Goal: Task Accomplishment & Management: Manage account settings

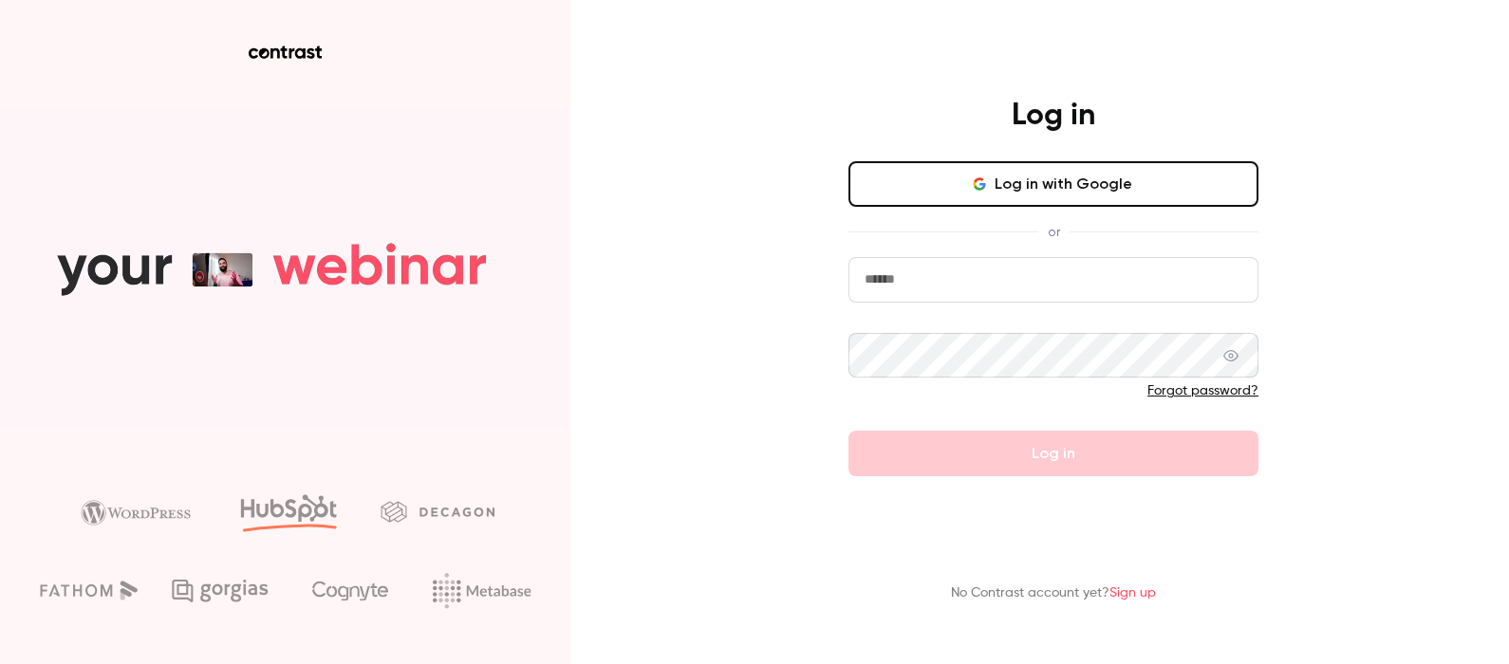
type input "**********"
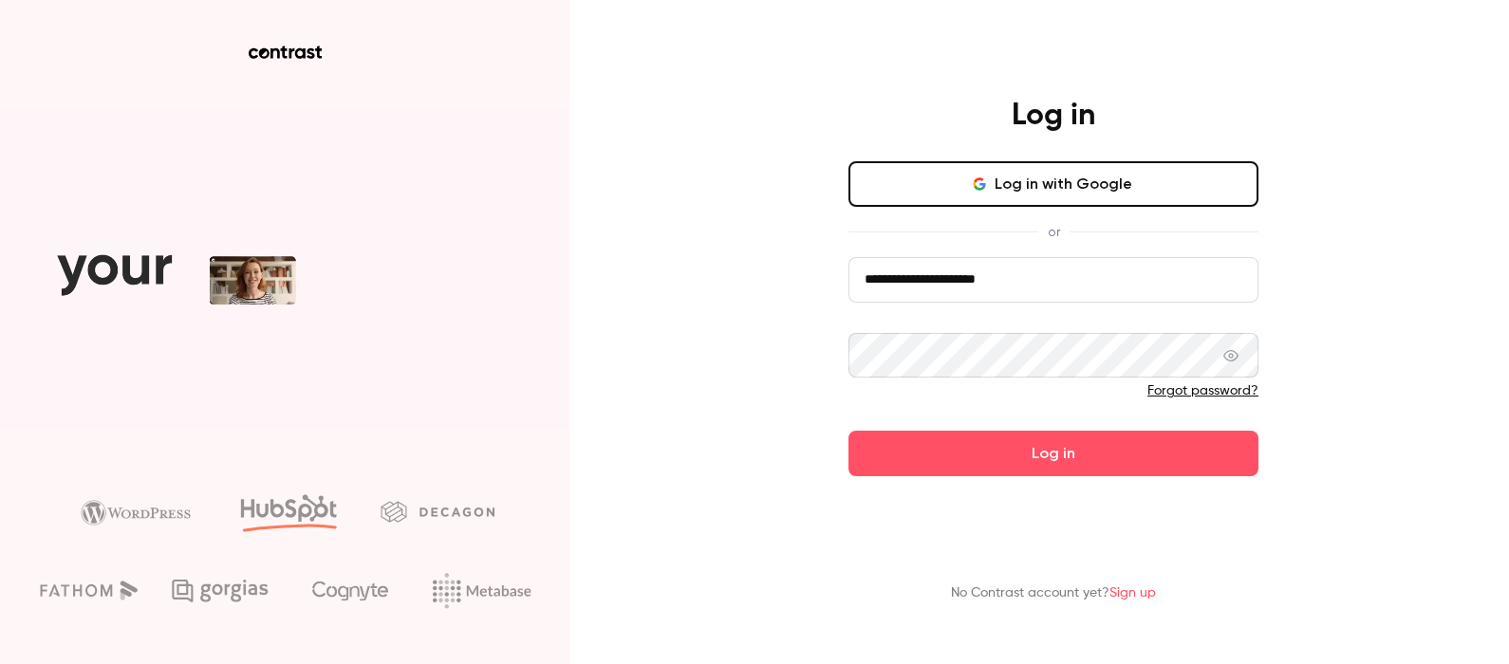
click at [1043, 410] on div at bounding box center [1054, 397] width 410 height 30
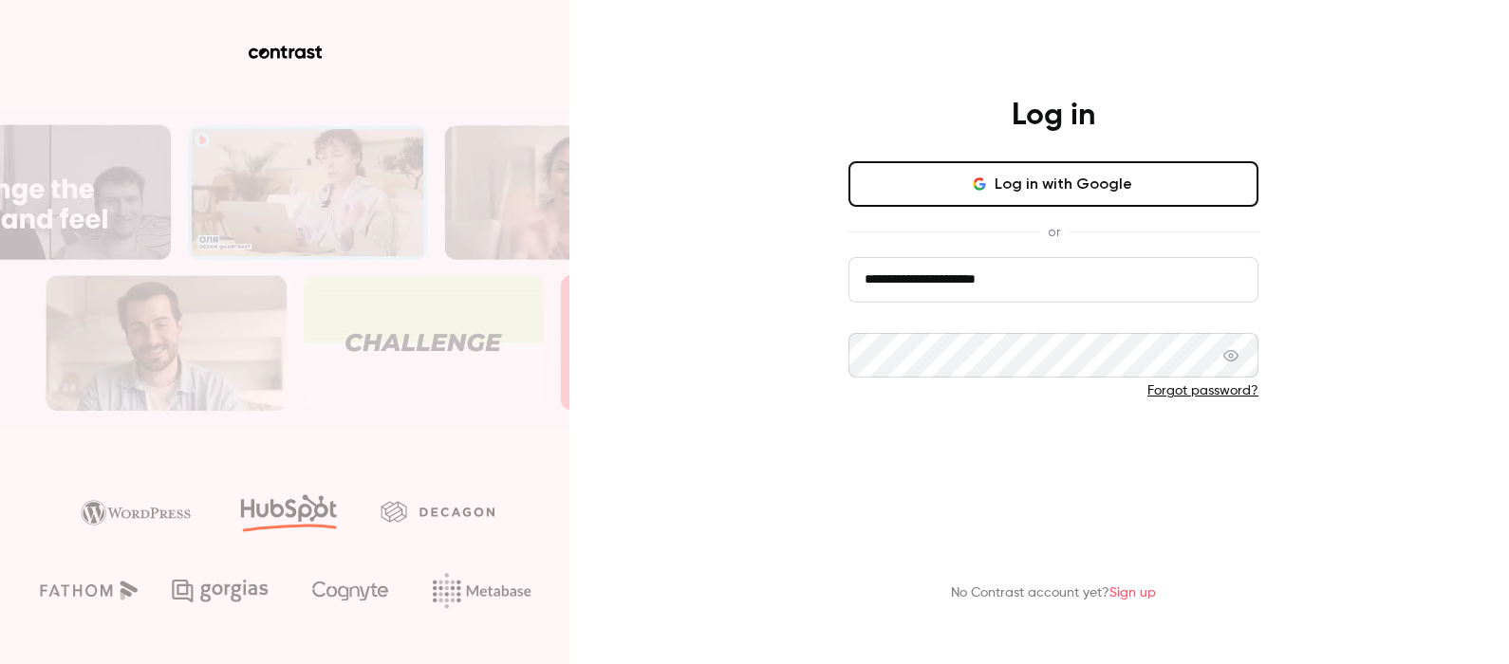
click at [1044, 452] on button "Log in" at bounding box center [1054, 454] width 410 height 46
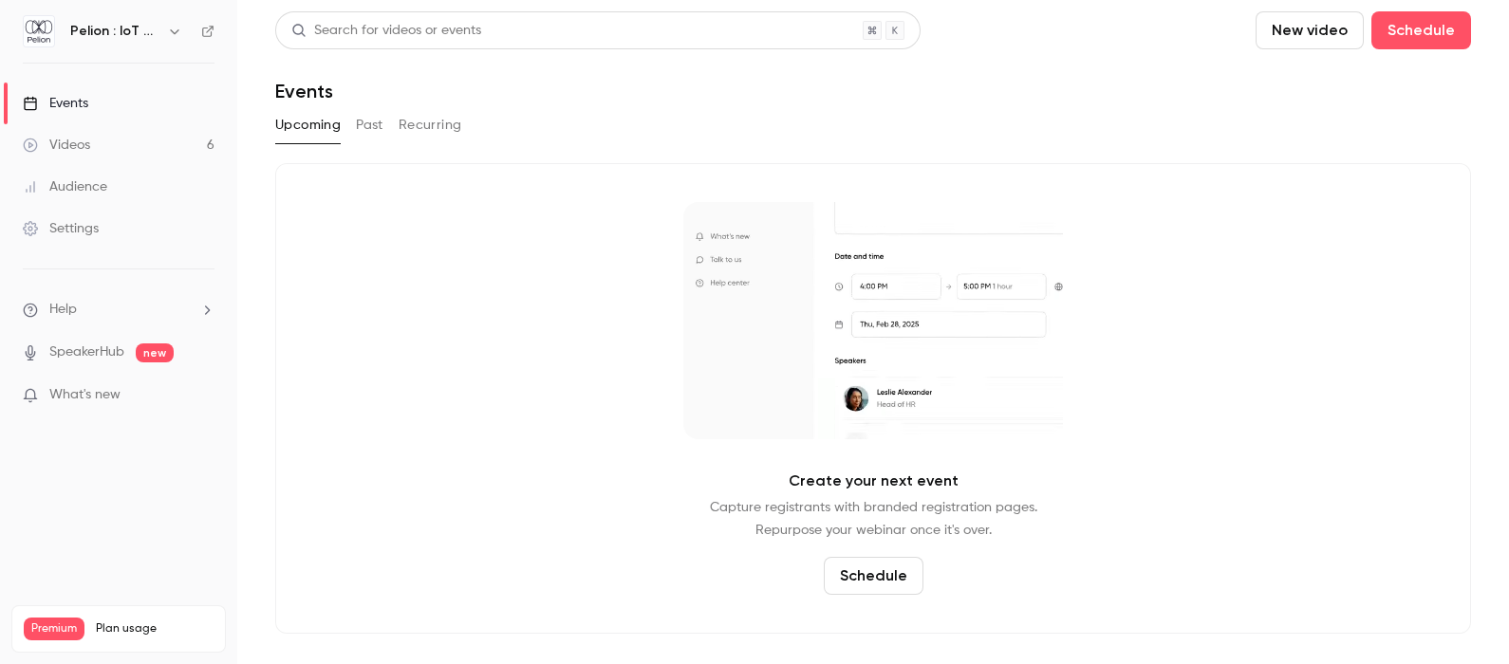
click at [113, 152] on link "Videos 6" at bounding box center [118, 145] width 237 height 42
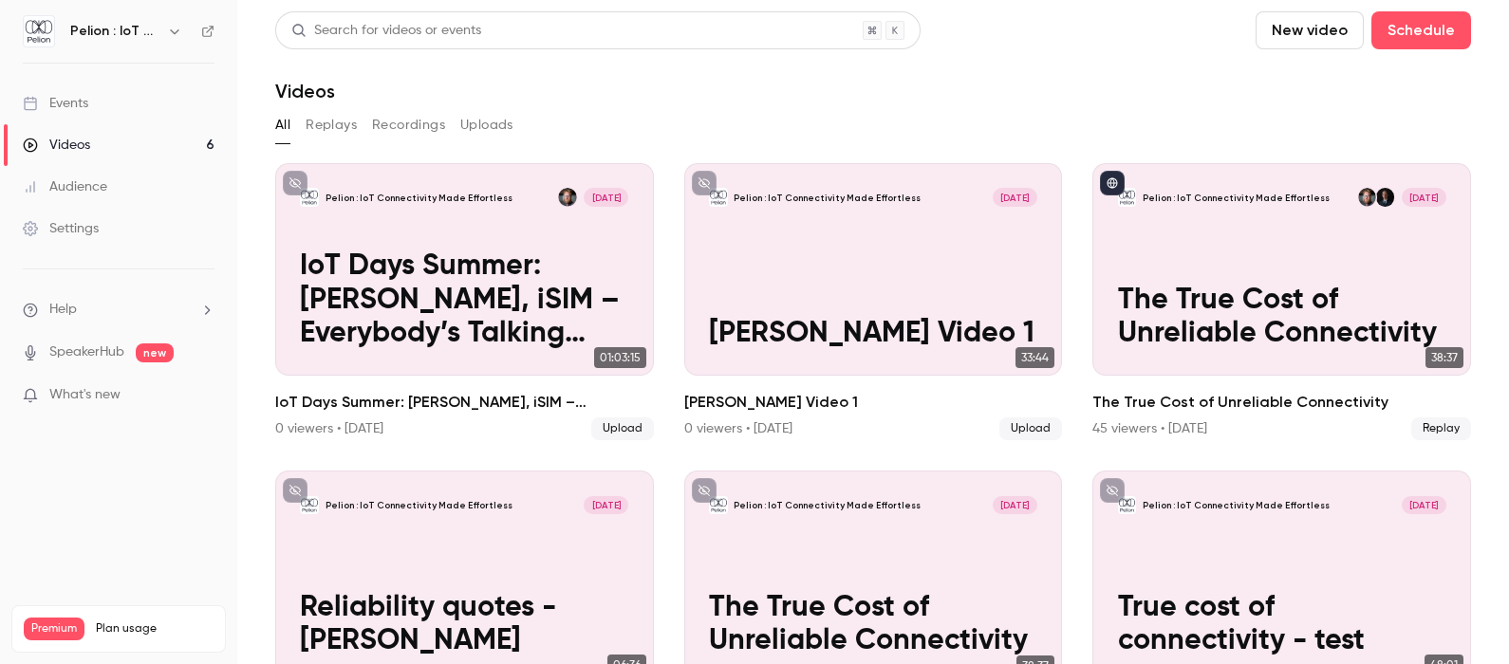
click at [119, 93] on link "Events" at bounding box center [118, 104] width 237 height 42
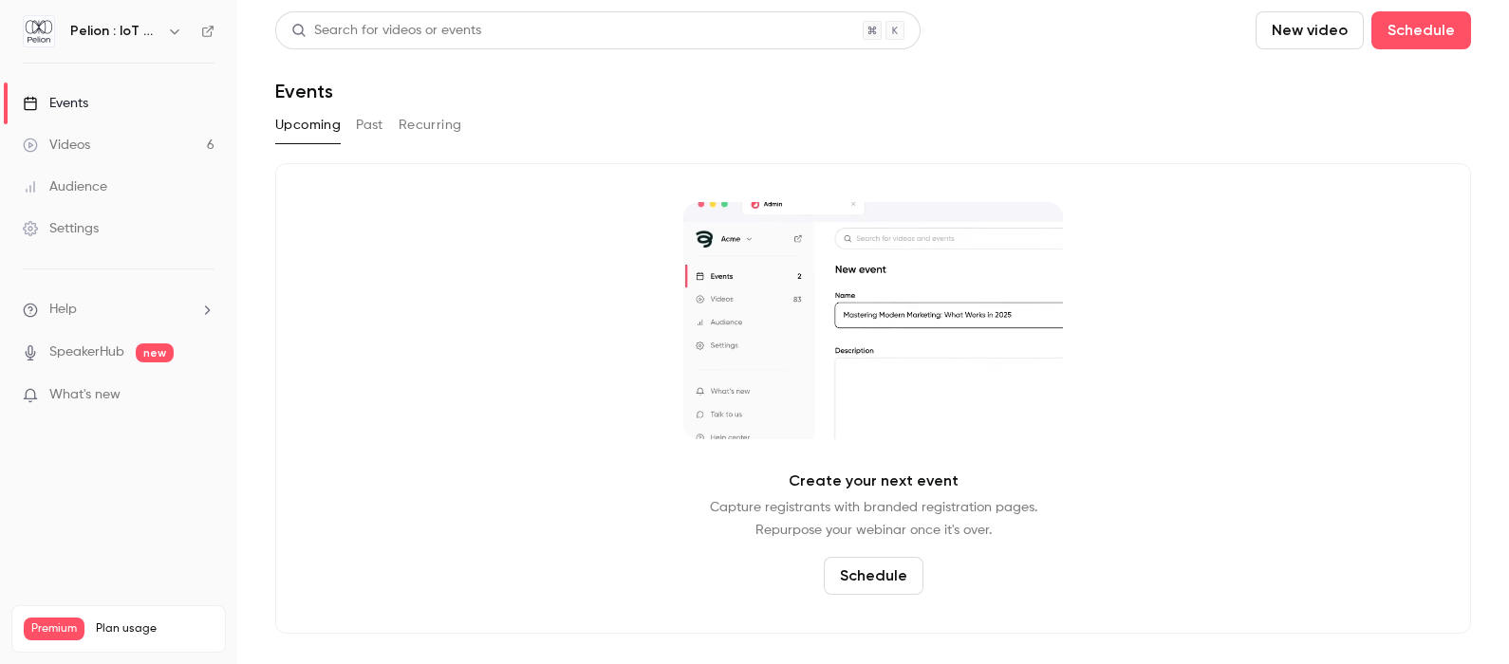
click at [373, 140] on div "Upcoming Past Recurring" at bounding box center [873, 129] width 1196 height 38
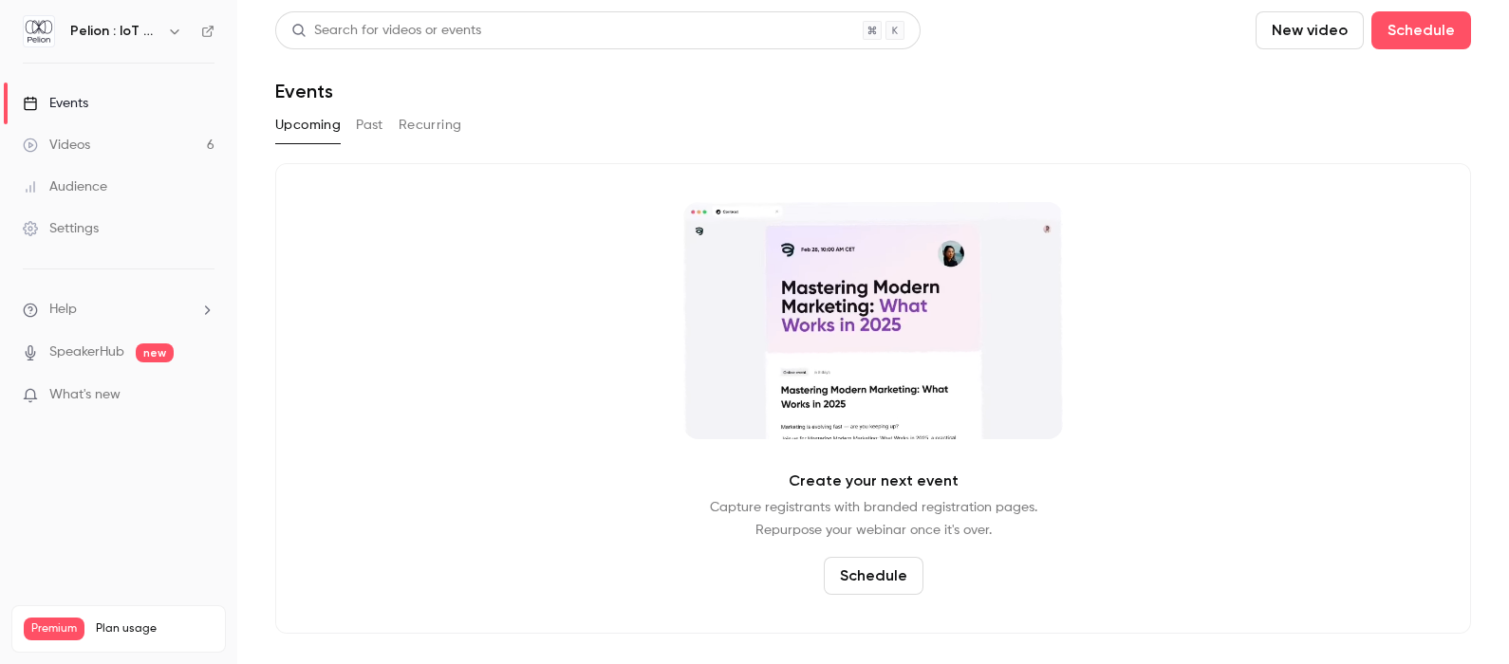
click at [372, 135] on button "Past" at bounding box center [370, 125] width 28 height 30
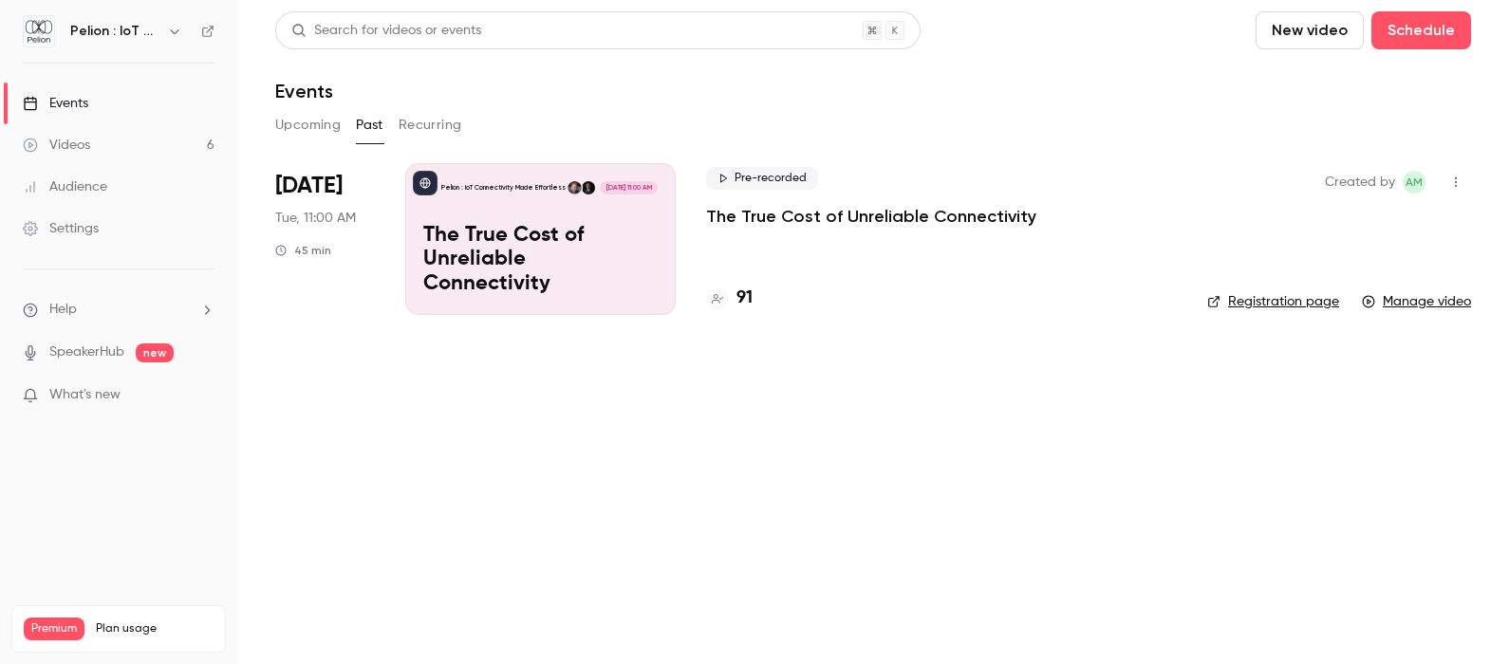
click at [317, 137] on button "Upcoming" at bounding box center [307, 125] width 65 height 30
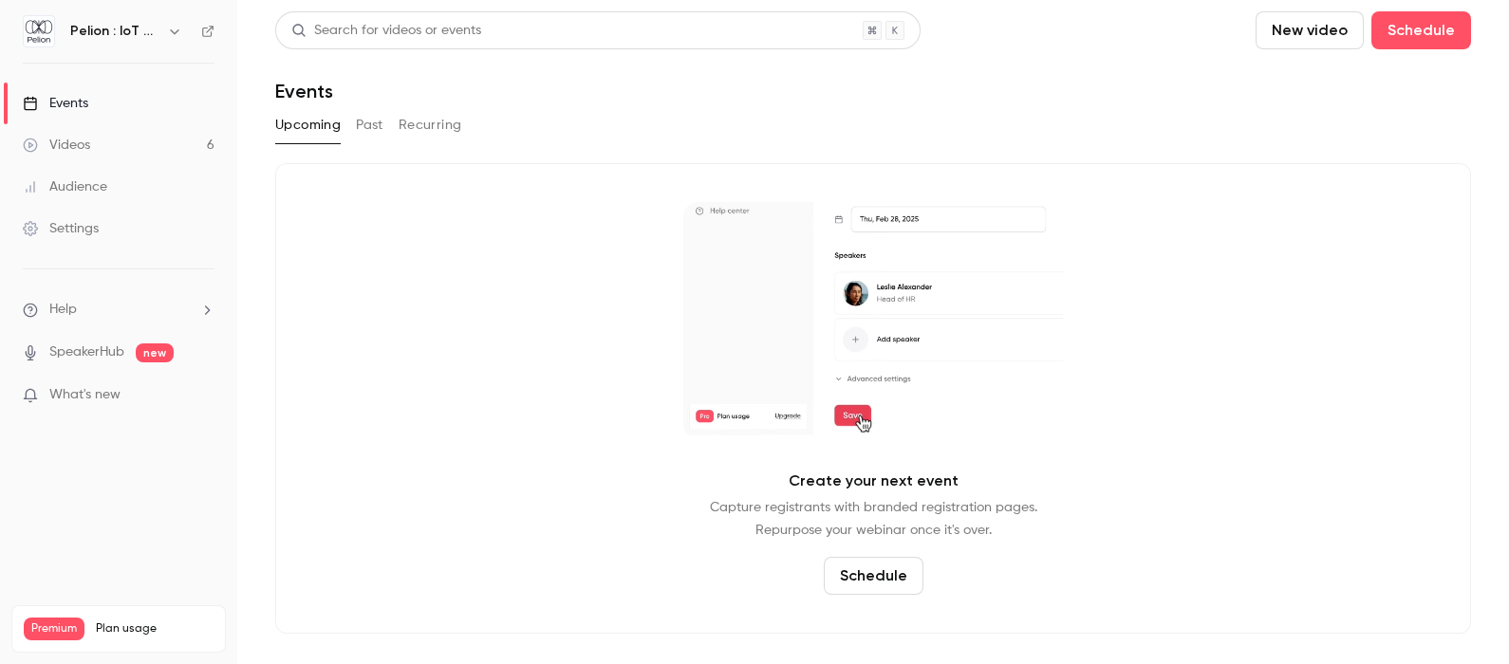
click at [873, 574] on button "Schedule" at bounding box center [874, 576] width 100 height 38
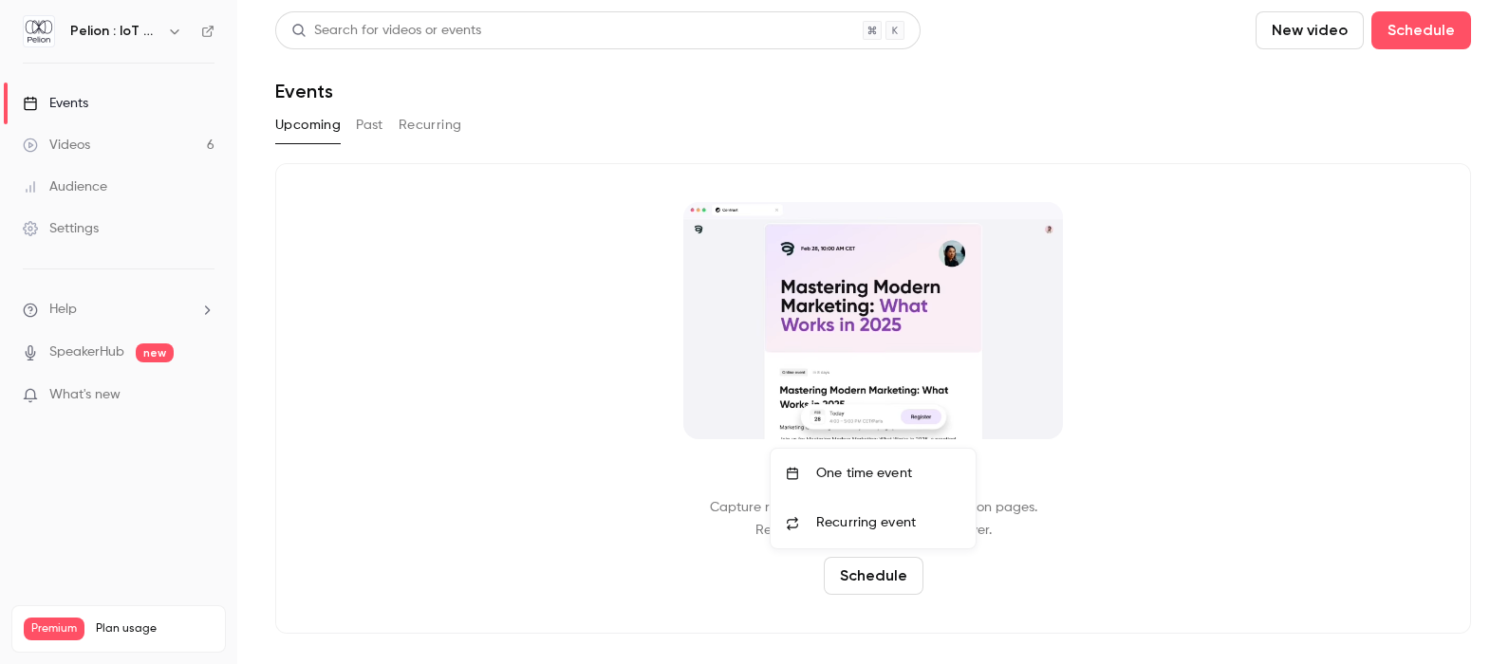
click at [897, 468] on div "One time event" at bounding box center [888, 473] width 144 height 19
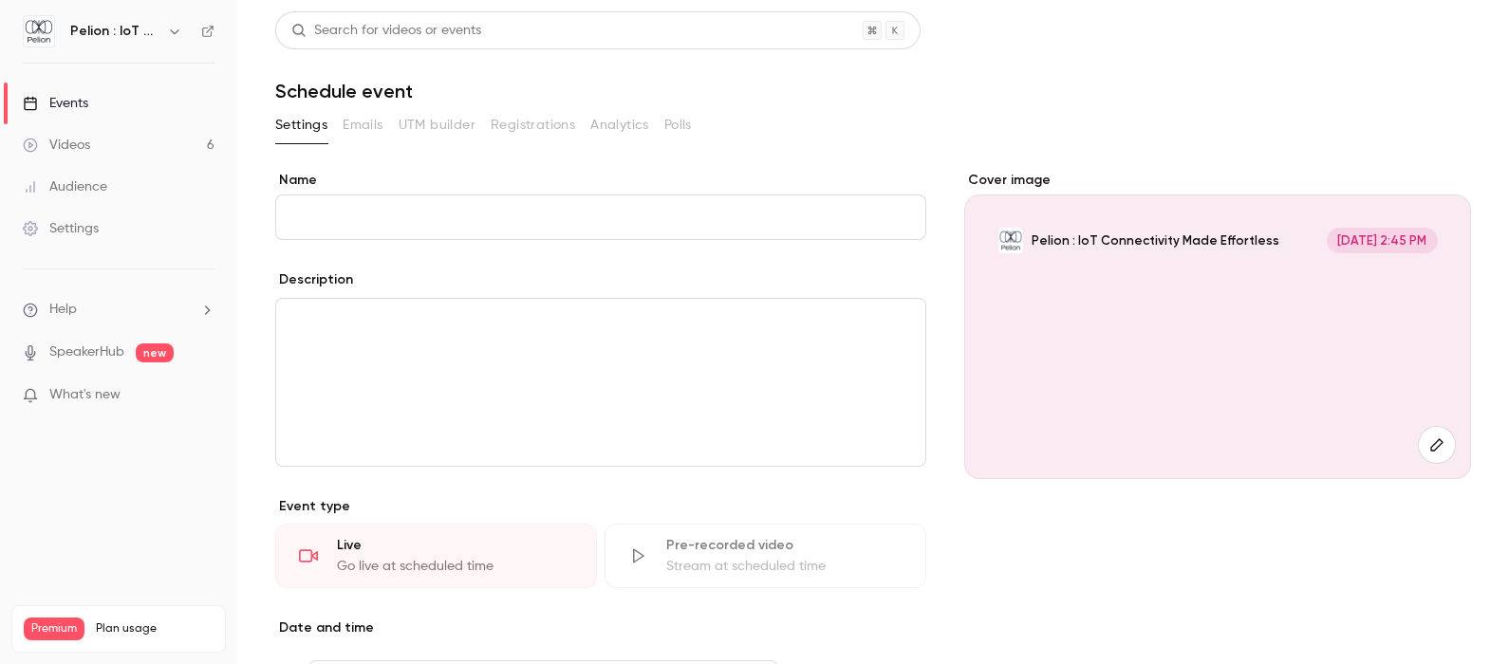
type input "*"
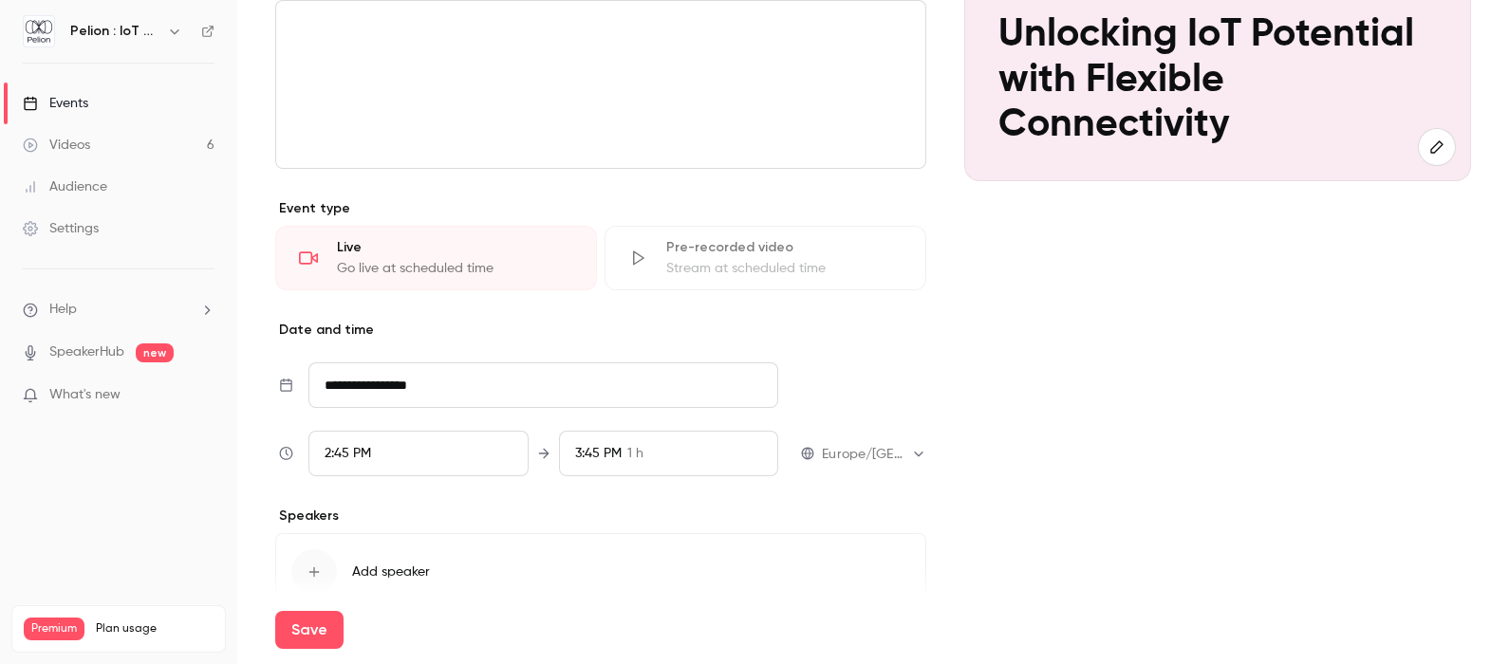
scroll to position [299, 0]
type input "**********"
click at [704, 250] on div "Pre-recorded video" at bounding box center [784, 246] width 236 height 19
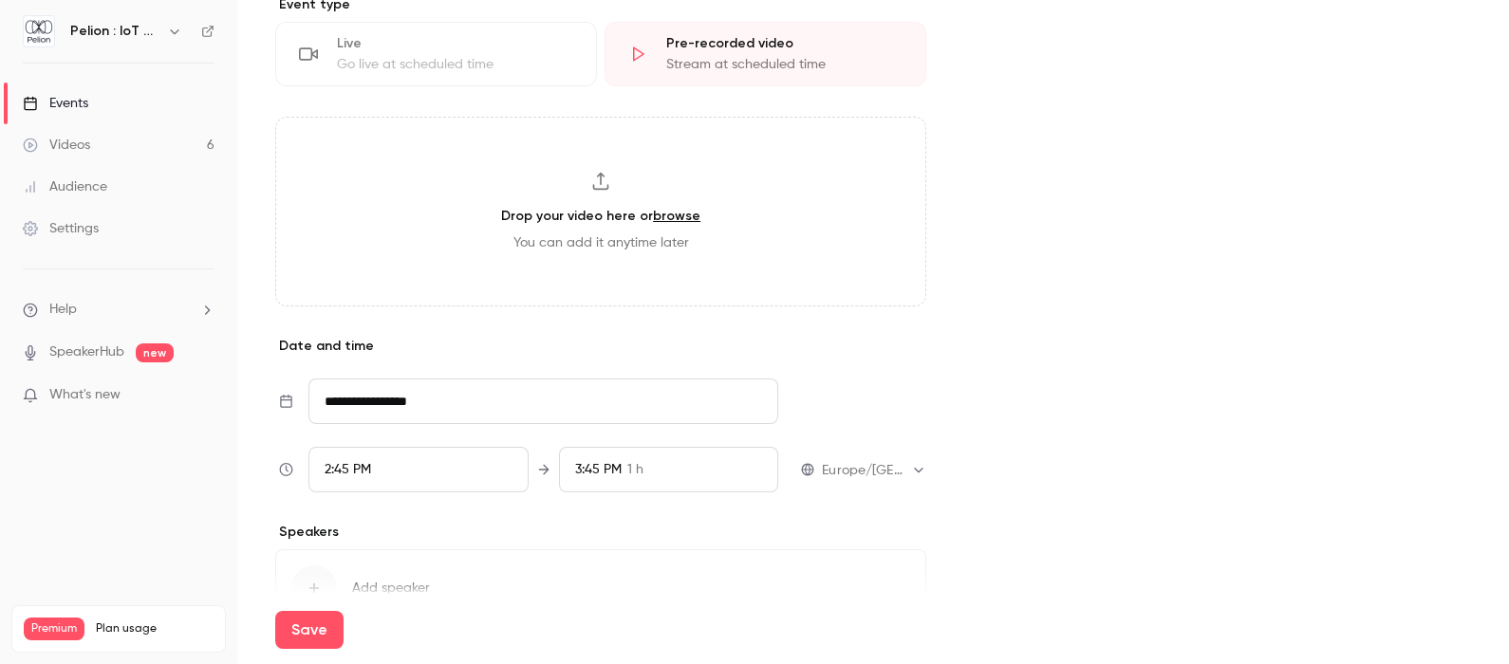
scroll to position [602, 0]
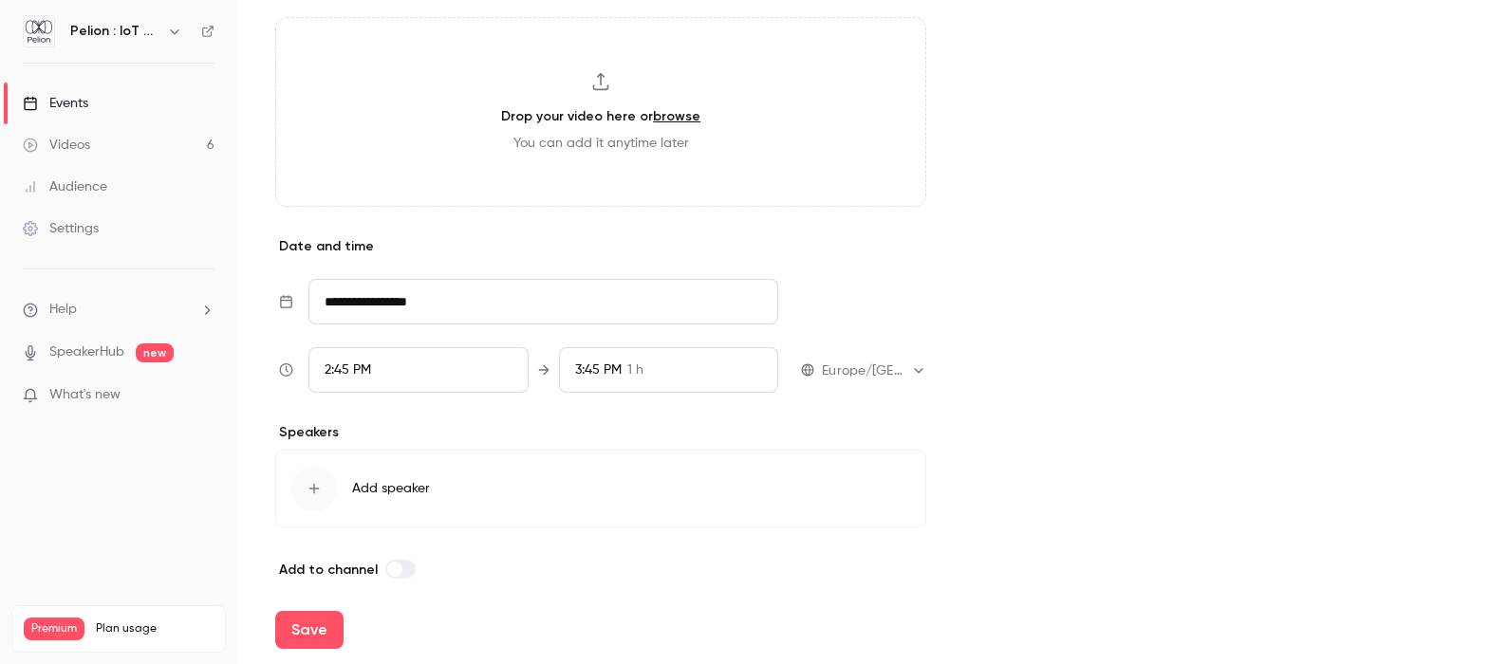
click at [466, 310] on input "**********" at bounding box center [543, 302] width 470 height 46
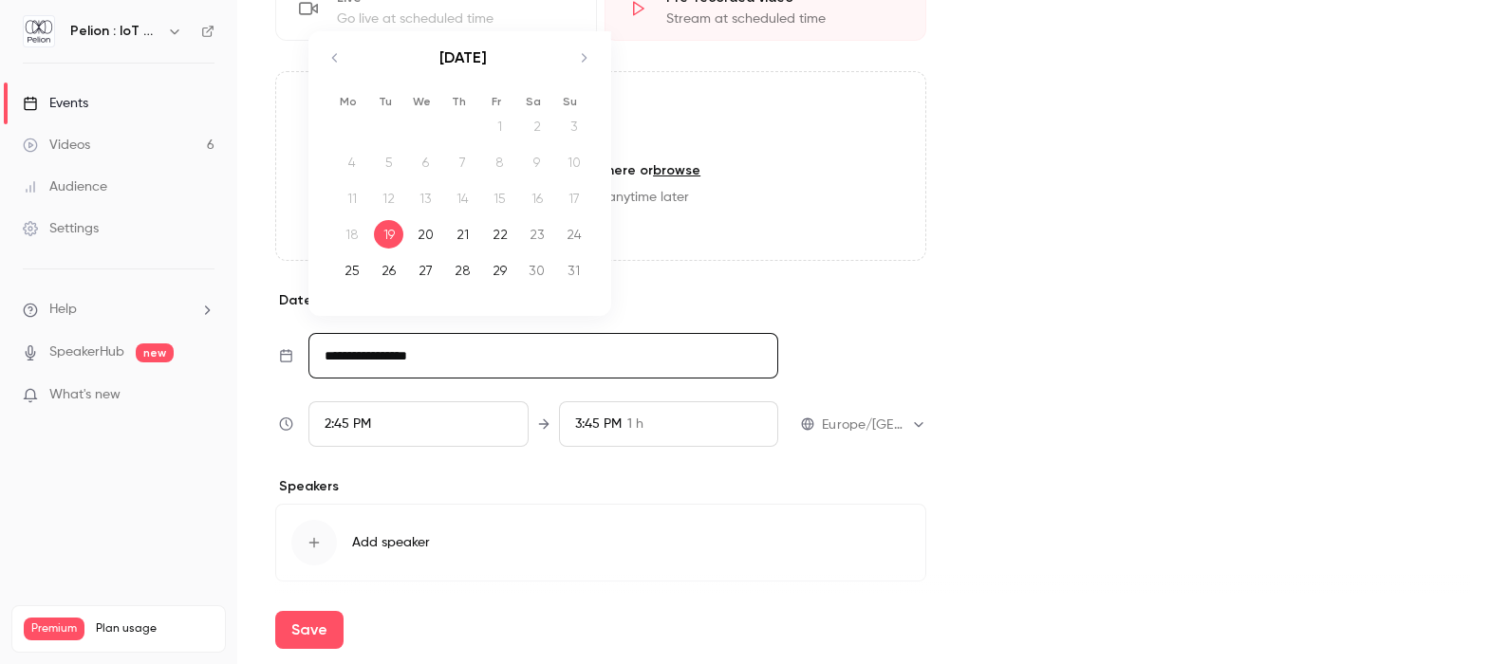
scroll to position [542, 0]
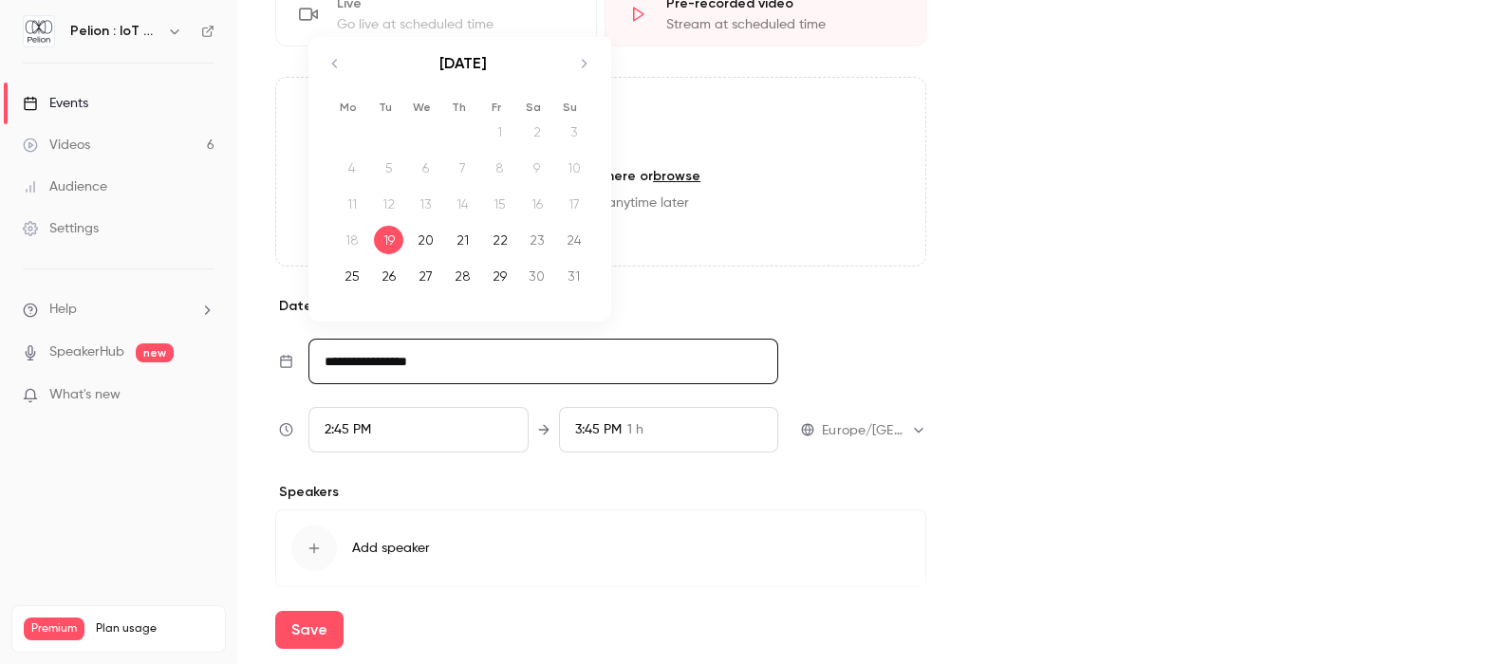
click at [585, 61] on icon "Move forward to switch to the next month." at bounding box center [584, 63] width 5 height 9
click at [385, 132] on div "2" at bounding box center [388, 132] width 29 height 28
type input "**********"
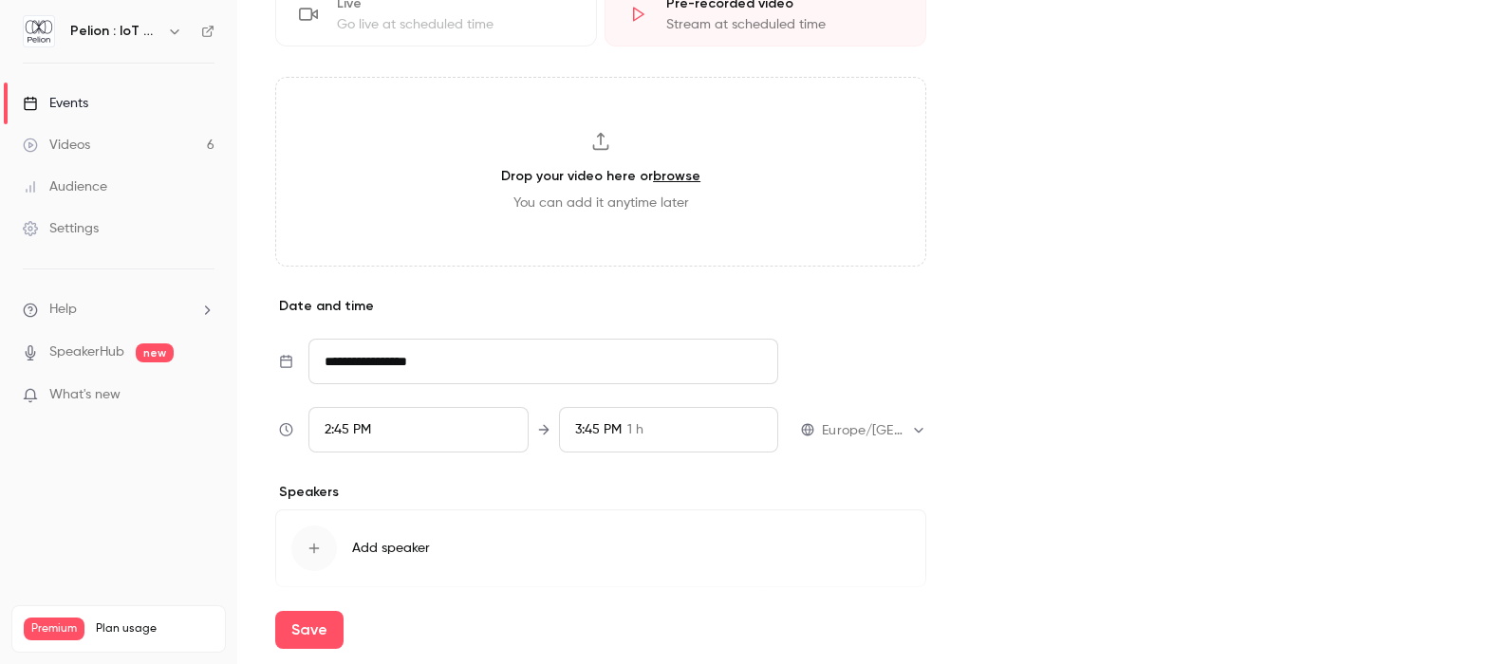
scroll to position [616, 0]
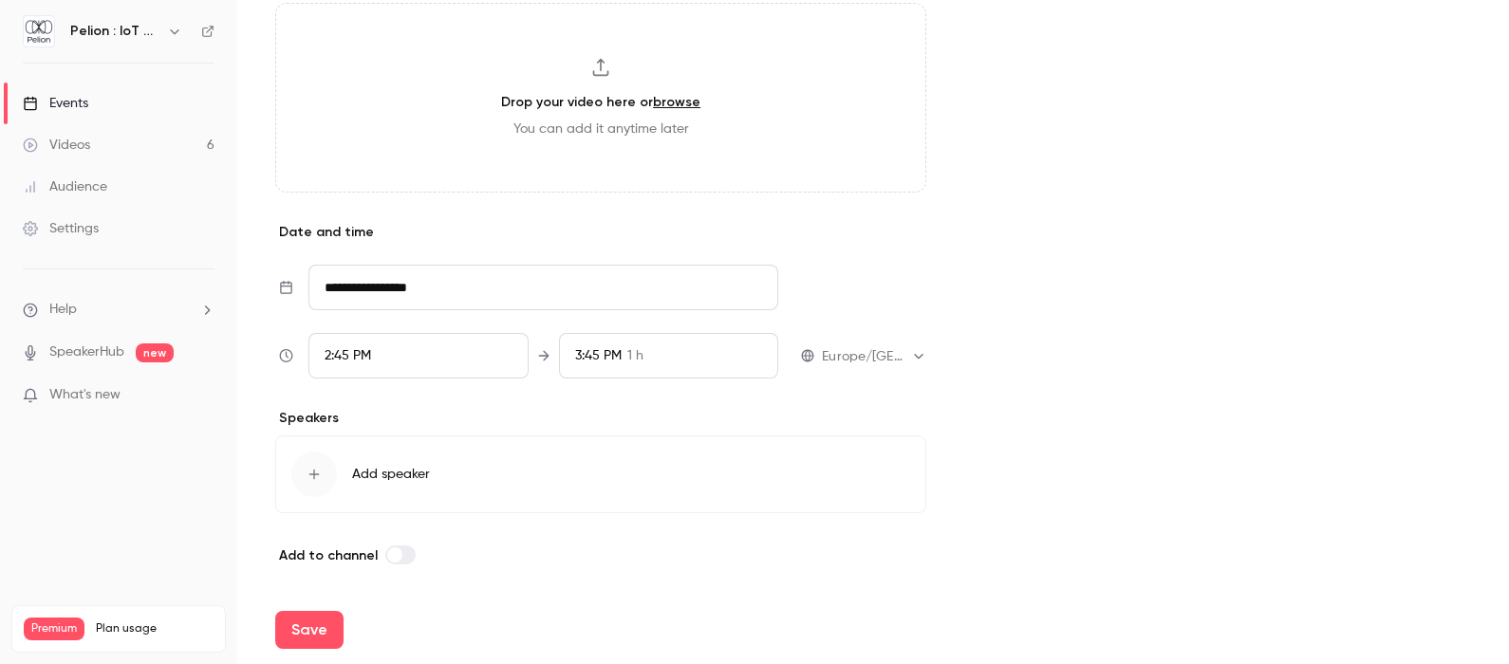
click at [425, 365] on div "2:45 PM" at bounding box center [418, 356] width 220 height 46
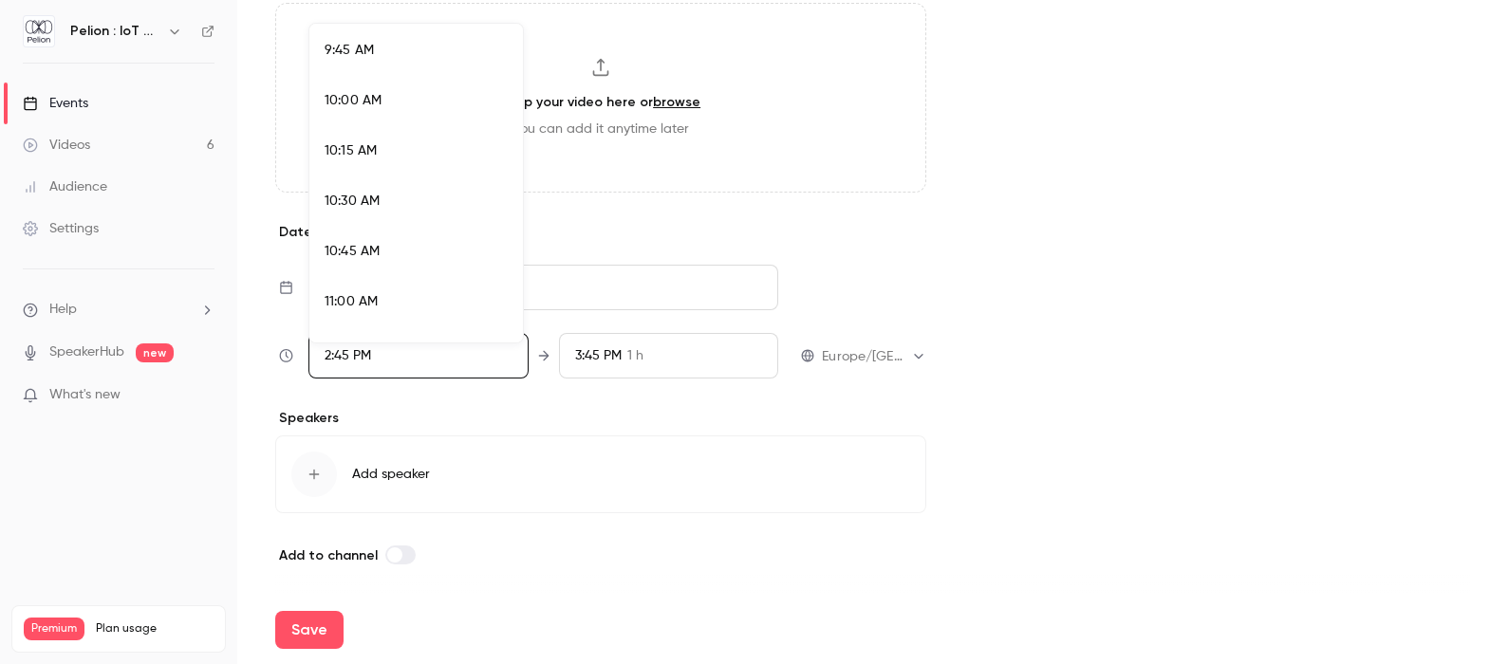
scroll to position [1948, 0]
click at [404, 299] on li "11:00 AM" at bounding box center [416, 314] width 214 height 50
click at [585, 362] on div at bounding box center [754, 332] width 1509 height 664
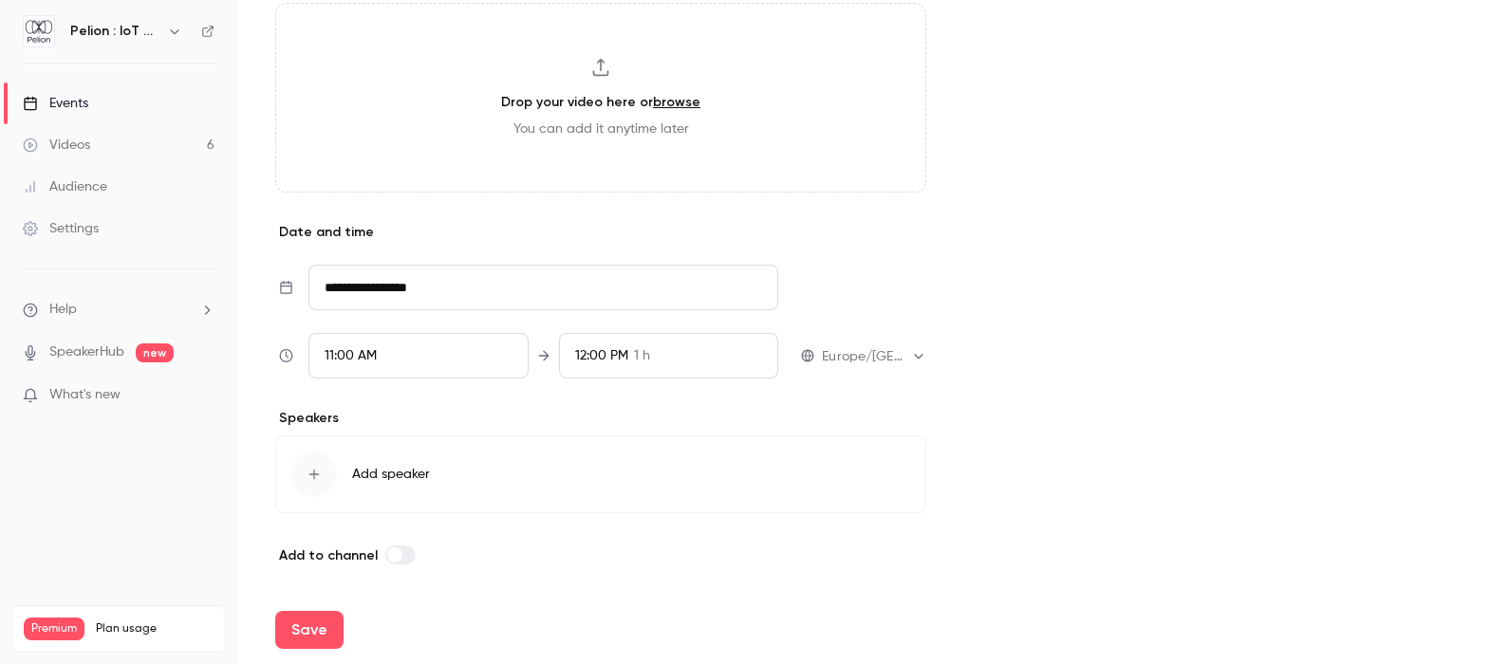
scroll to position [2831, 0]
click at [606, 360] on span "12:00 PM" at bounding box center [601, 355] width 53 height 13
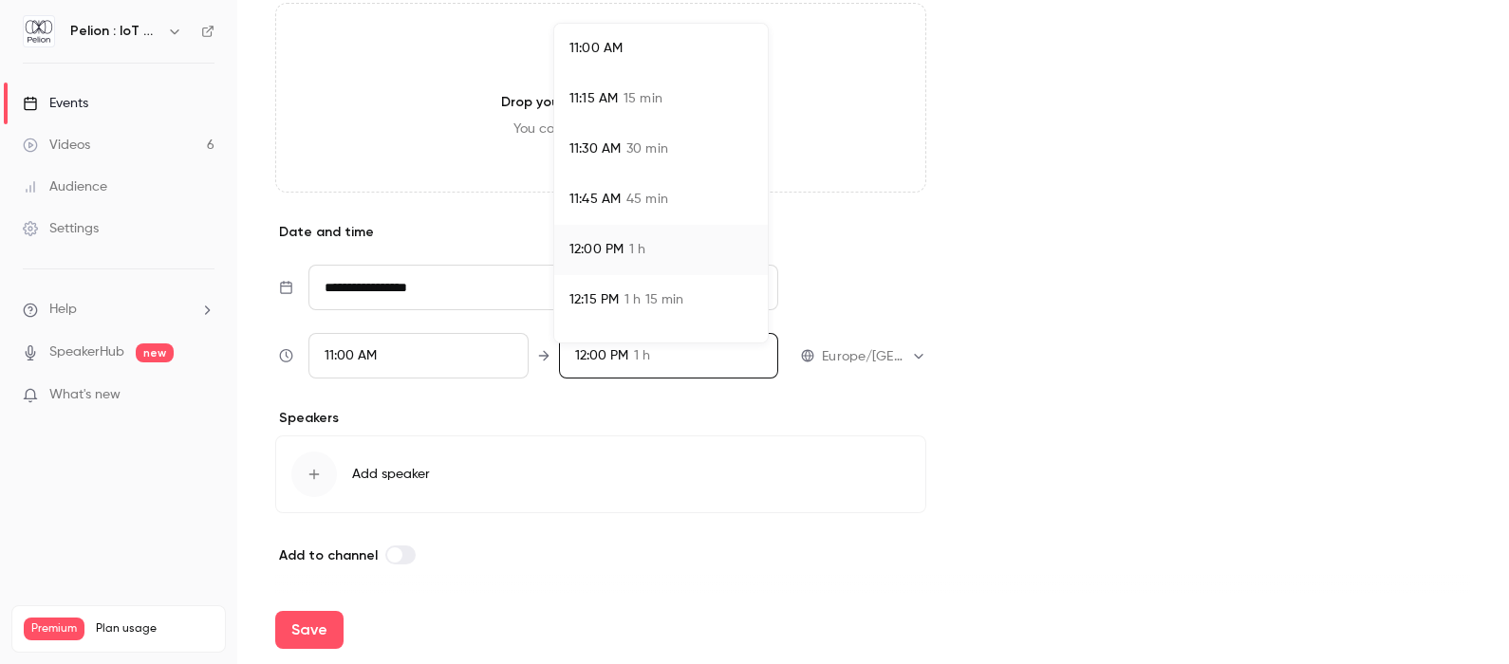
click at [662, 208] on span "45 min" at bounding box center [647, 200] width 42 height 20
click at [368, 469] on div at bounding box center [754, 332] width 1509 height 664
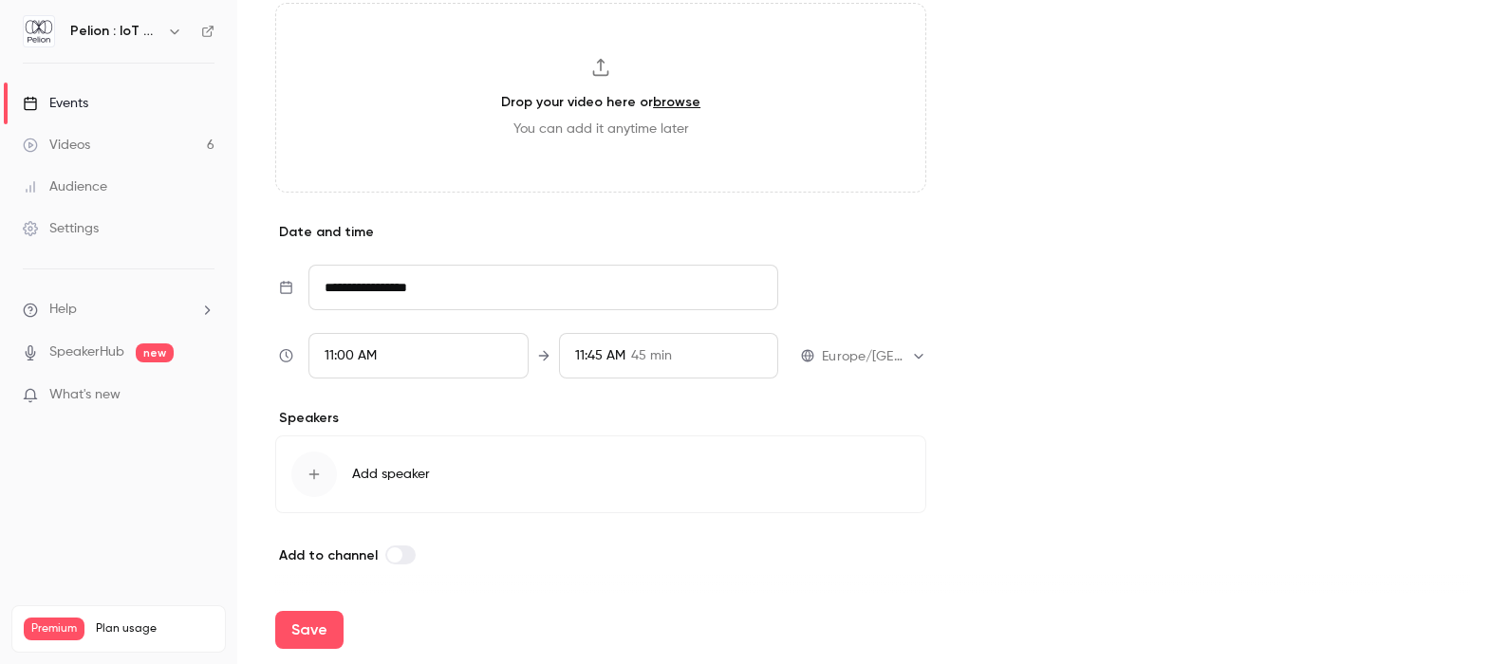
click at [317, 475] on icon "button" at bounding box center [314, 474] width 15 height 15
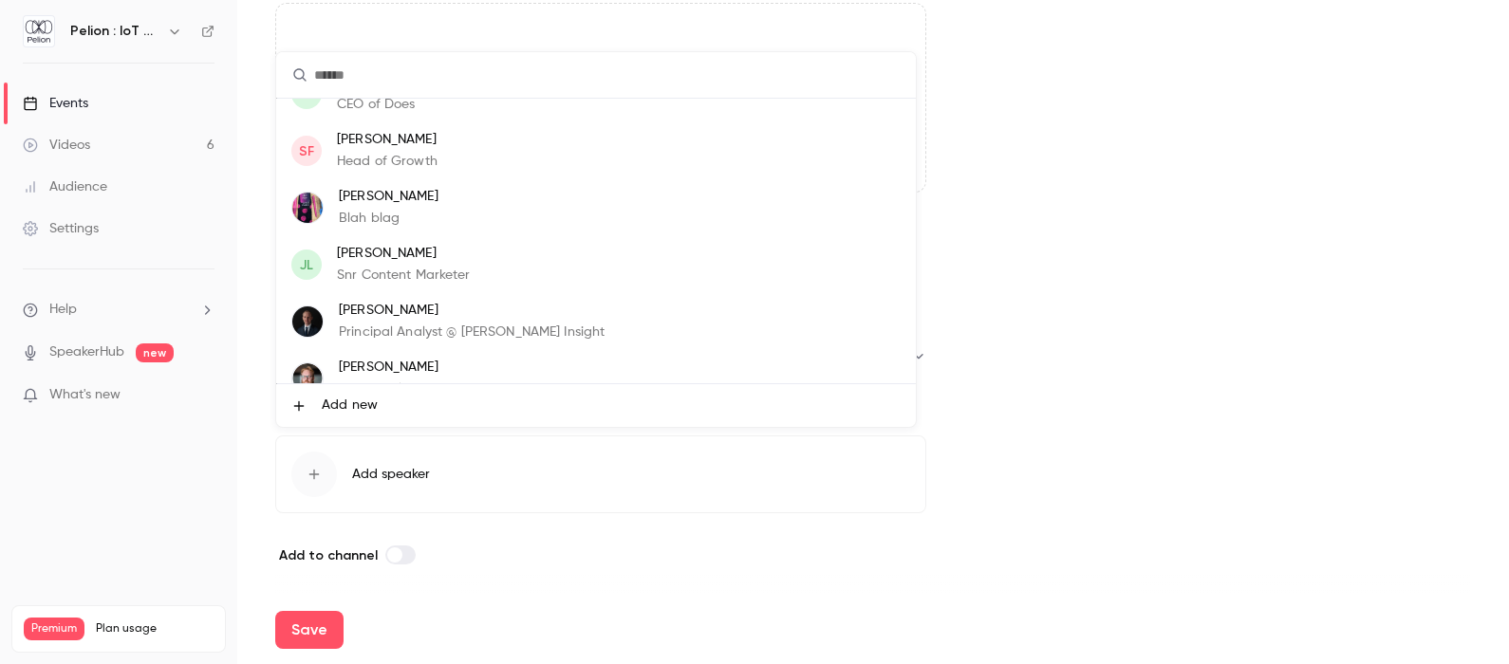
scroll to position [56, 0]
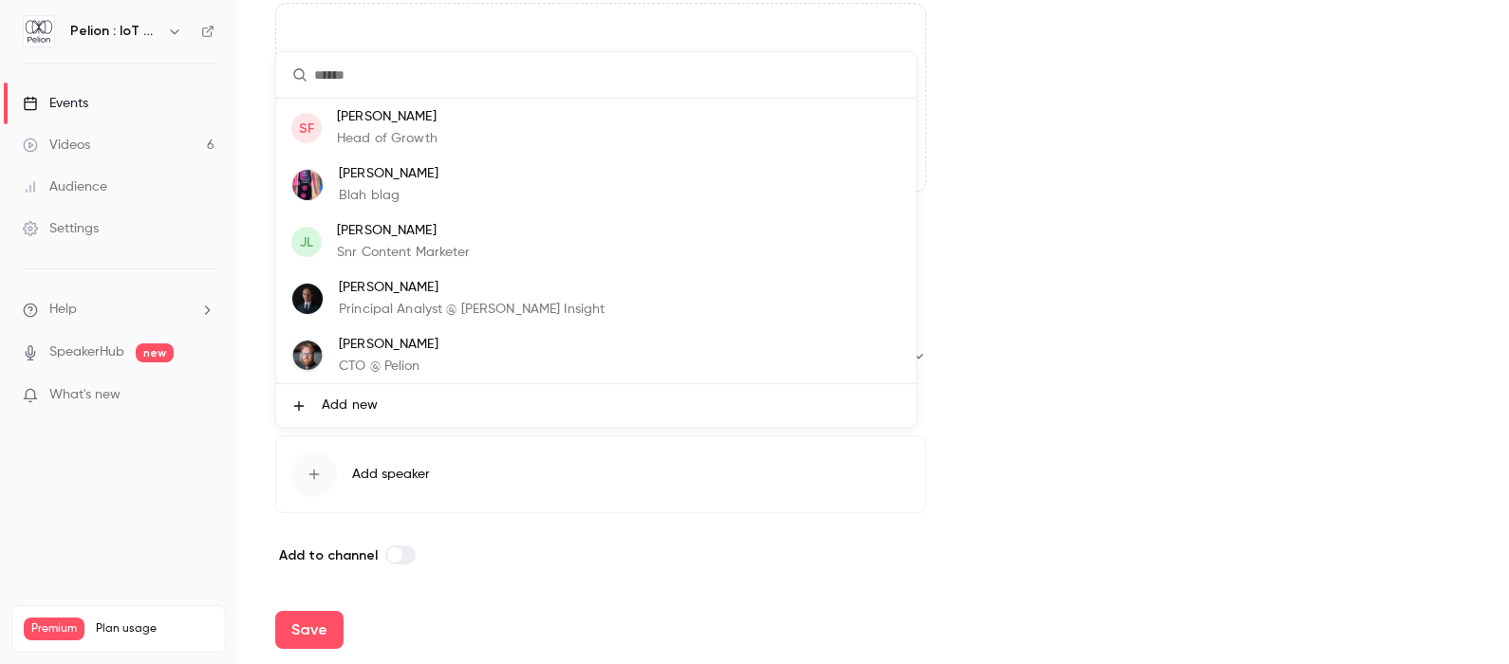
click at [471, 290] on p "Fredrik Stålbrand" at bounding box center [472, 288] width 266 height 20
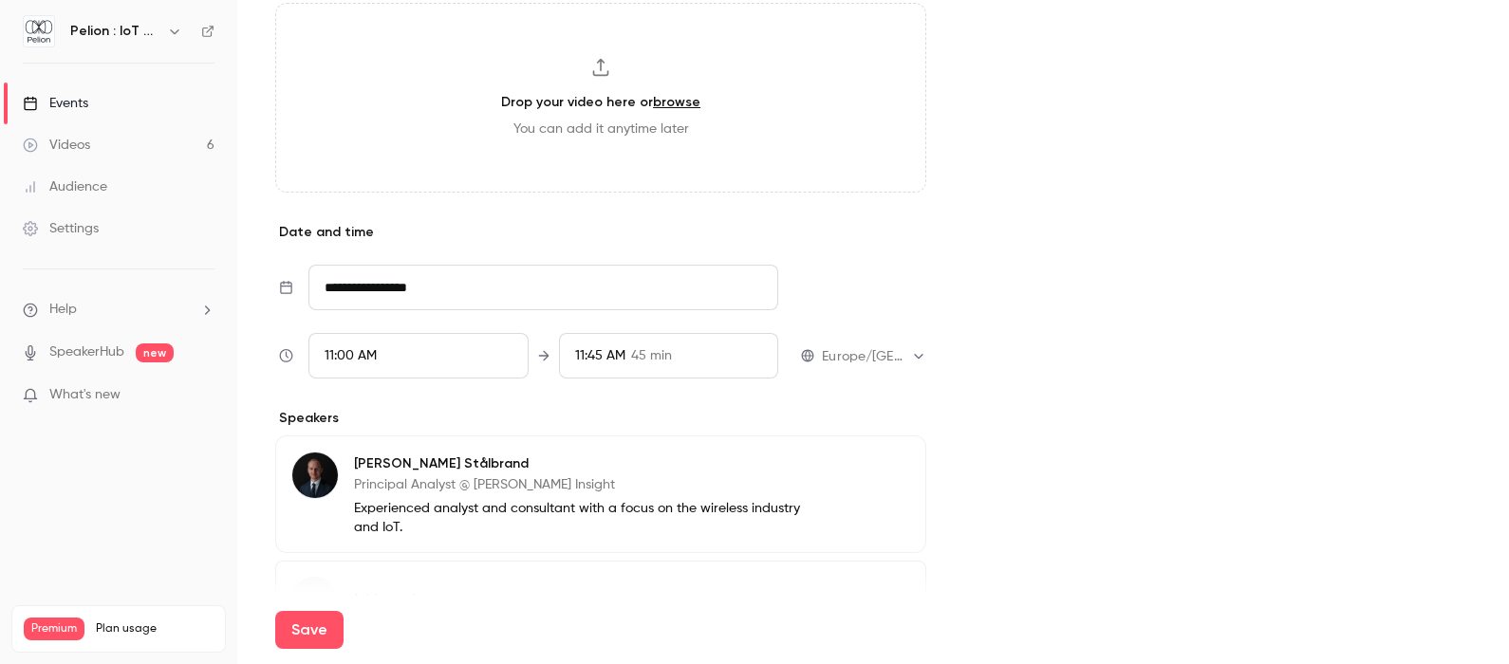
scroll to position [740, 0]
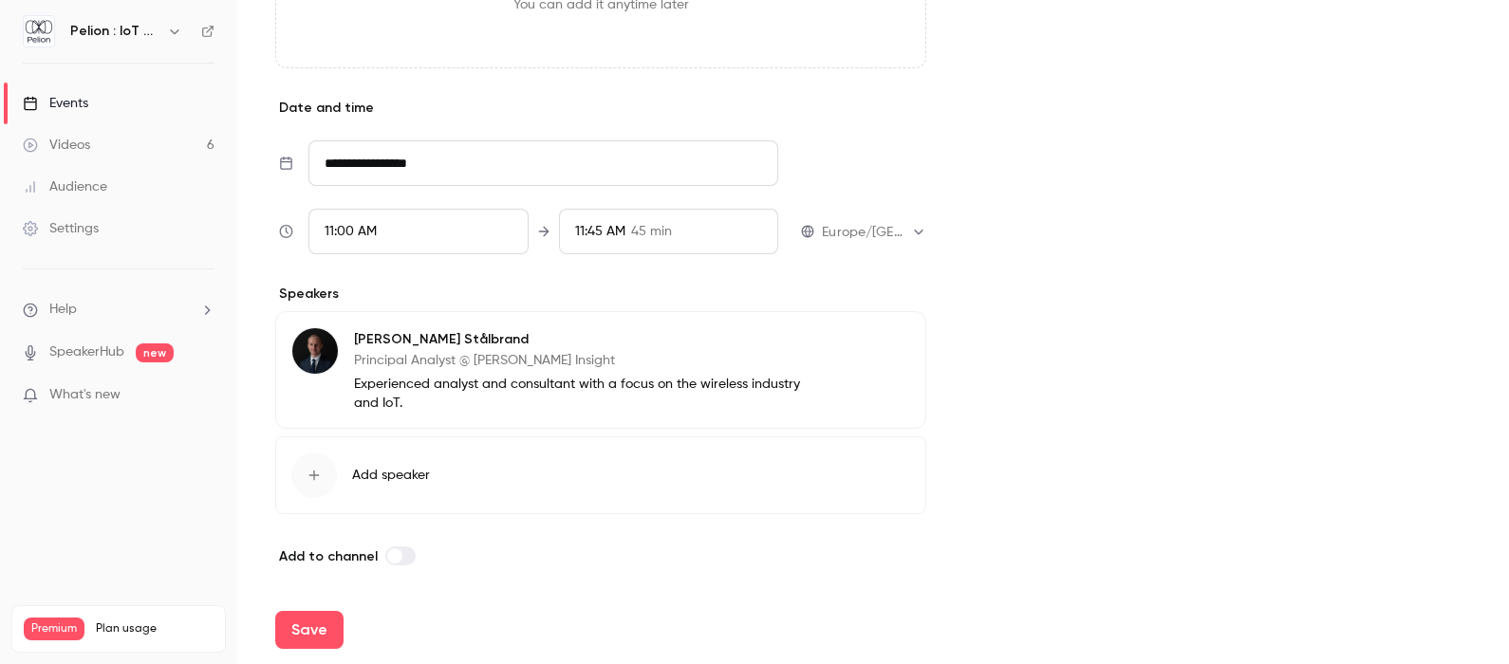
click at [378, 461] on button "Add speaker" at bounding box center [600, 476] width 651 height 78
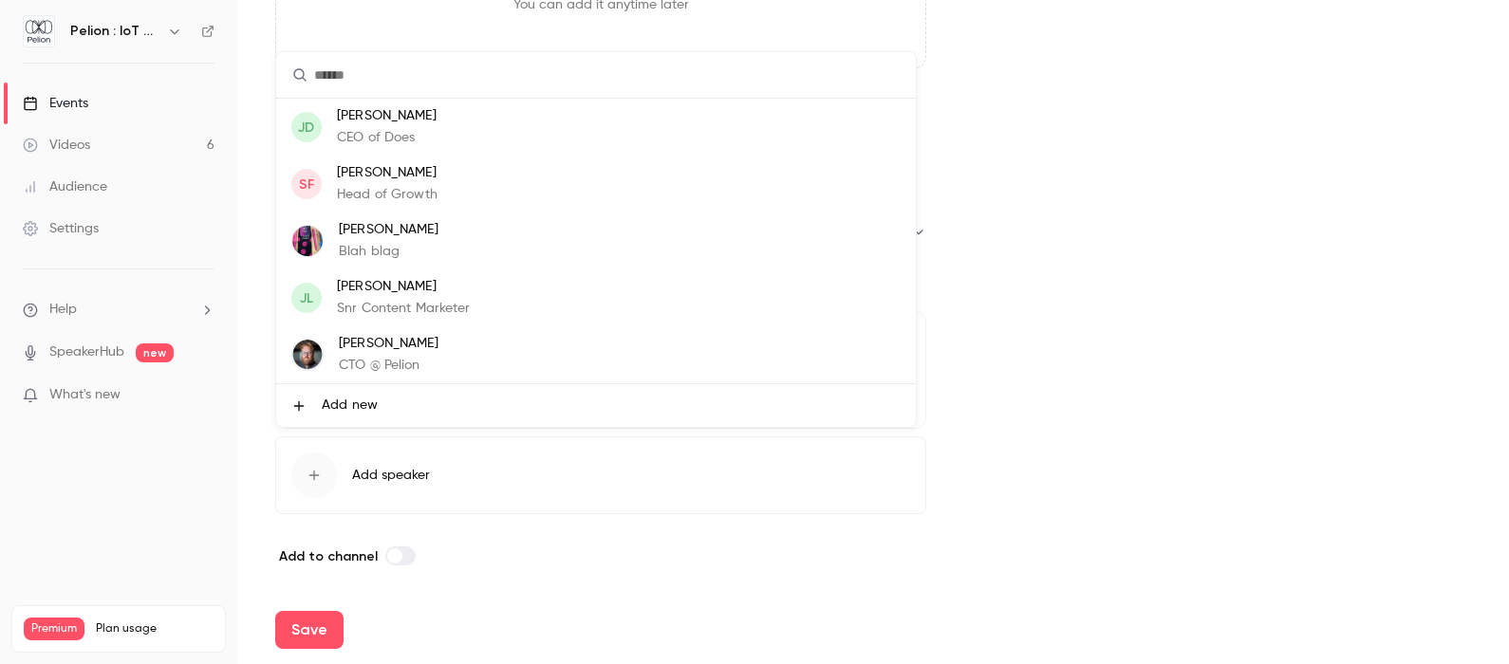
click at [399, 393] on li "Add new" at bounding box center [596, 405] width 640 height 43
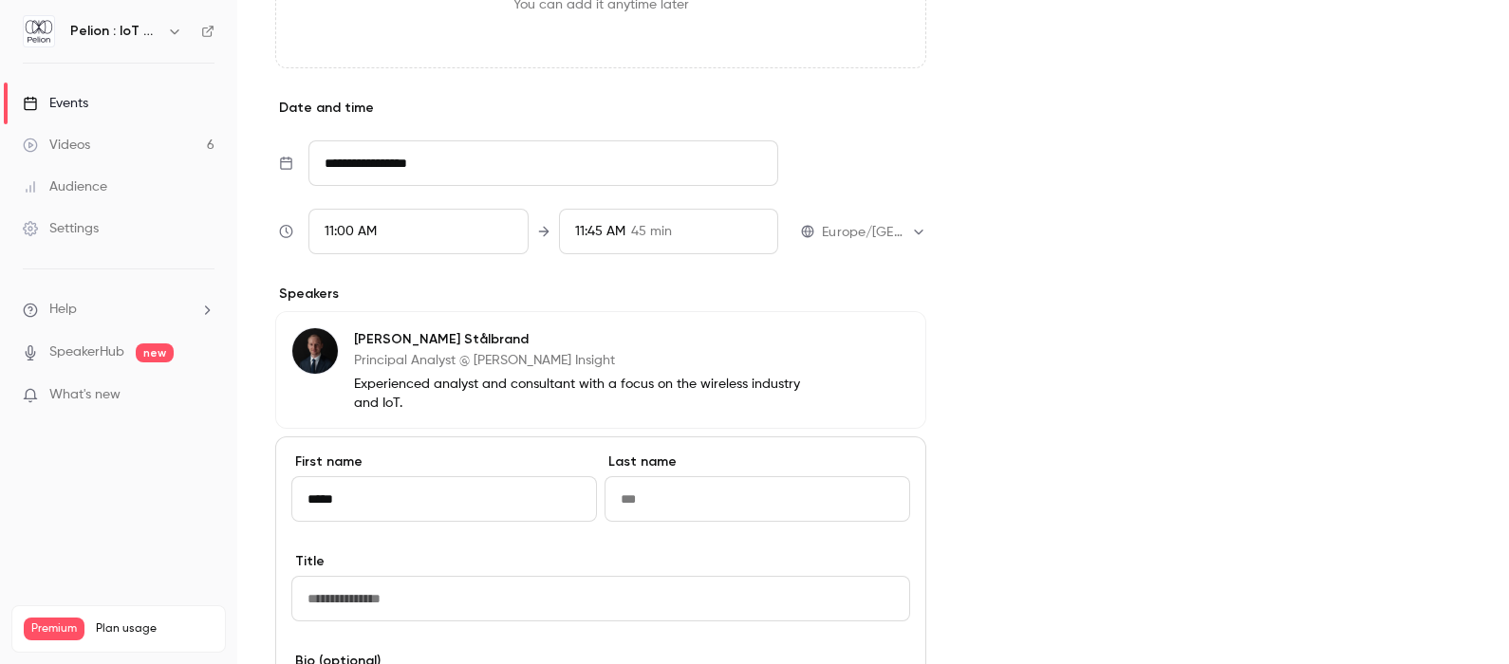
type input "*****"
click at [693, 489] on input "Last name" at bounding box center [758, 499] width 306 height 46
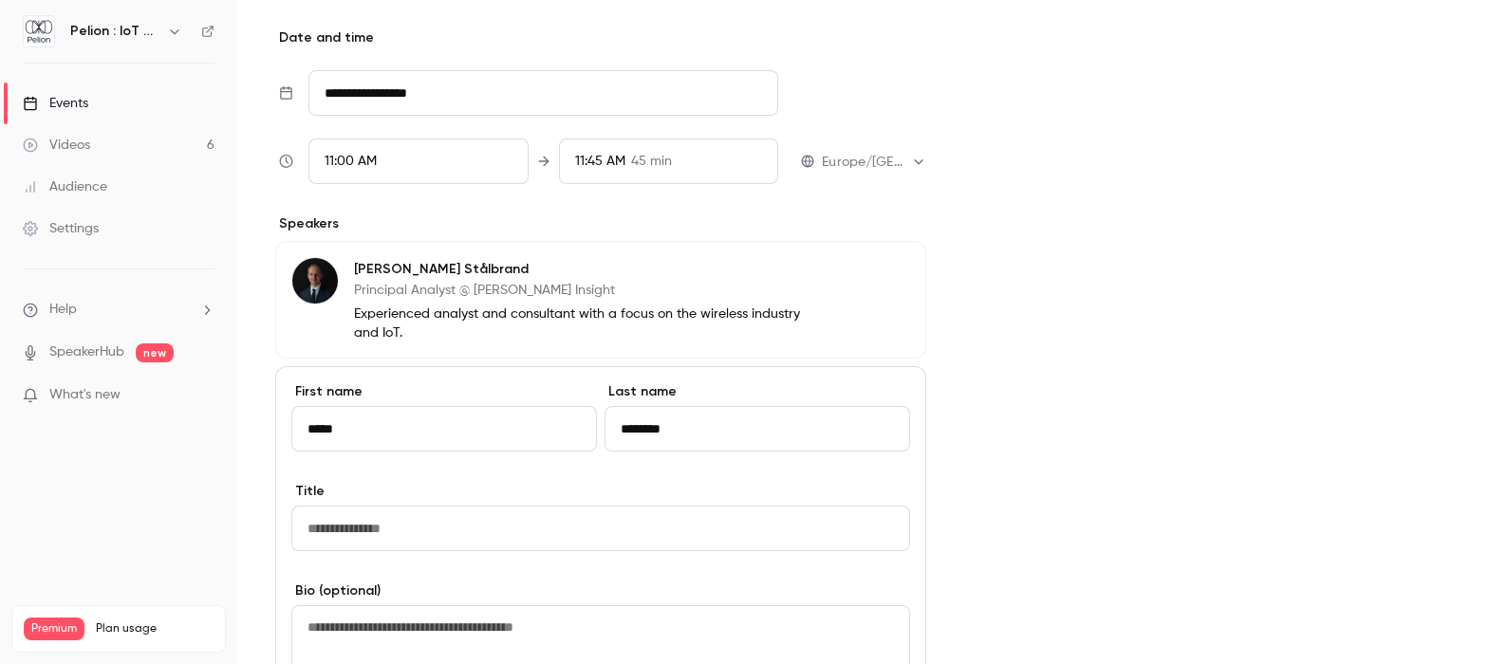
scroll to position [812, 0]
type input "********"
click at [644, 515] on input "Title" at bounding box center [600, 528] width 619 height 46
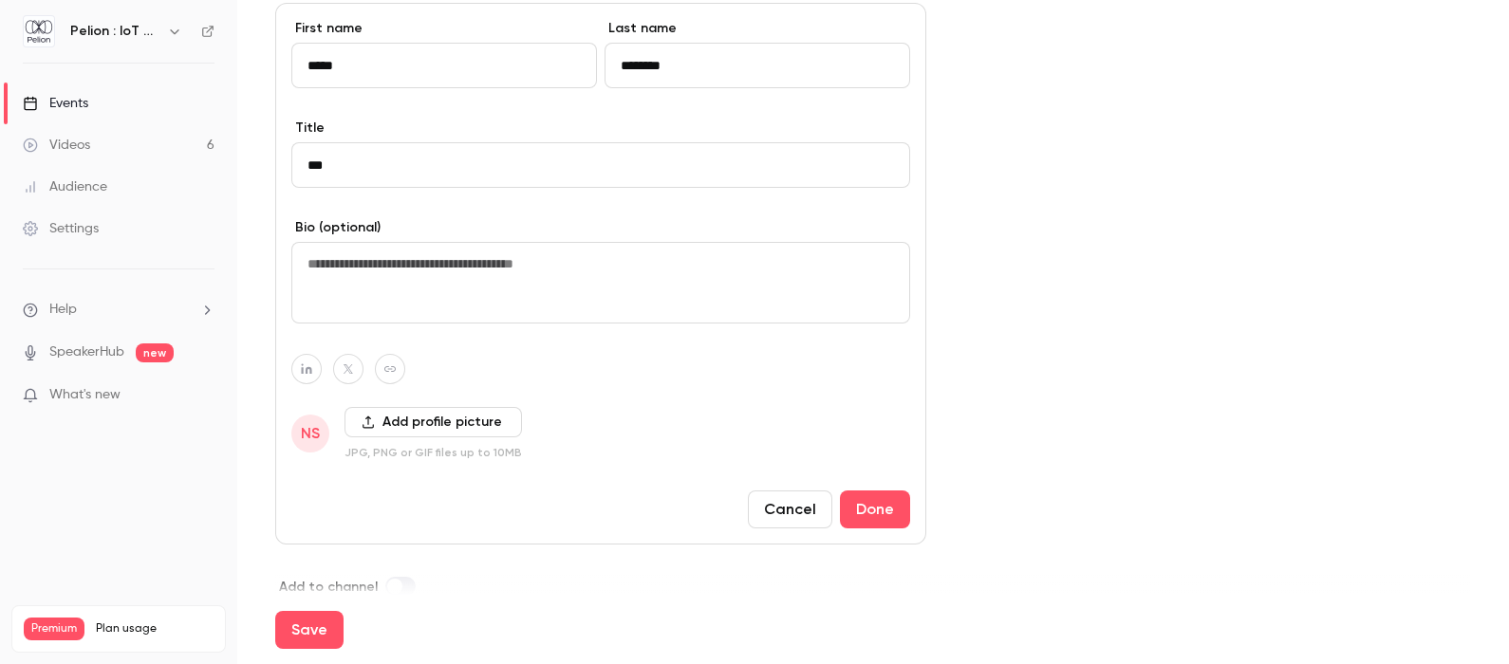
scroll to position [1191, 0]
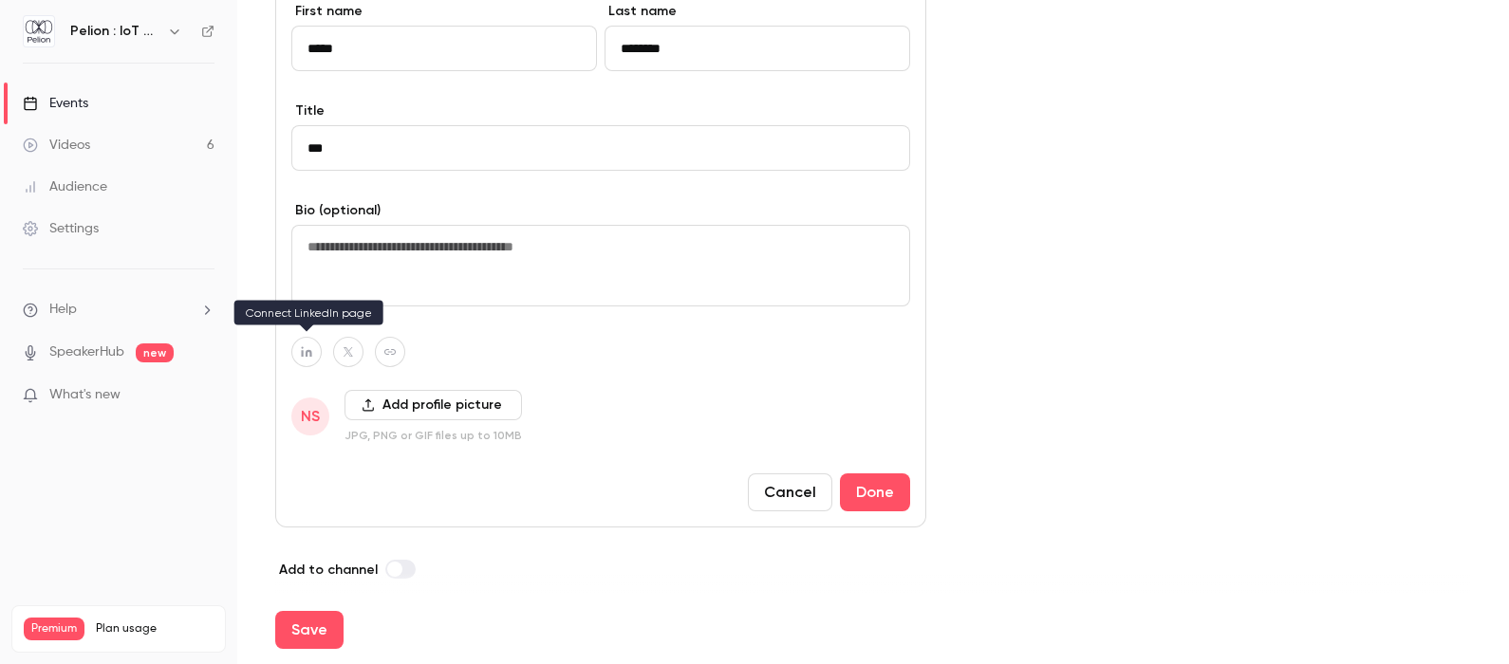
type input "***"
click at [304, 349] on icon "button" at bounding box center [306, 351] width 13 height 11
click at [306, 311] on input at bounding box center [297, 305] width 194 height 16
paste input "**********"
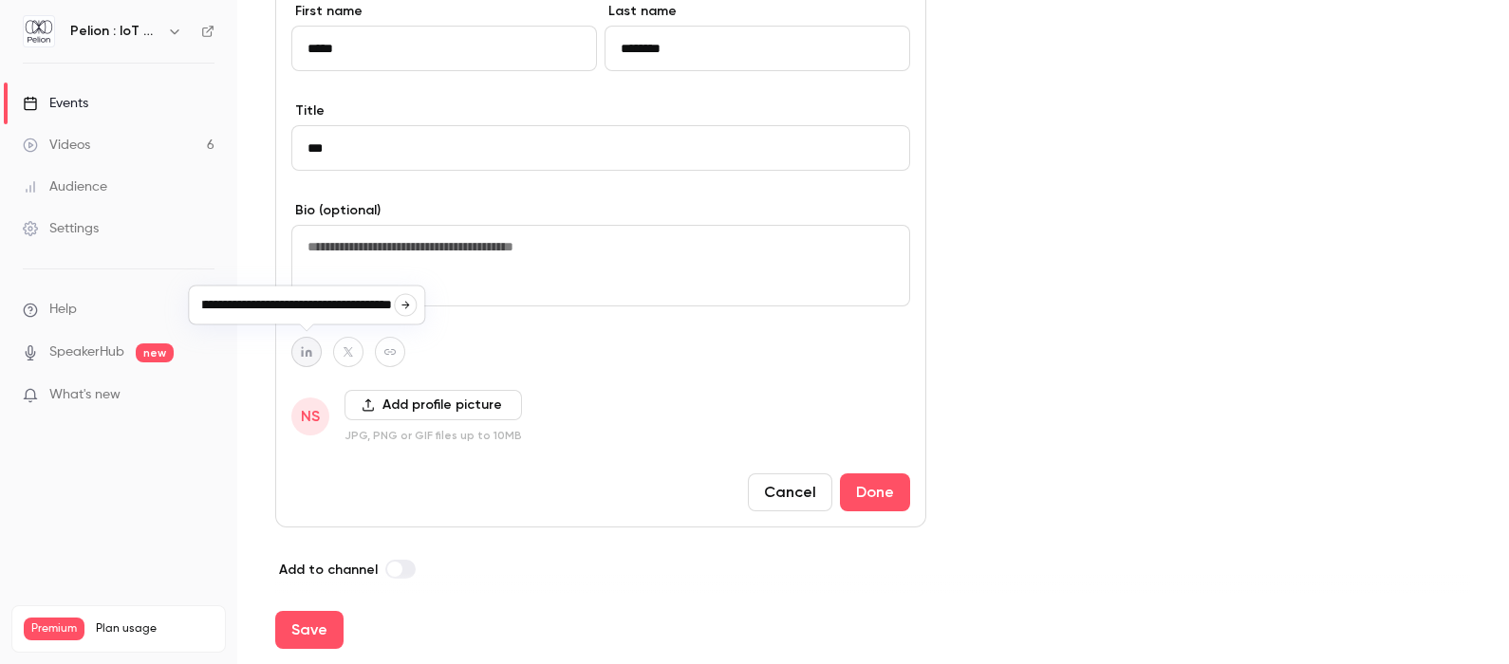
type input "**********"
click at [446, 342] on div at bounding box center [600, 352] width 619 height 30
click at [367, 403] on icon "button" at bounding box center [368, 405] width 13 height 13
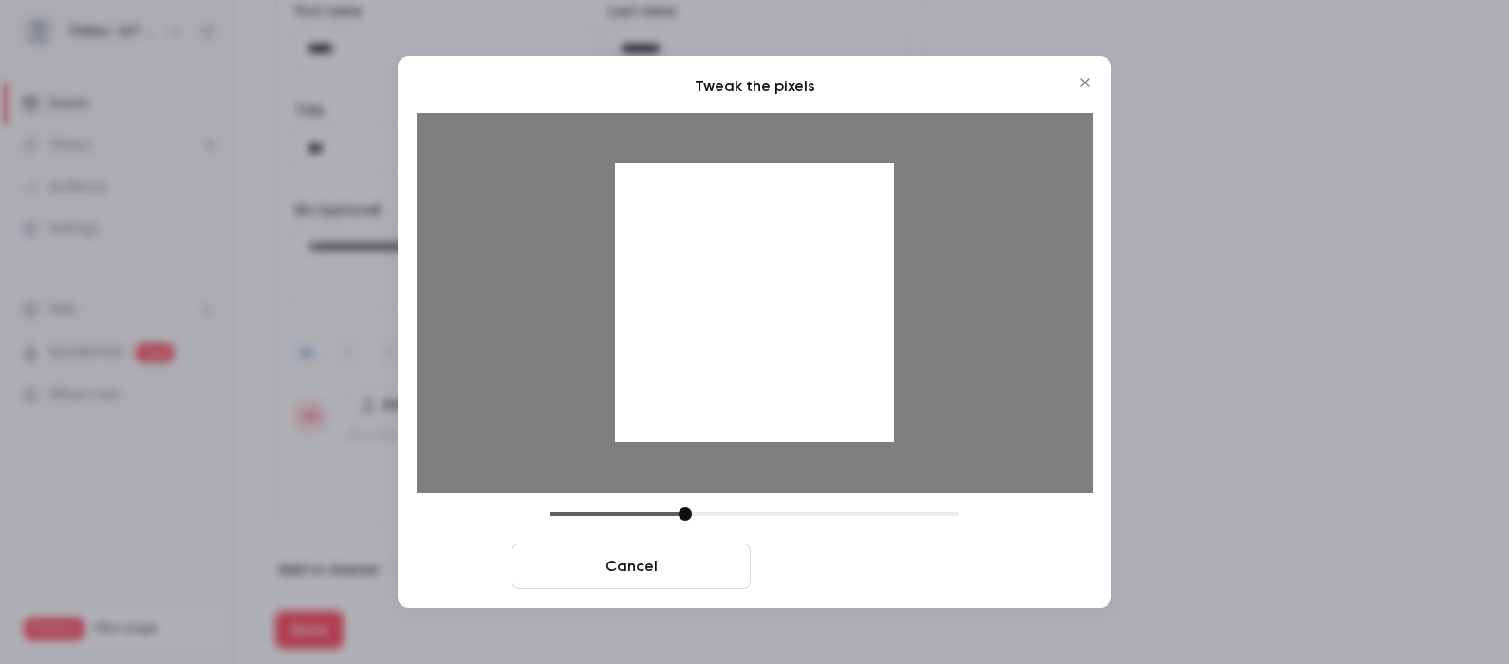
click at [857, 558] on button "Crop and save" at bounding box center [877, 567] width 239 height 46
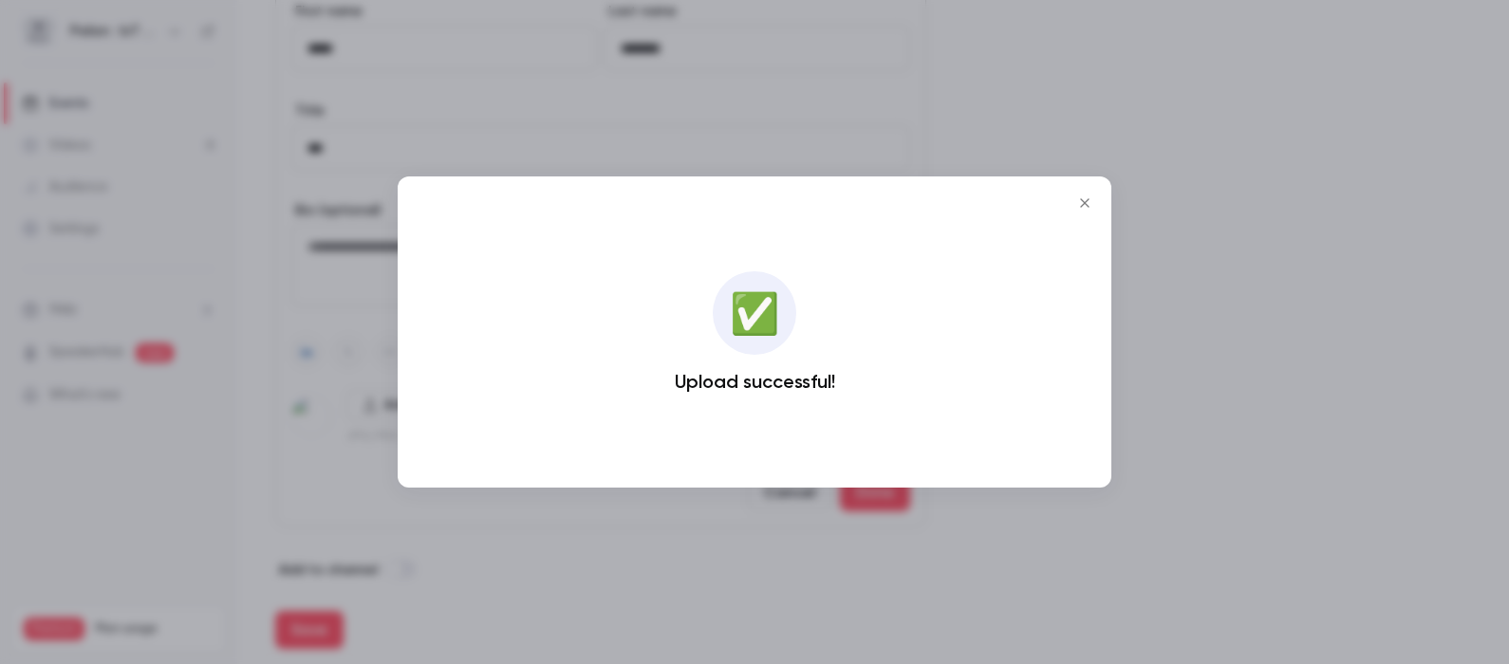
click at [1087, 197] on icon "Close" at bounding box center [1084, 203] width 23 height 15
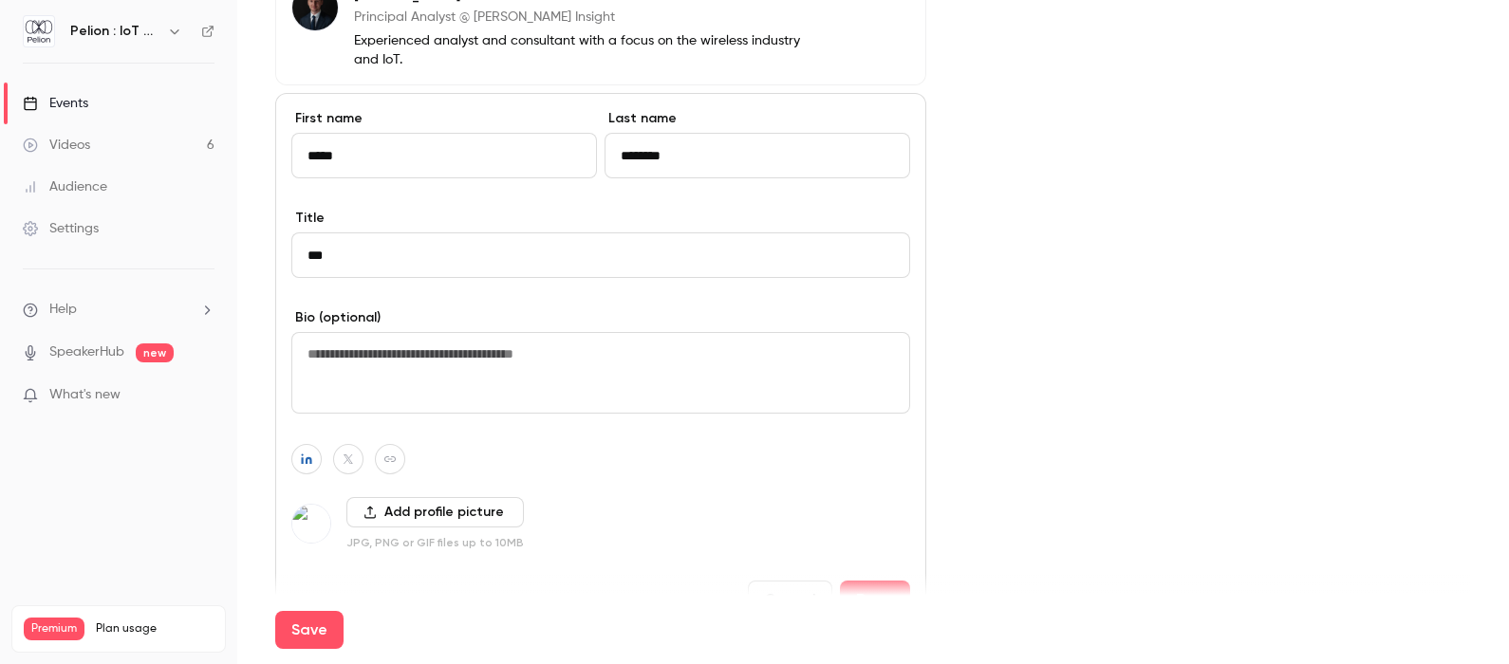
scroll to position [1084, 0]
click at [431, 366] on textarea at bounding box center [600, 373] width 619 height 82
paste textarea "**********"
type textarea "**********"
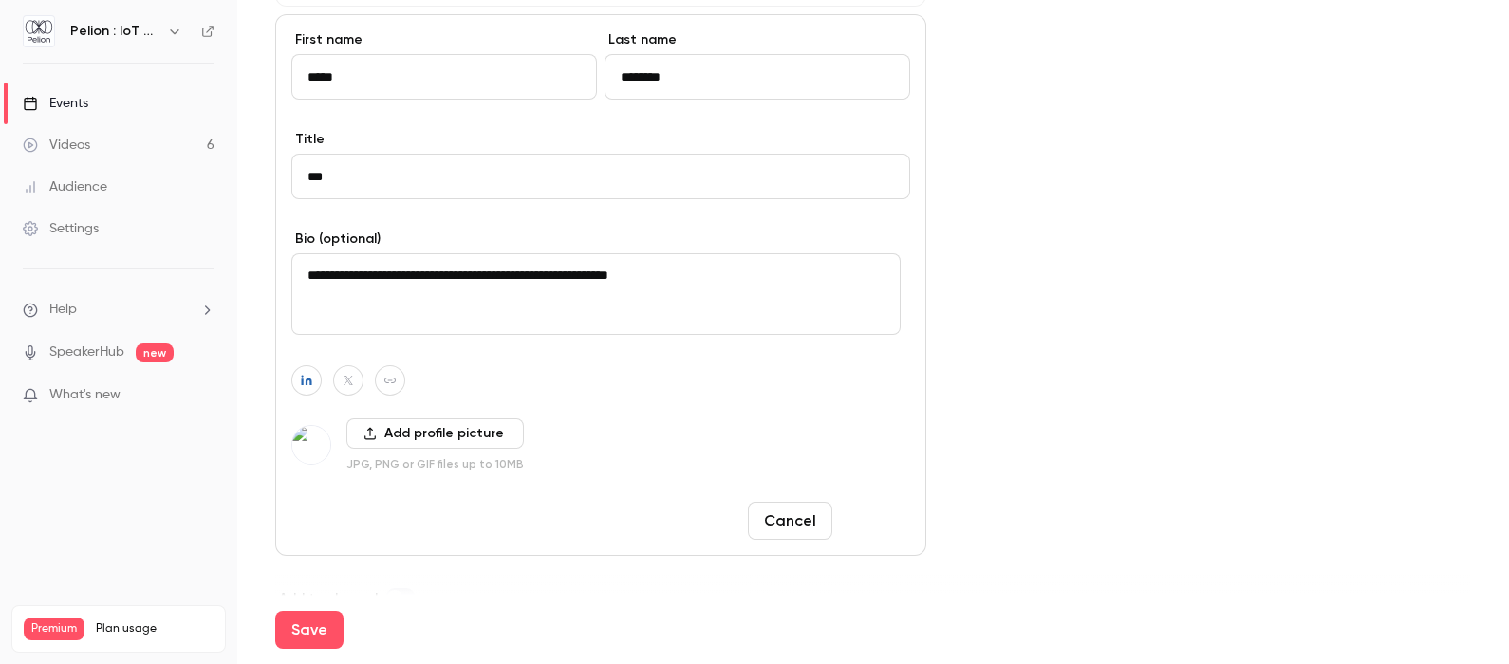
click at [857, 514] on button "Done" at bounding box center [875, 521] width 70 height 38
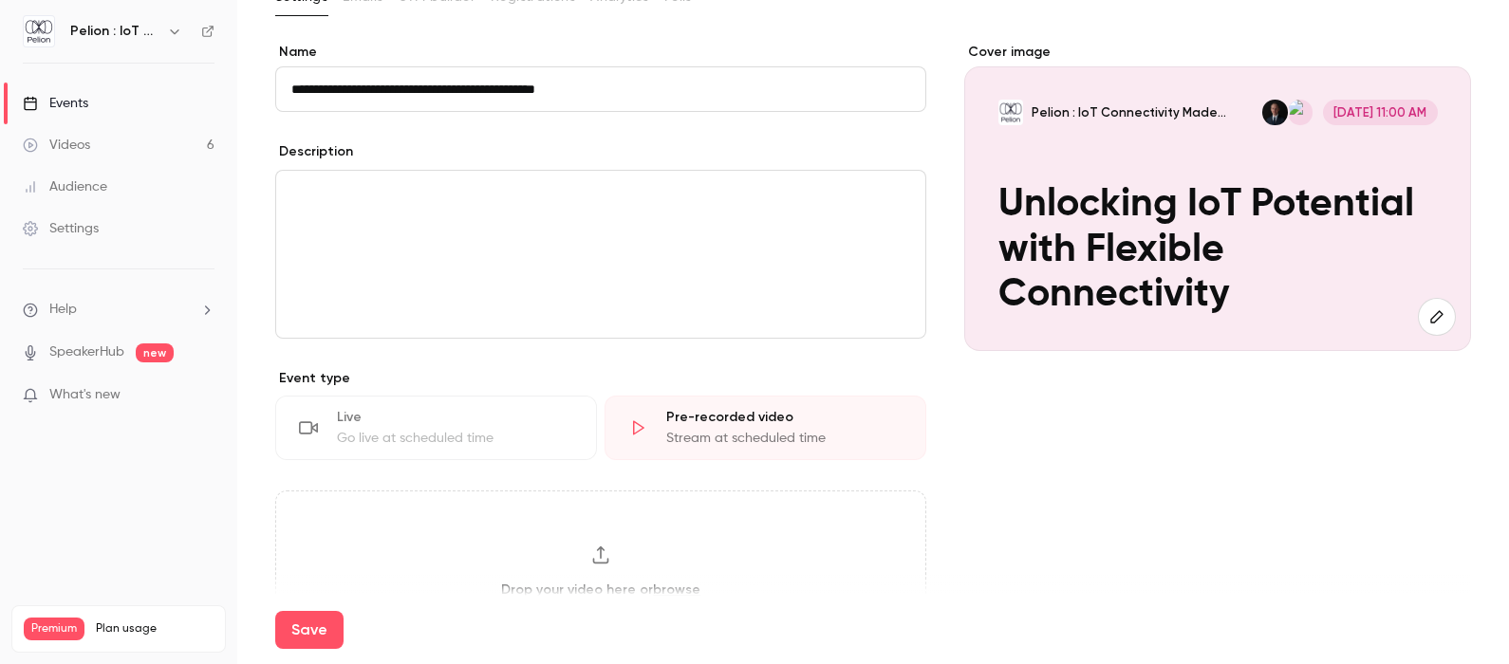
scroll to position [129, 0]
click at [492, 188] on p "editor" at bounding box center [600, 192] width 619 height 23
click at [366, 204] on div "editor" at bounding box center [600, 253] width 649 height 167
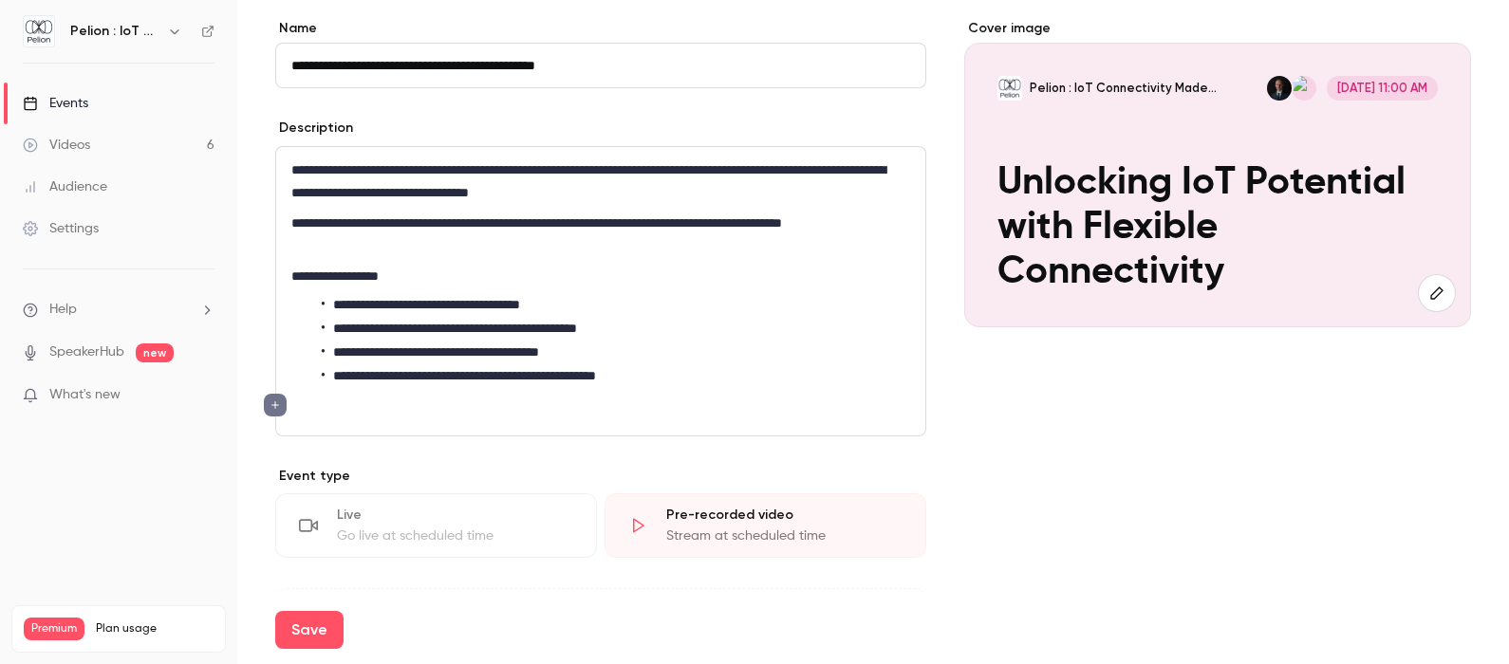
scroll to position [153, 0]
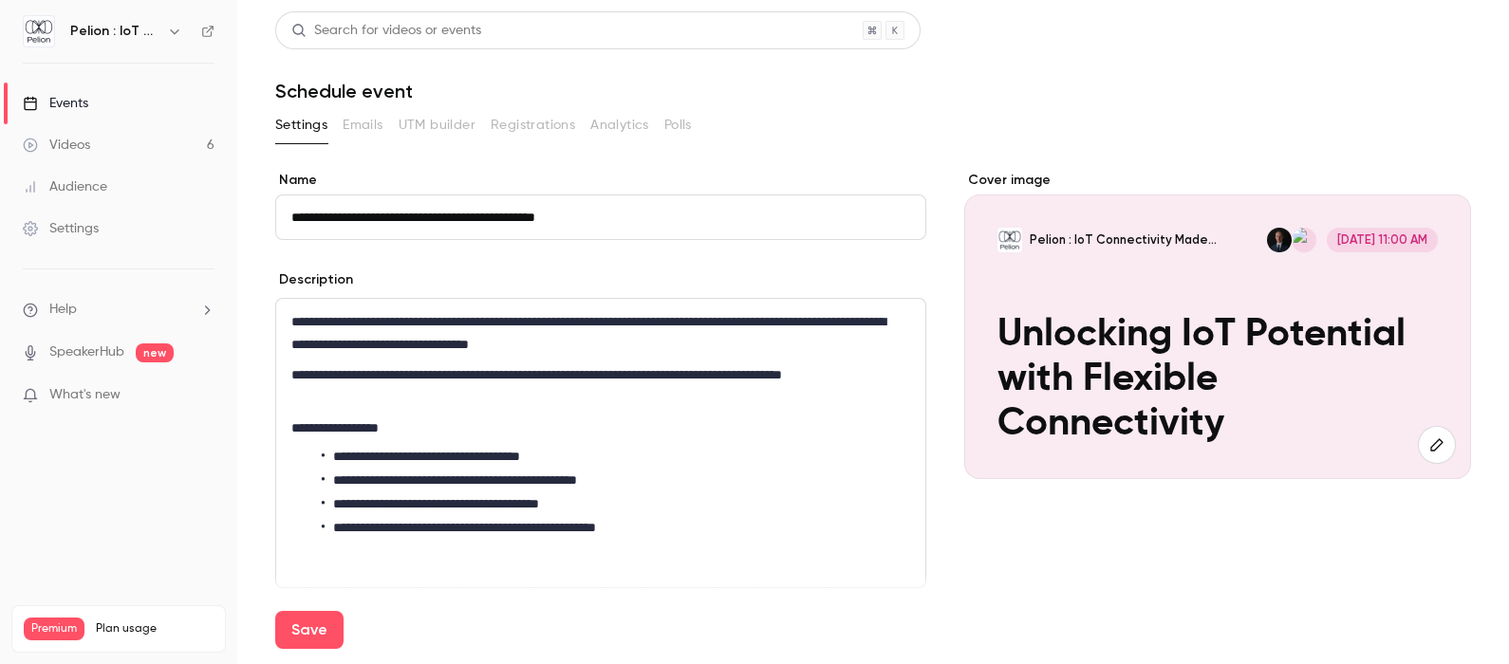
scroll to position [533, 0]
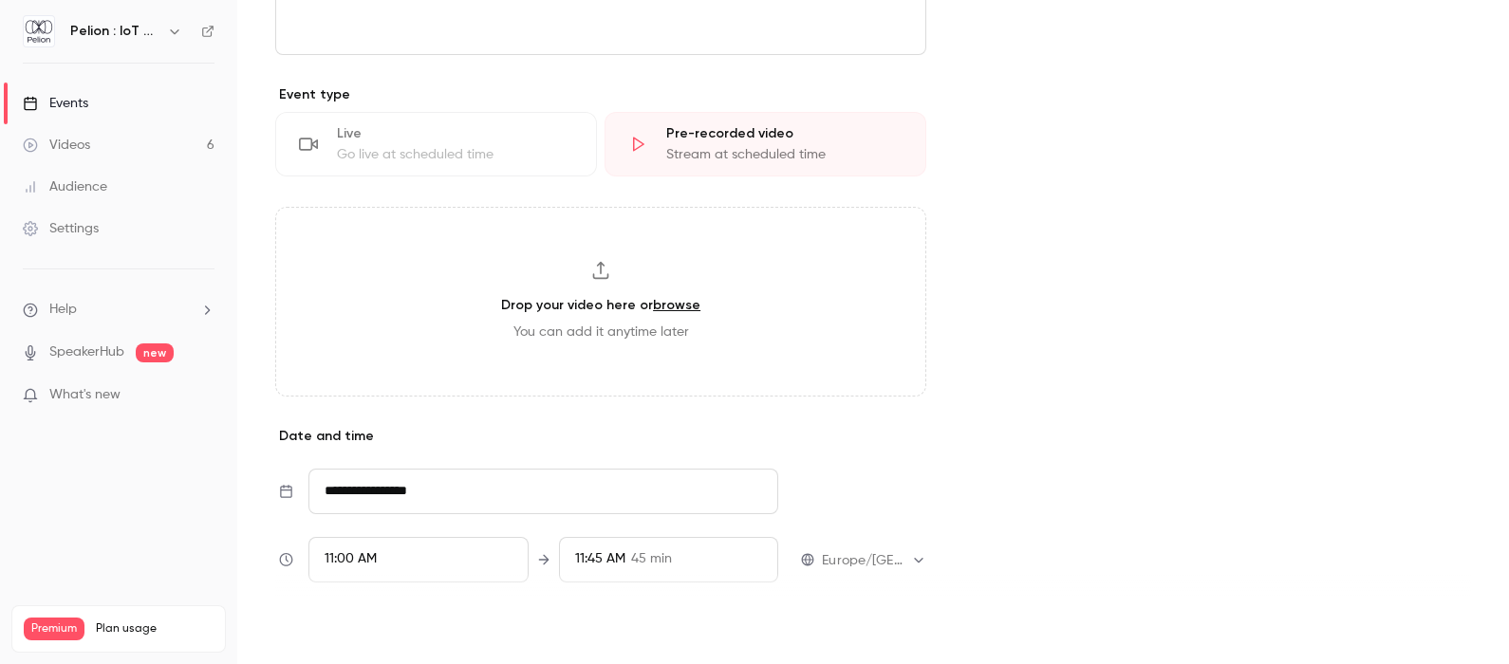
click at [304, 635] on button "Save" at bounding box center [309, 630] width 68 height 38
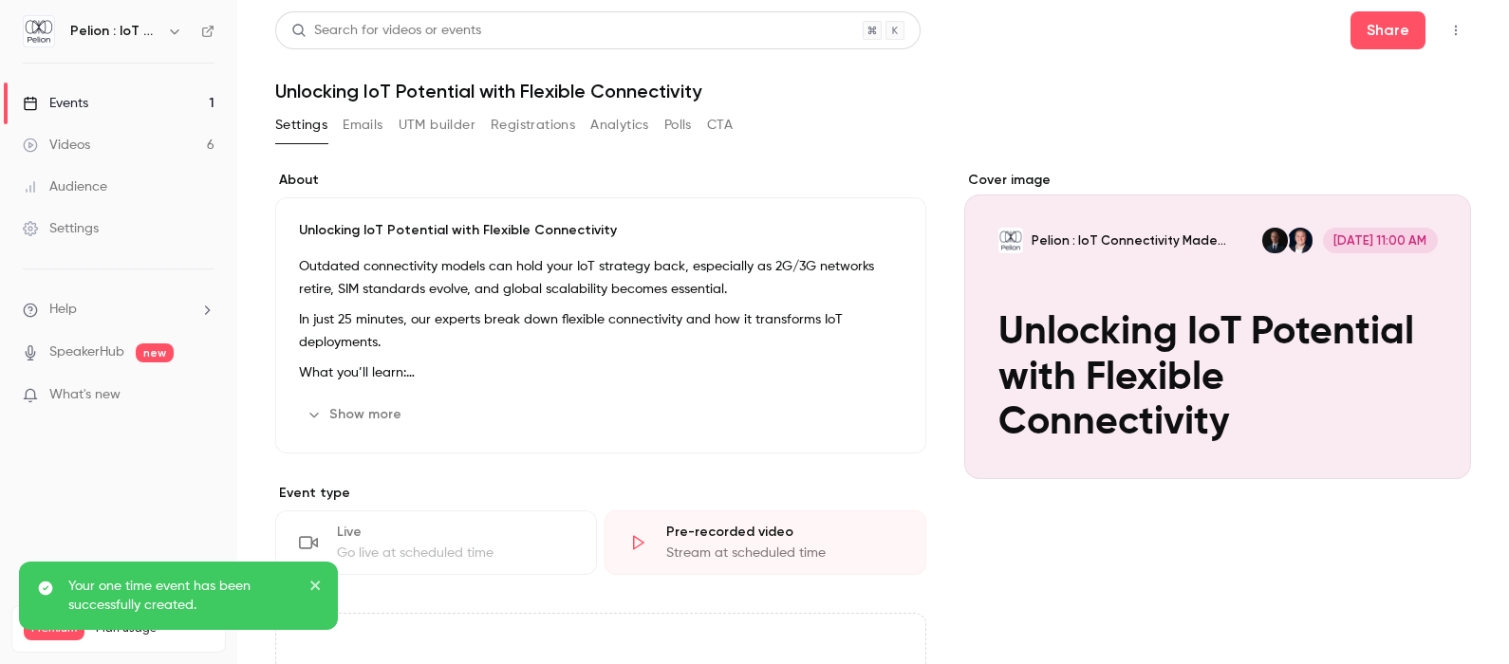
click at [363, 121] on button "Emails" at bounding box center [363, 125] width 40 height 30
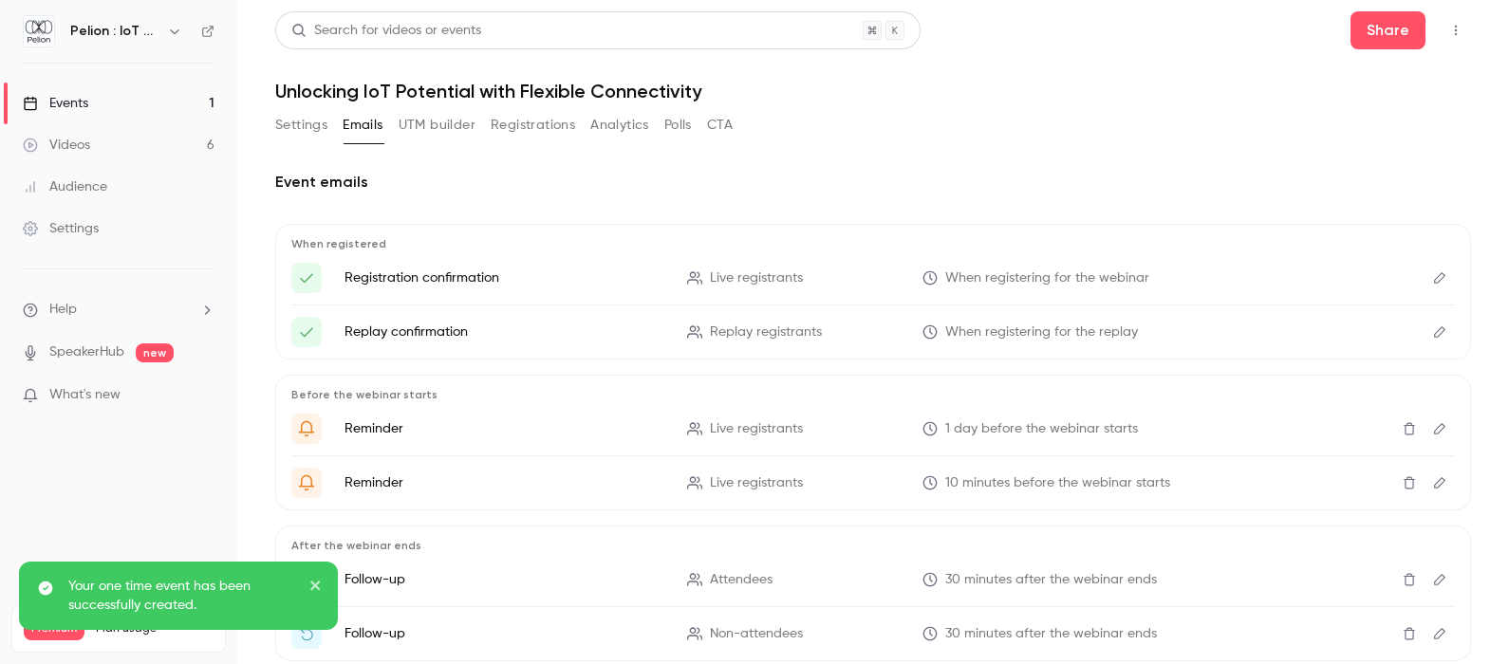
click at [424, 124] on button "UTM builder" at bounding box center [437, 125] width 77 height 30
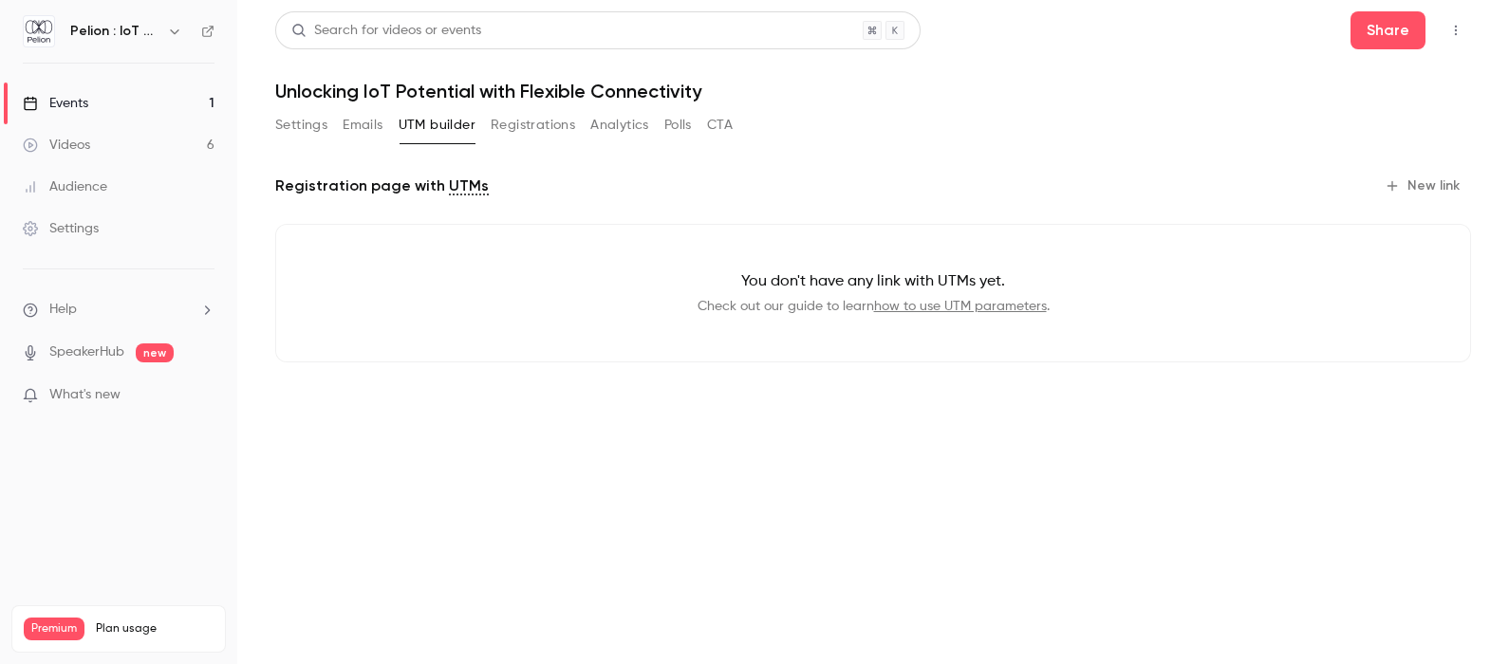
click at [508, 128] on button "Registrations" at bounding box center [533, 125] width 84 height 30
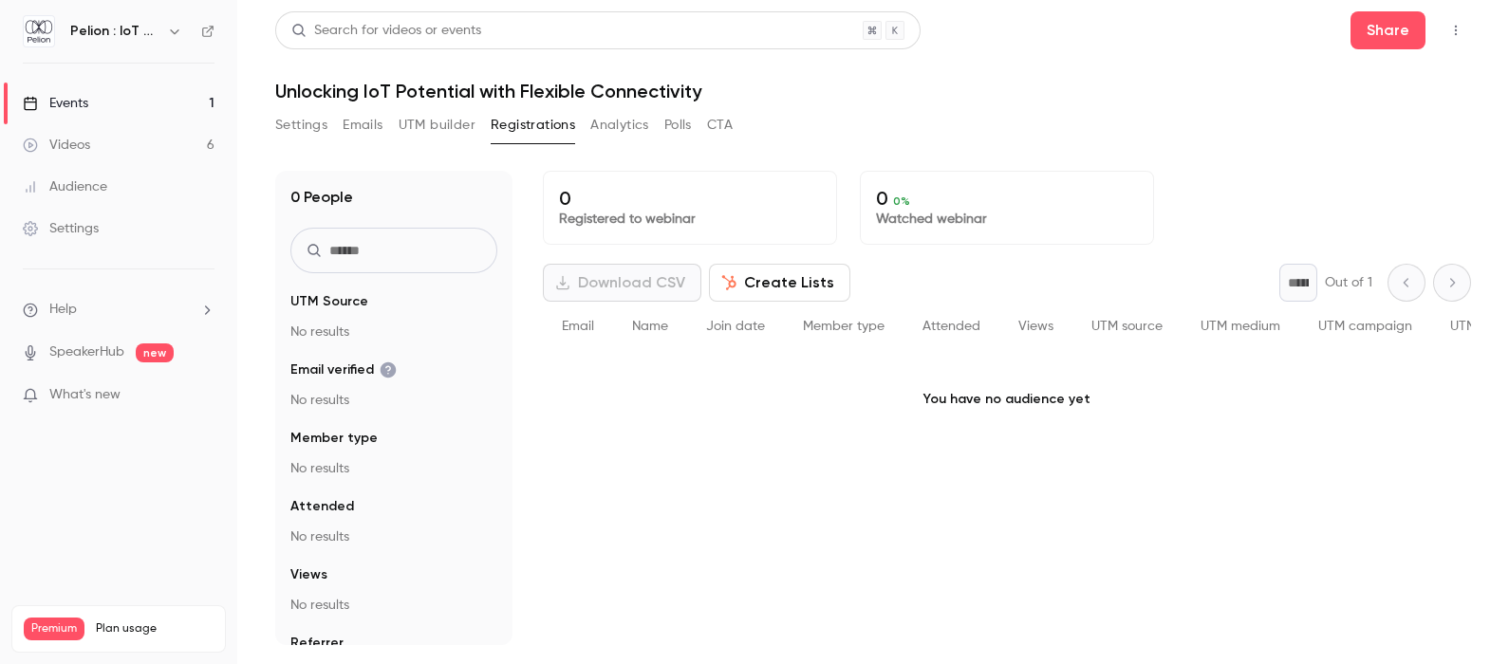
click at [633, 123] on button "Analytics" at bounding box center [619, 125] width 59 height 30
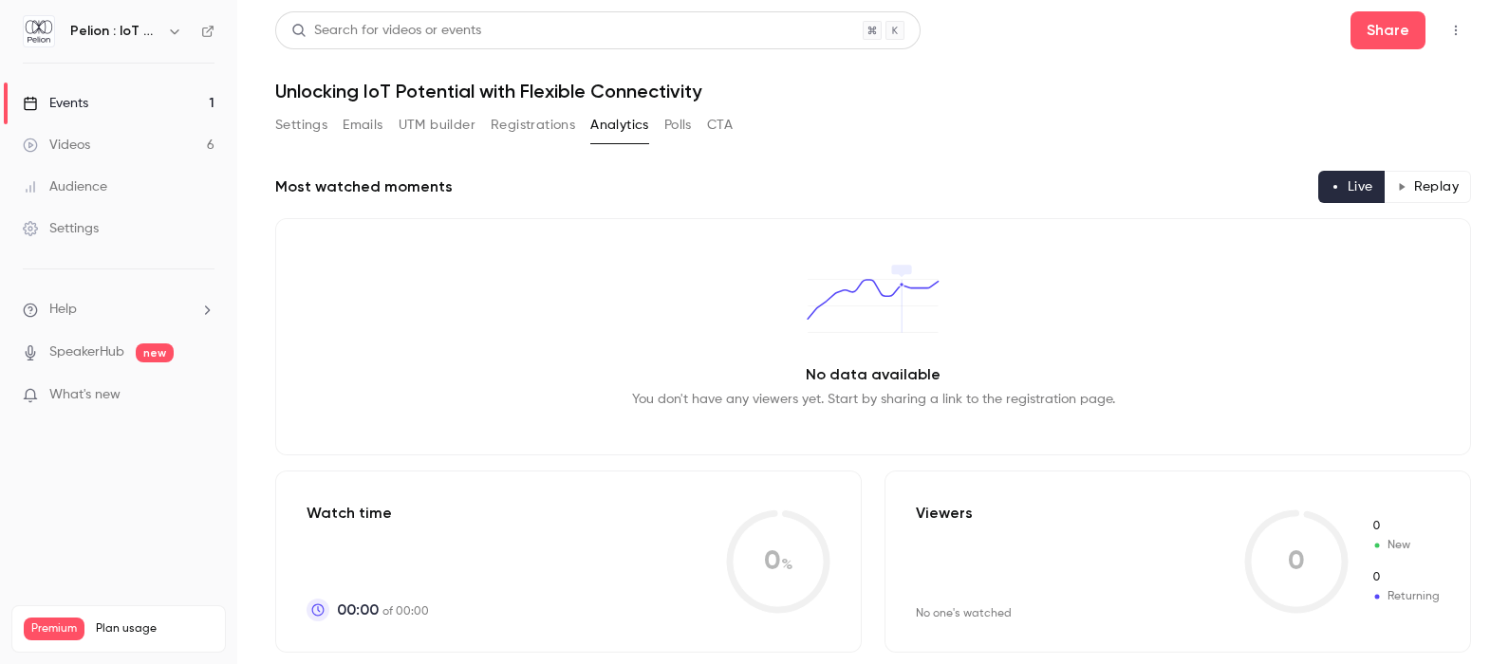
click at [670, 133] on button "Polls" at bounding box center [678, 125] width 28 height 30
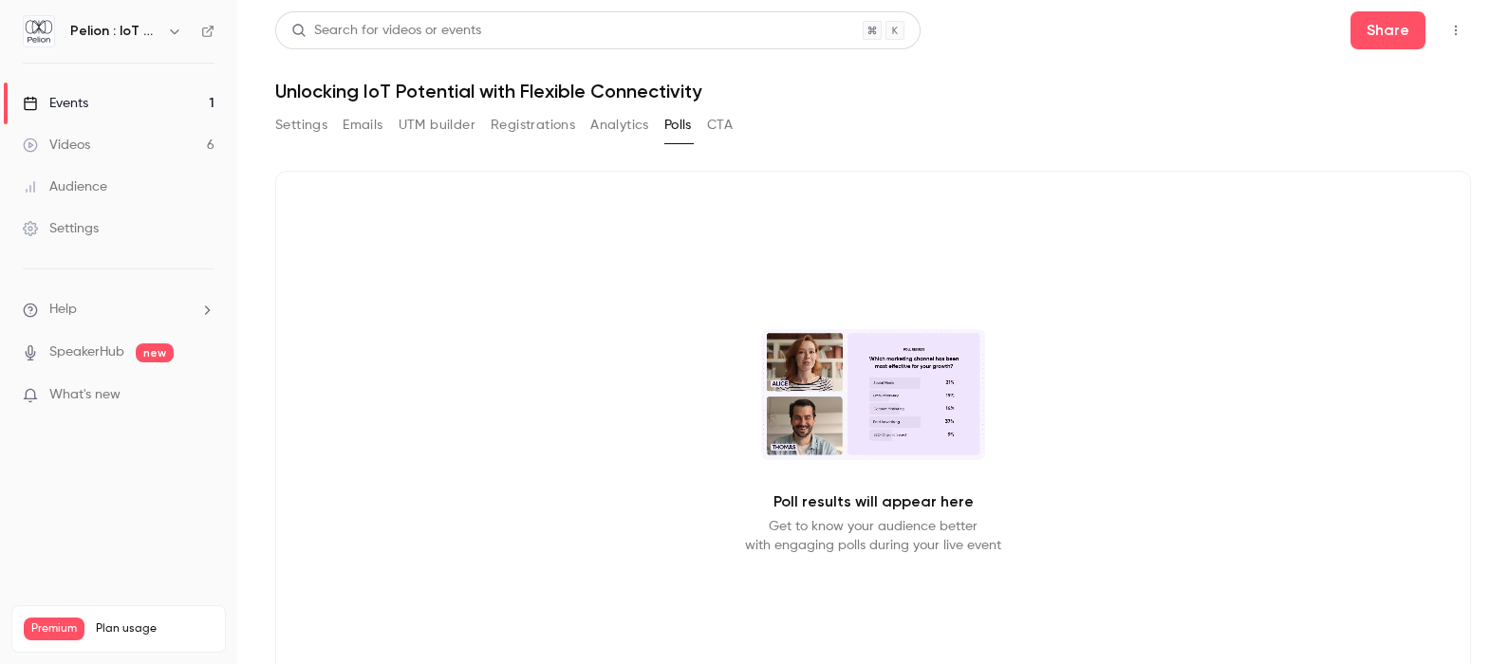
click at [731, 134] on button "CTA" at bounding box center [720, 125] width 26 height 30
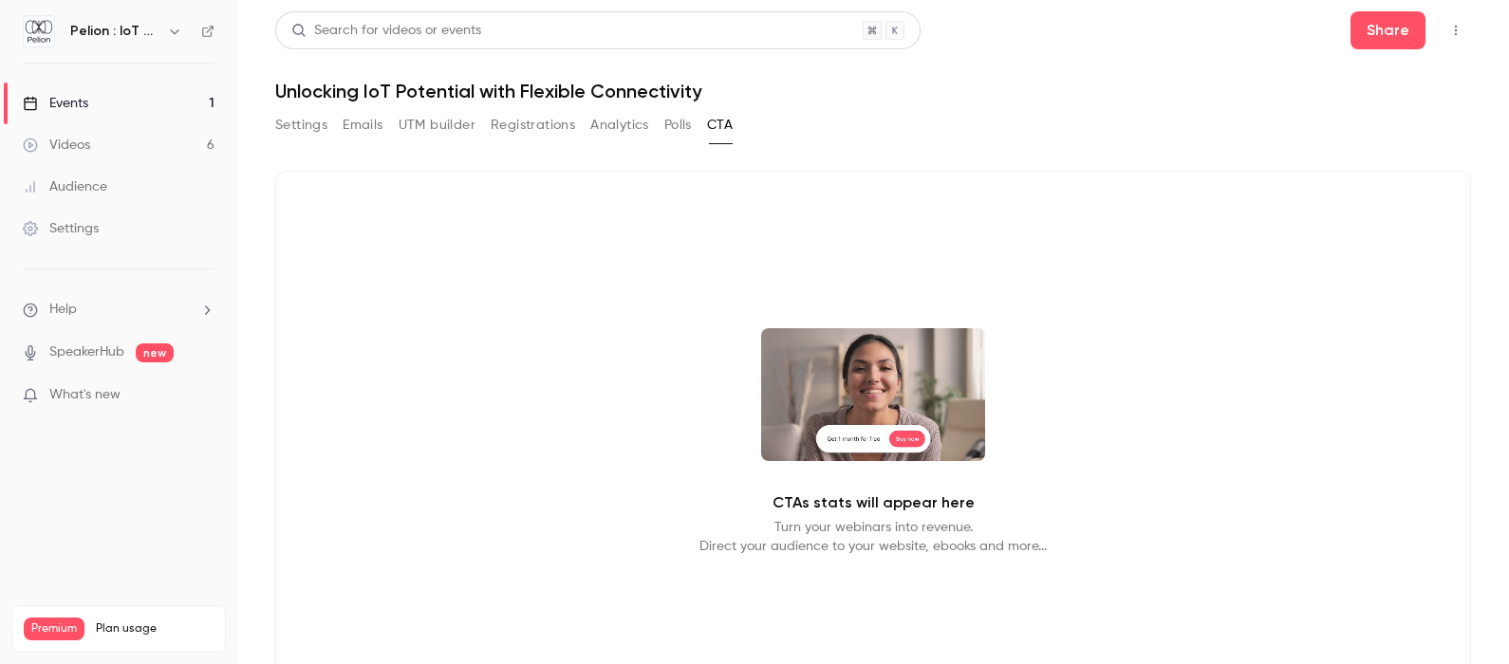
click at [499, 131] on button "Registrations" at bounding box center [533, 125] width 84 height 30
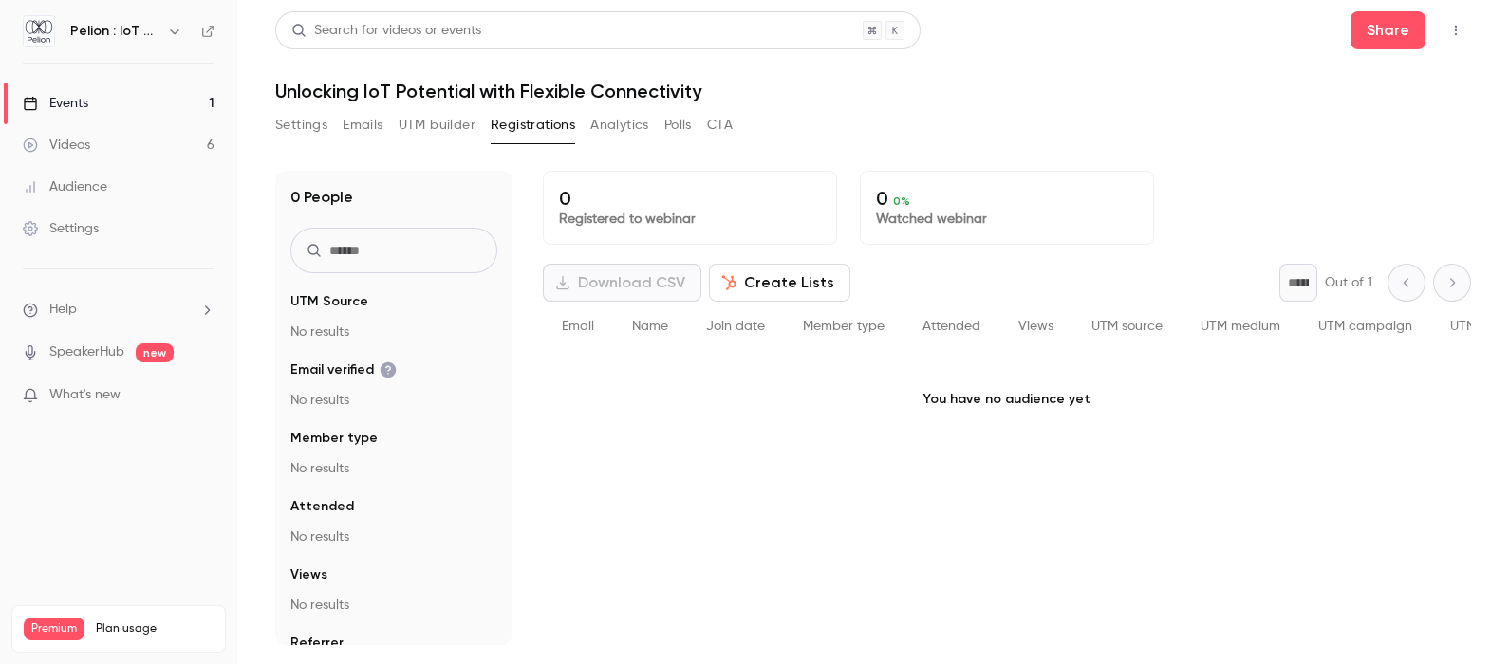
click at [339, 126] on div "Settings Emails UTM builder Registrations Analytics Polls CTA" at bounding box center [503, 125] width 457 height 30
click at [293, 131] on button "Settings" at bounding box center [301, 125] width 52 height 30
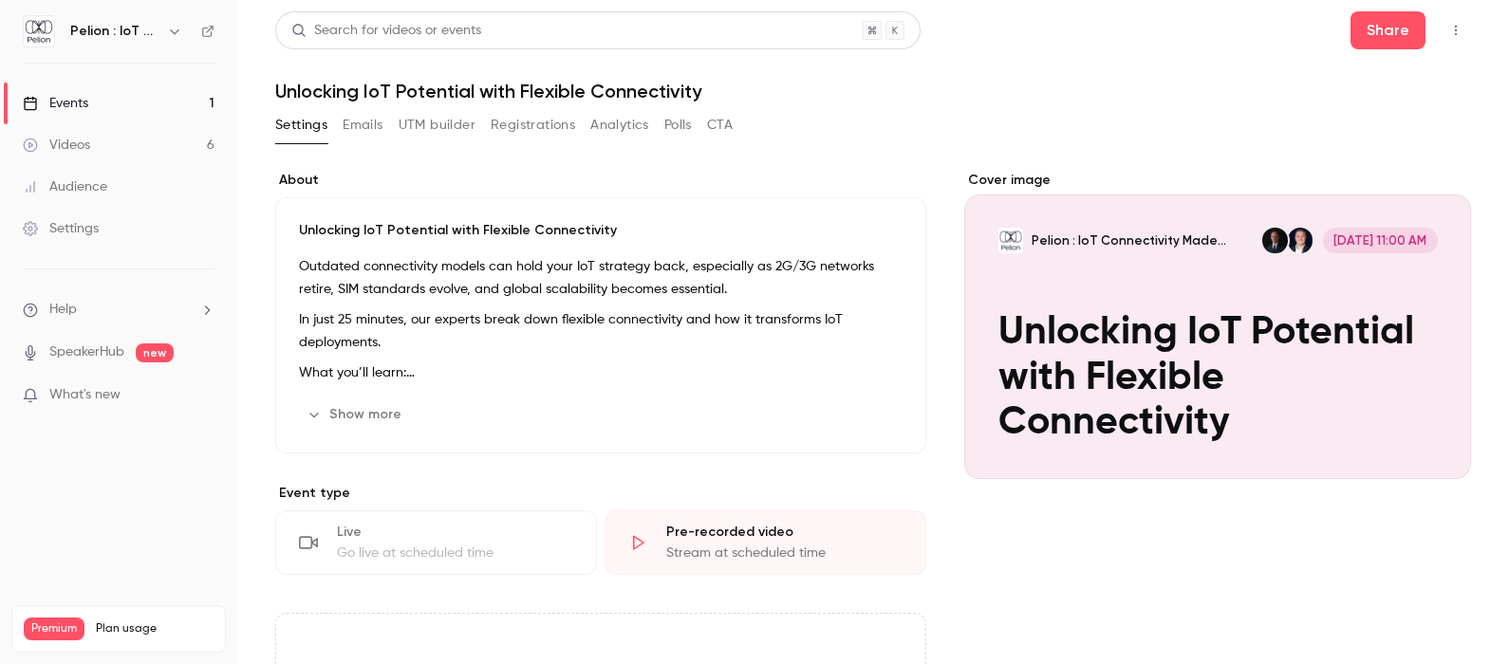
click at [1448, 33] on icon "button" at bounding box center [1455, 30] width 15 height 13
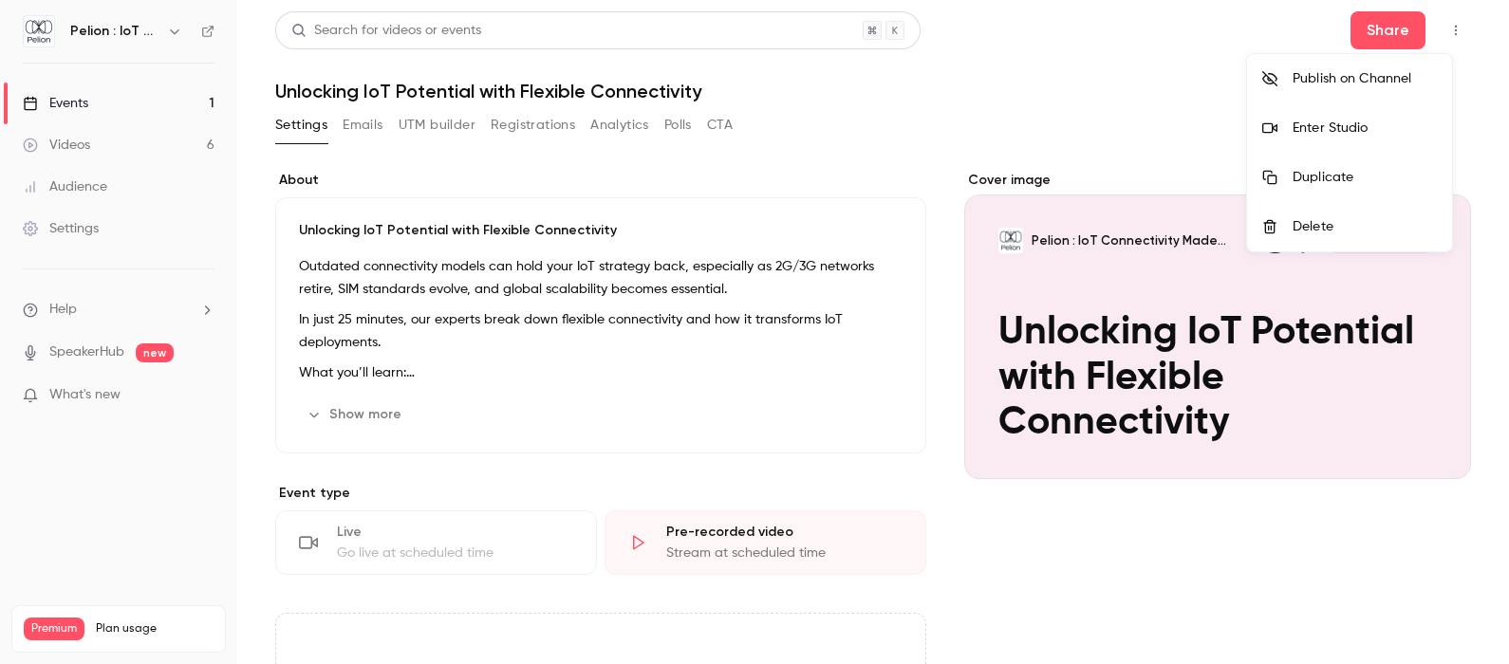
click at [859, 145] on div at bounding box center [754, 332] width 1509 height 664
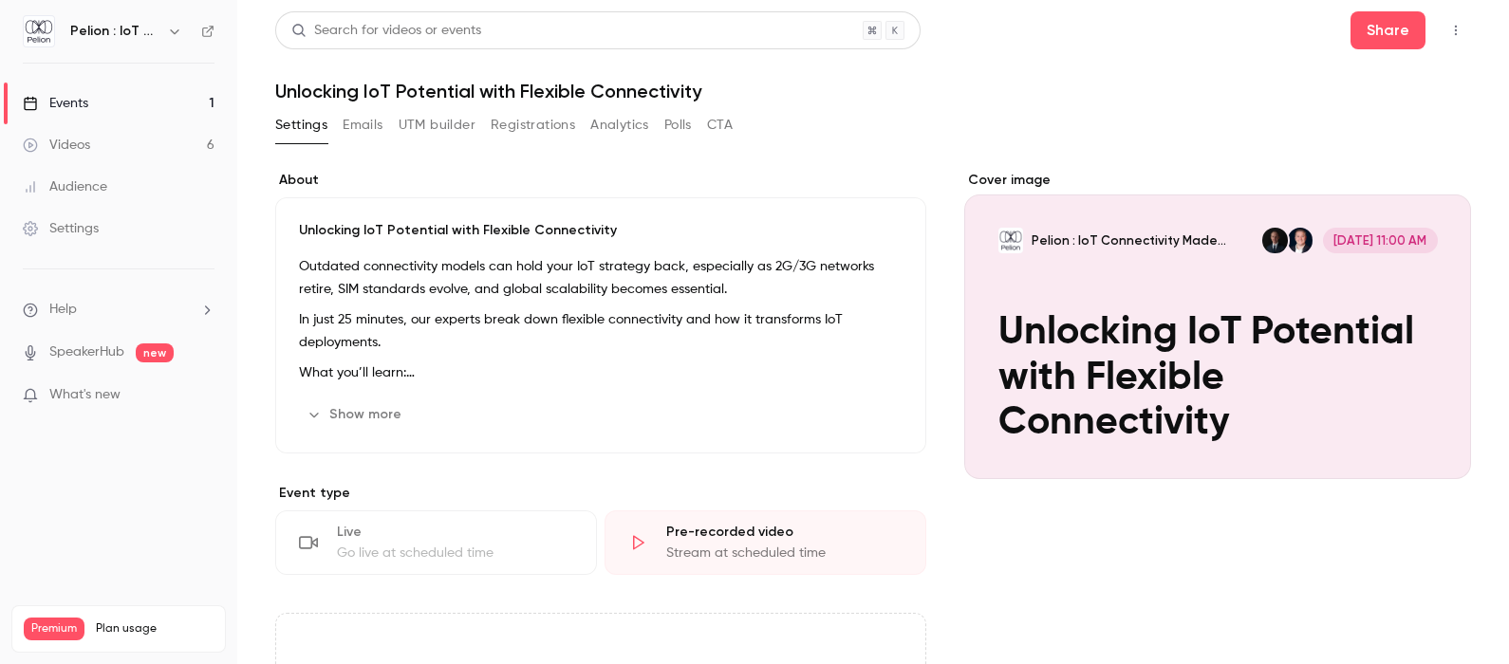
click at [733, 133] on button "CTA" at bounding box center [720, 125] width 26 height 30
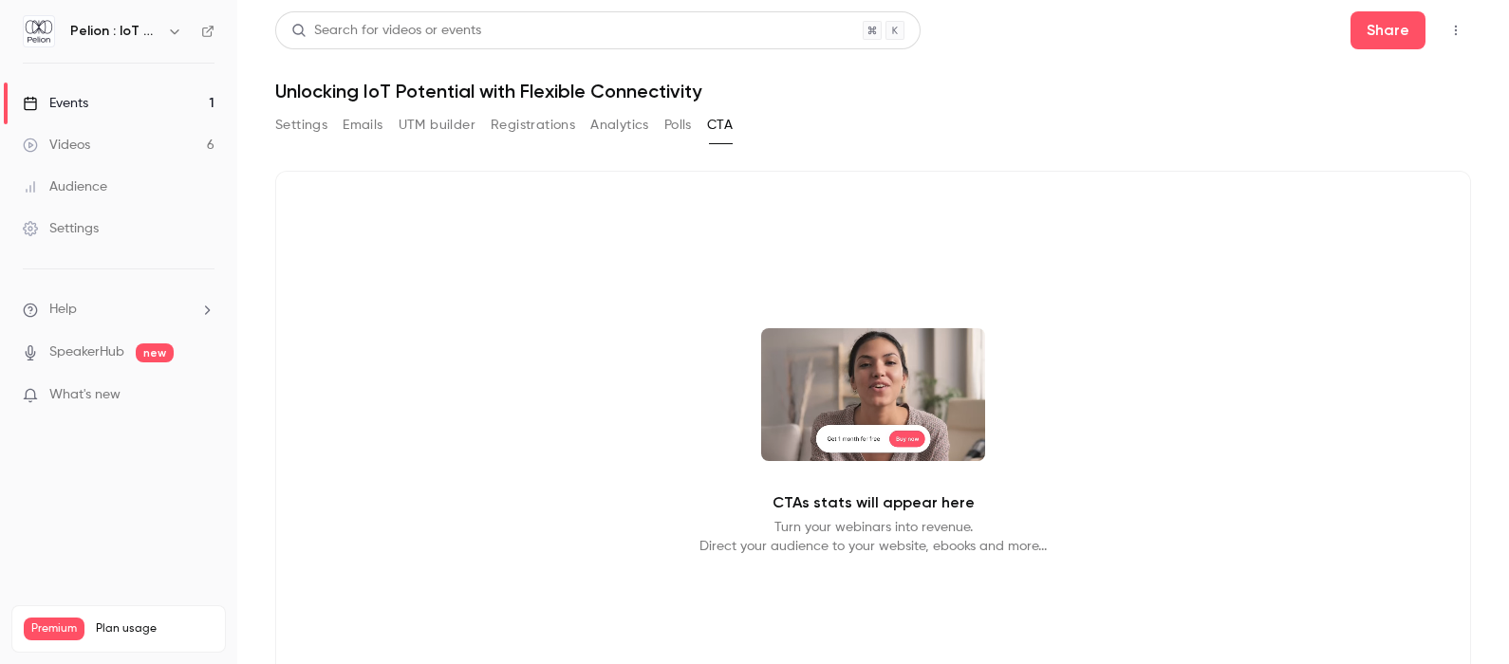
click at [670, 119] on button "Polls" at bounding box center [678, 125] width 28 height 30
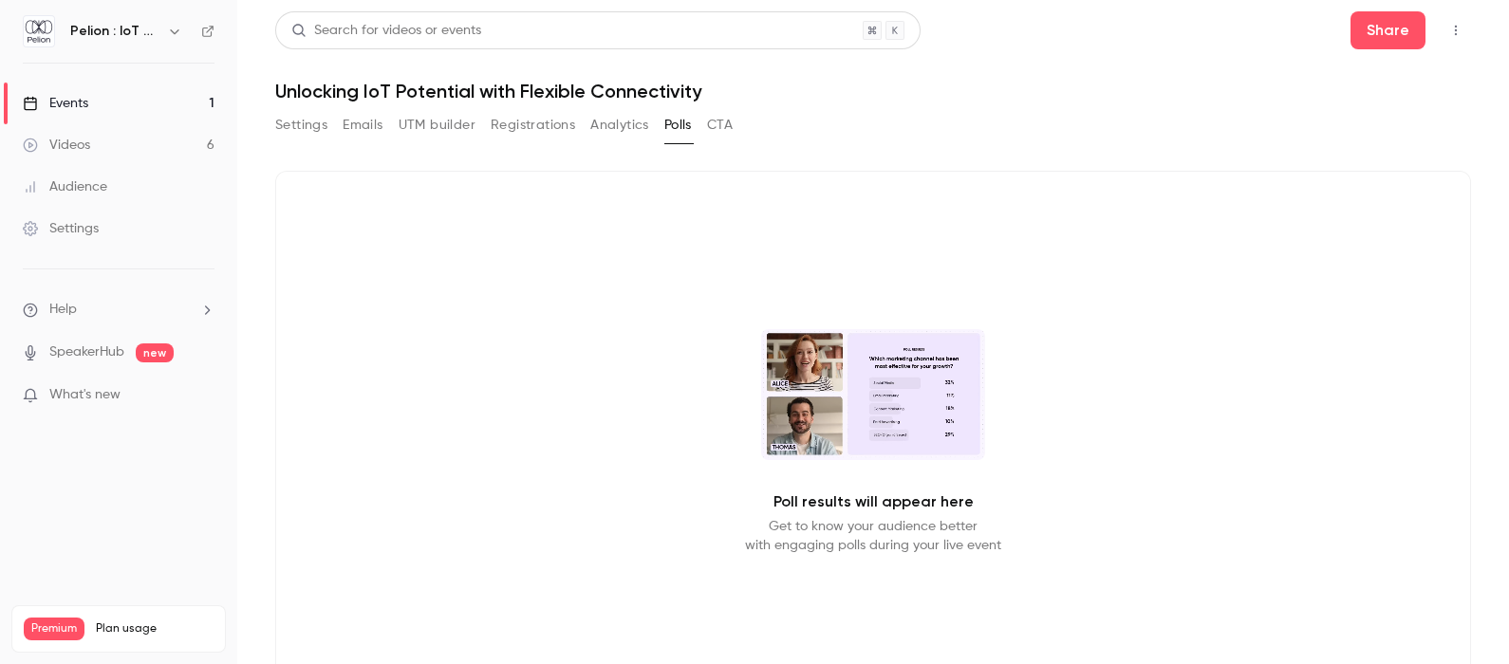
click at [546, 114] on button "Registrations" at bounding box center [533, 125] width 84 height 30
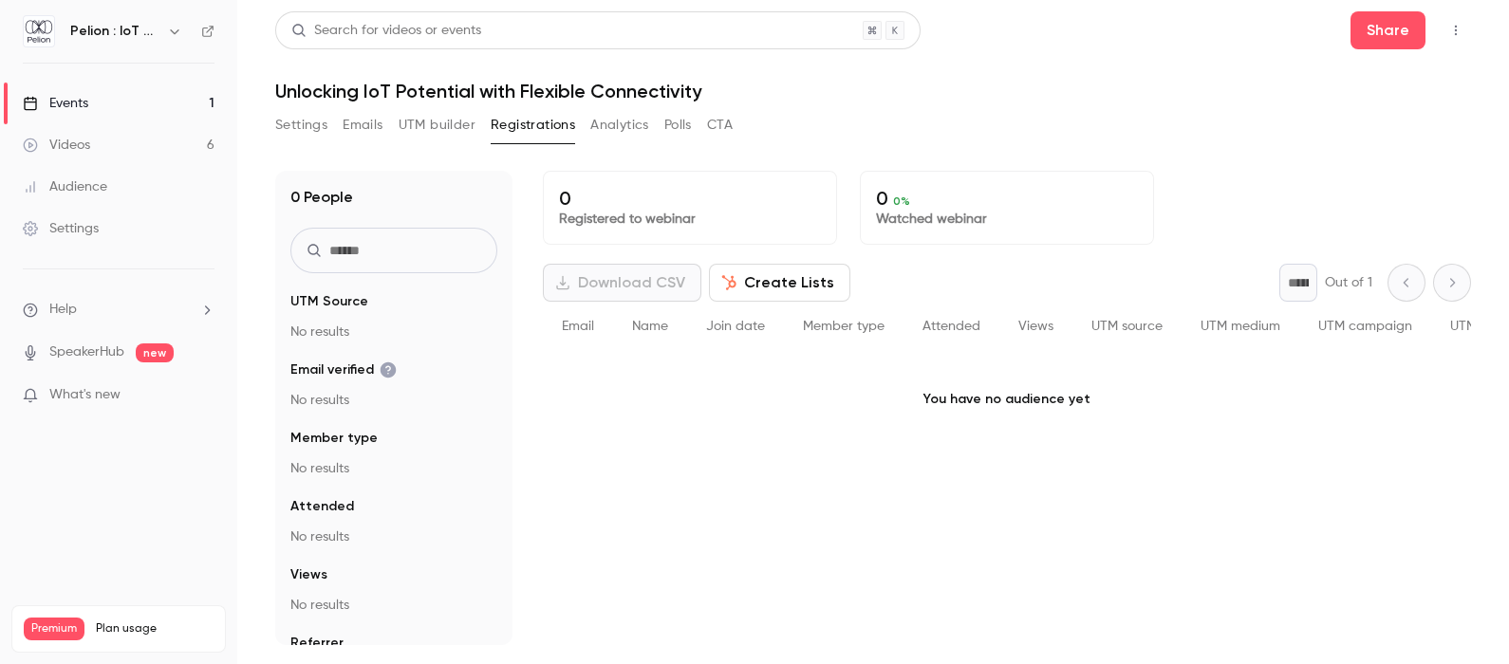
scroll to position [52, 0]
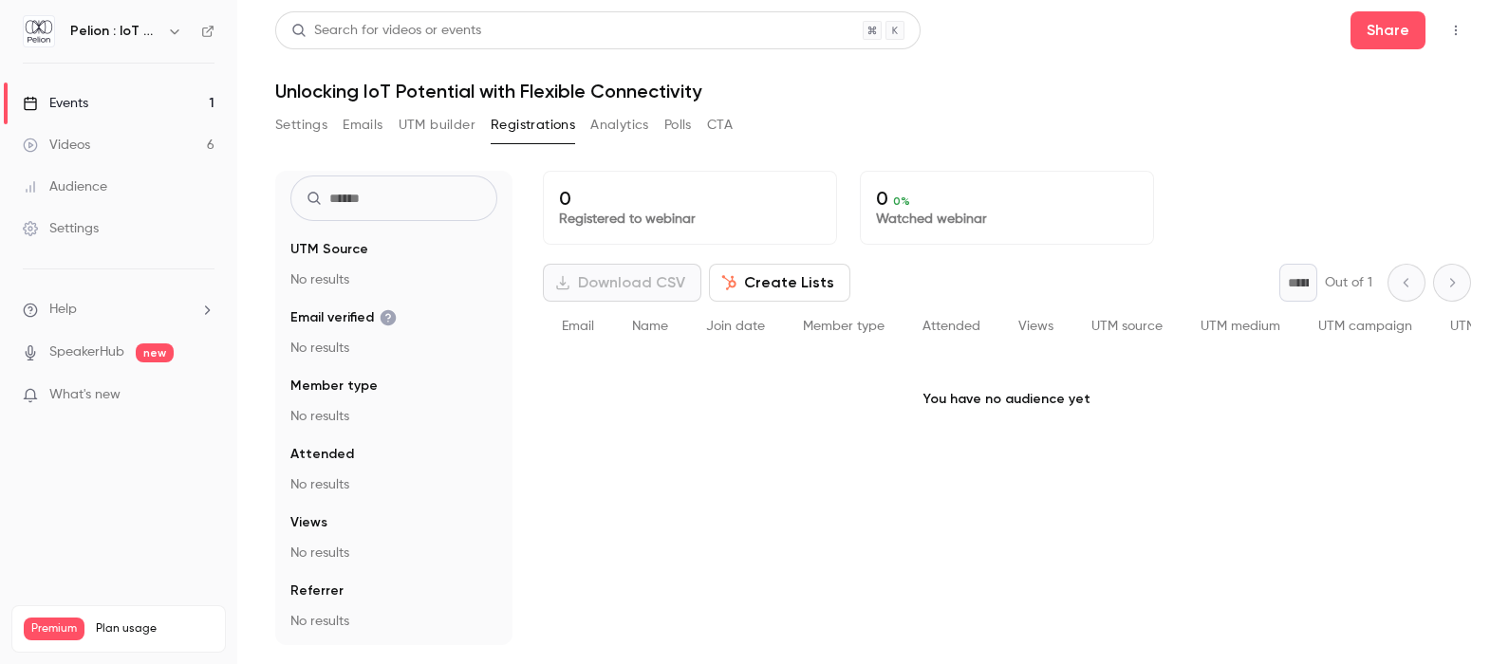
click at [318, 119] on button "Settings" at bounding box center [301, 125] width 52 height 30
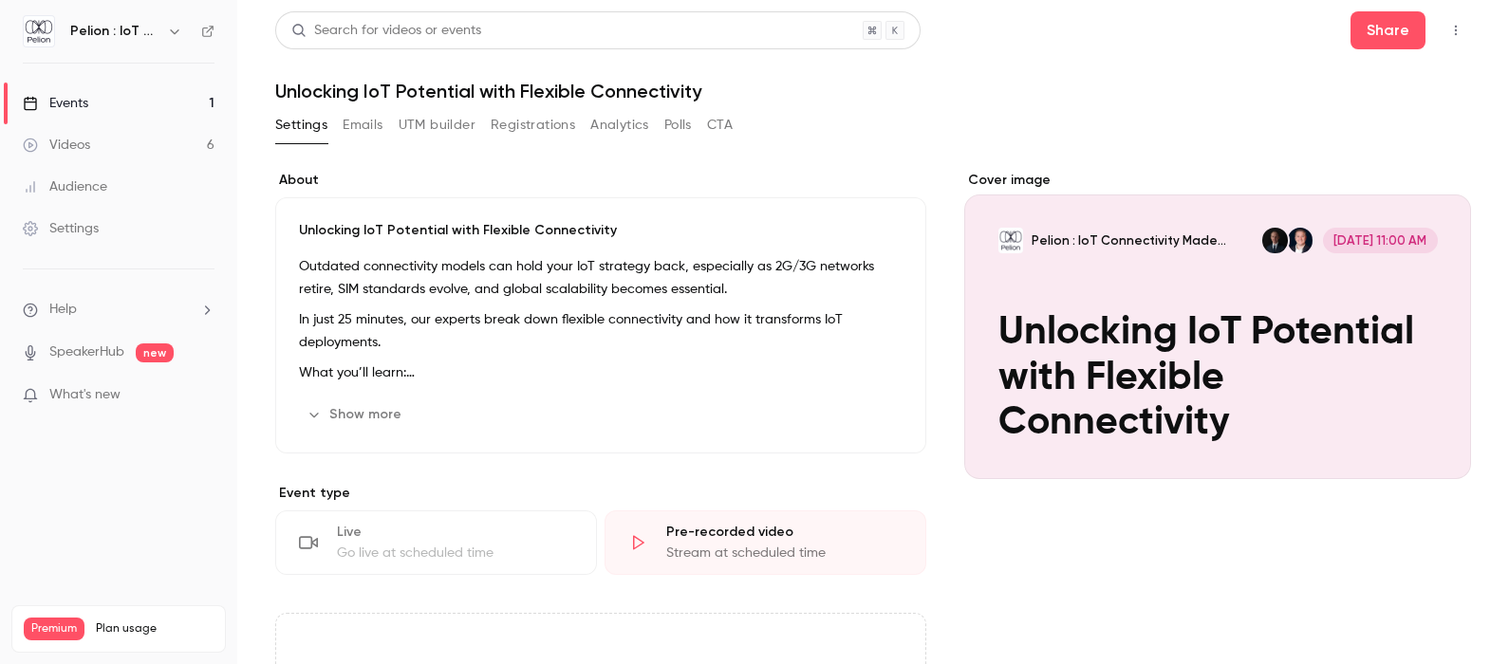
click at [360, 123] on button "Emails" at bounding box center [363, 125] width 40 height 30
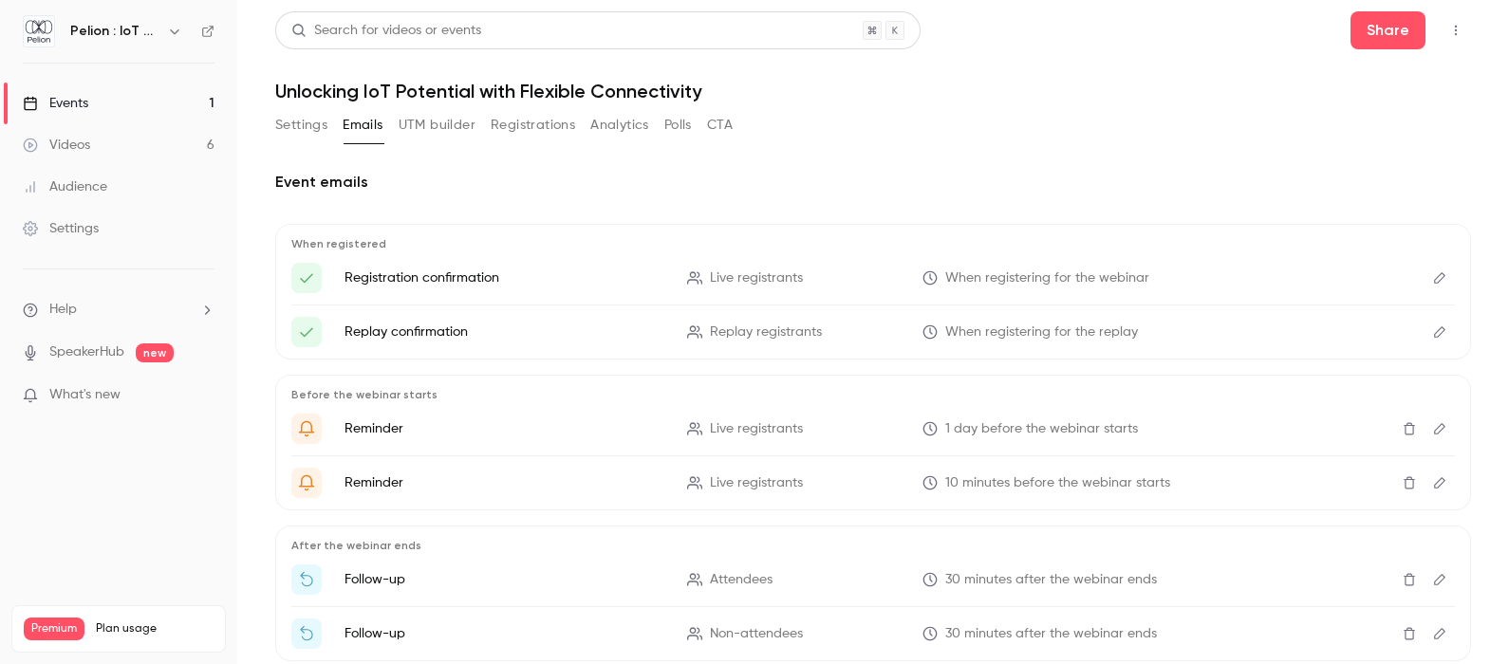
click at [424, 126] on button "UTM builder" at bounding box center [437, 125] width 77 height 30
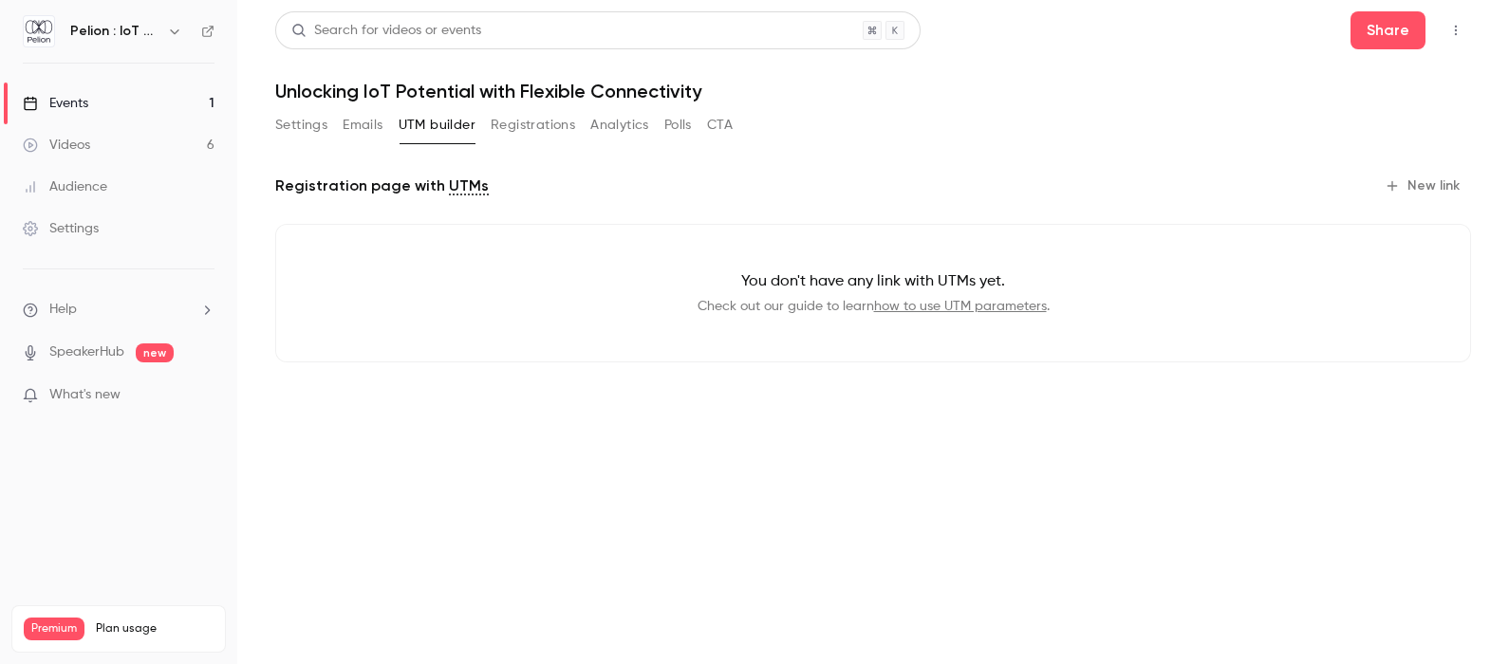
click at [509, 127] on button "Registrations" at bounding box center [533, 125] width 84 height 30
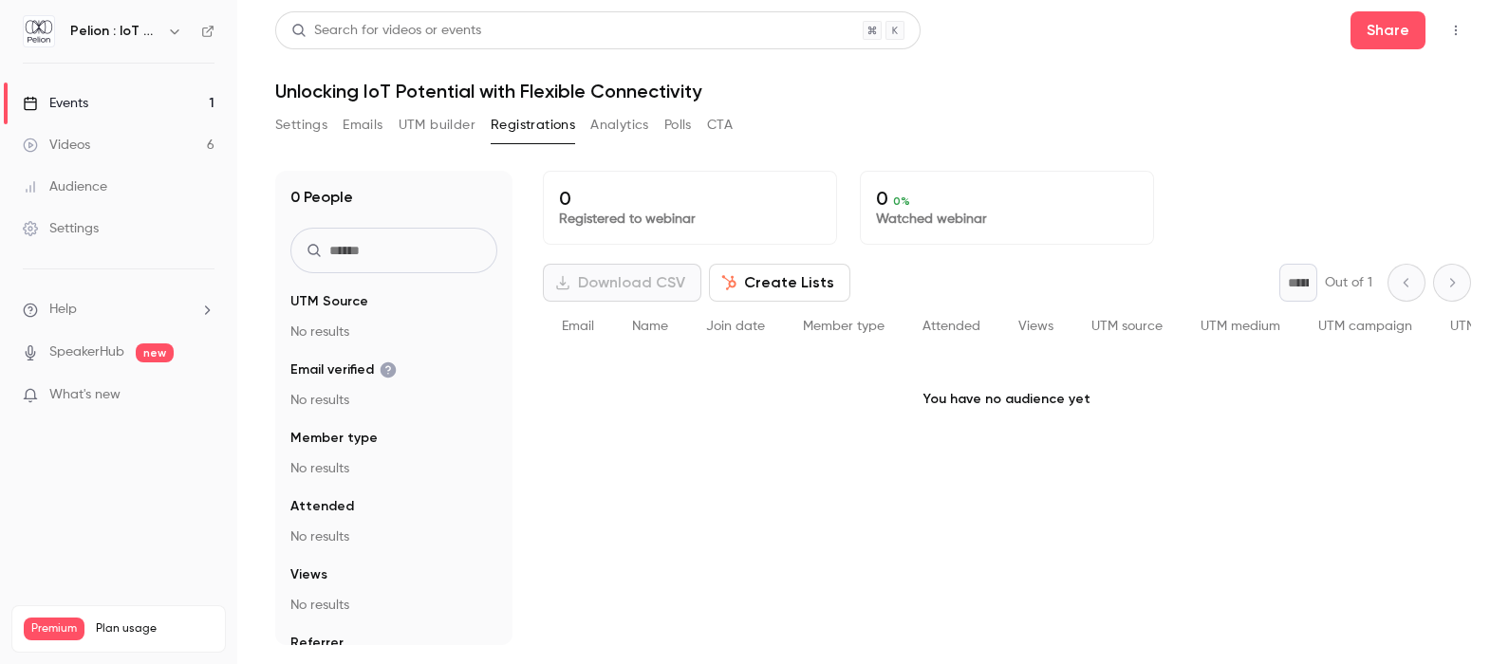
click at [605, 131] on button "Analytics" at bounding box center [619, 125] width 59 height 30
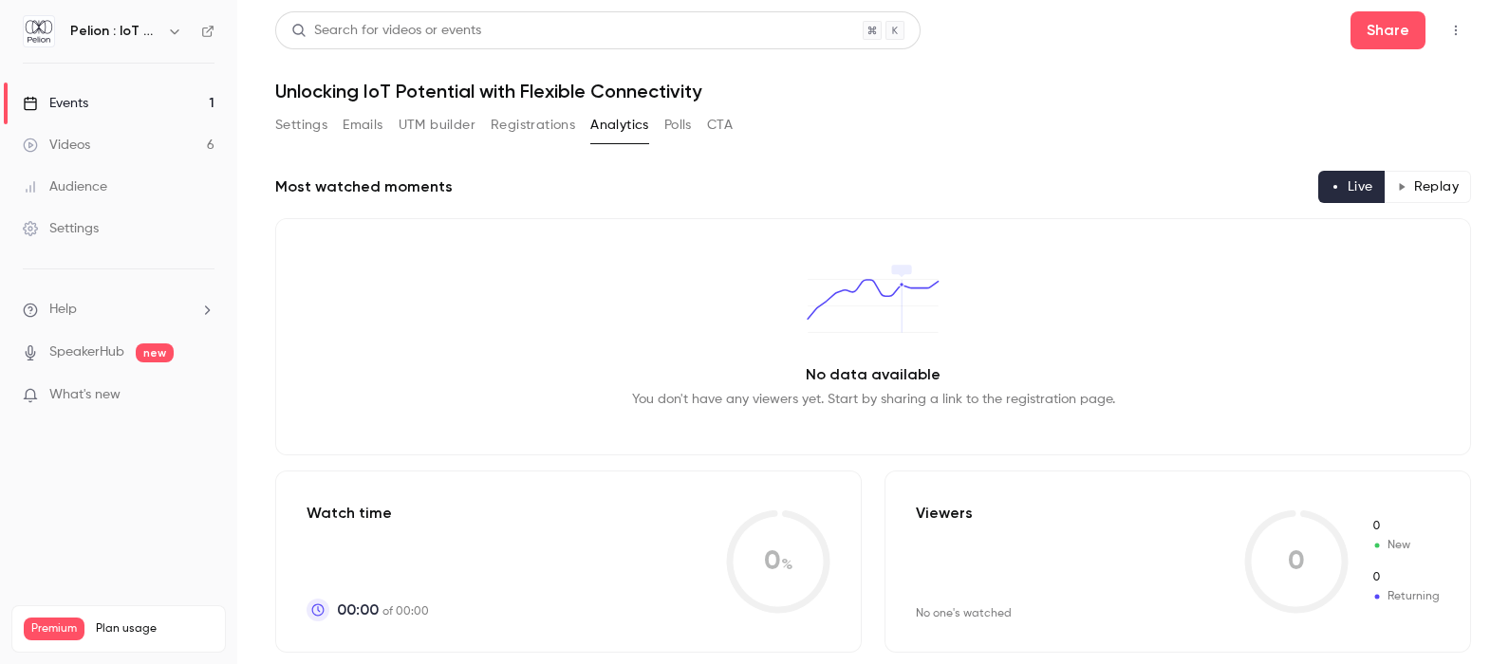
click at [666, 131] on button "Polls" at bounding box center [678, 125] width 28 height 30
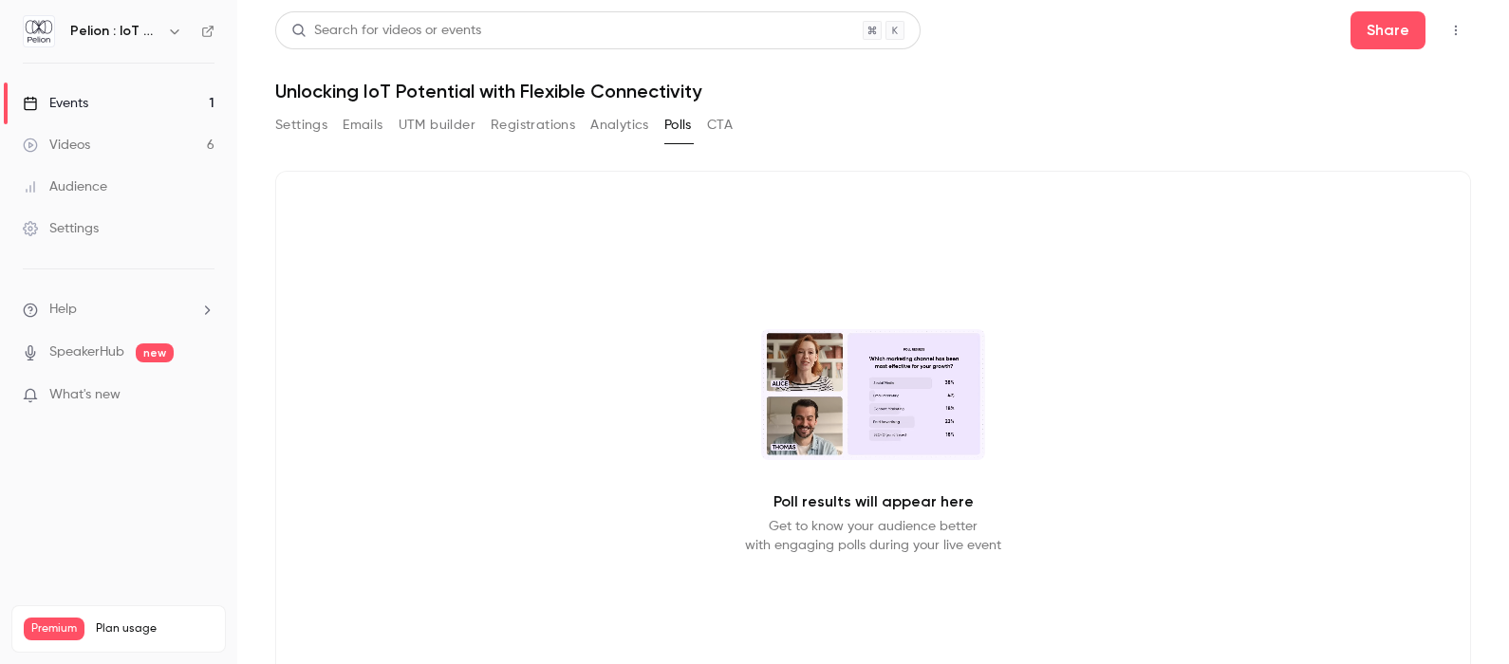
click at [561, 123] on button "Registrations" at bounding box center [533, 125] width 84 height 30
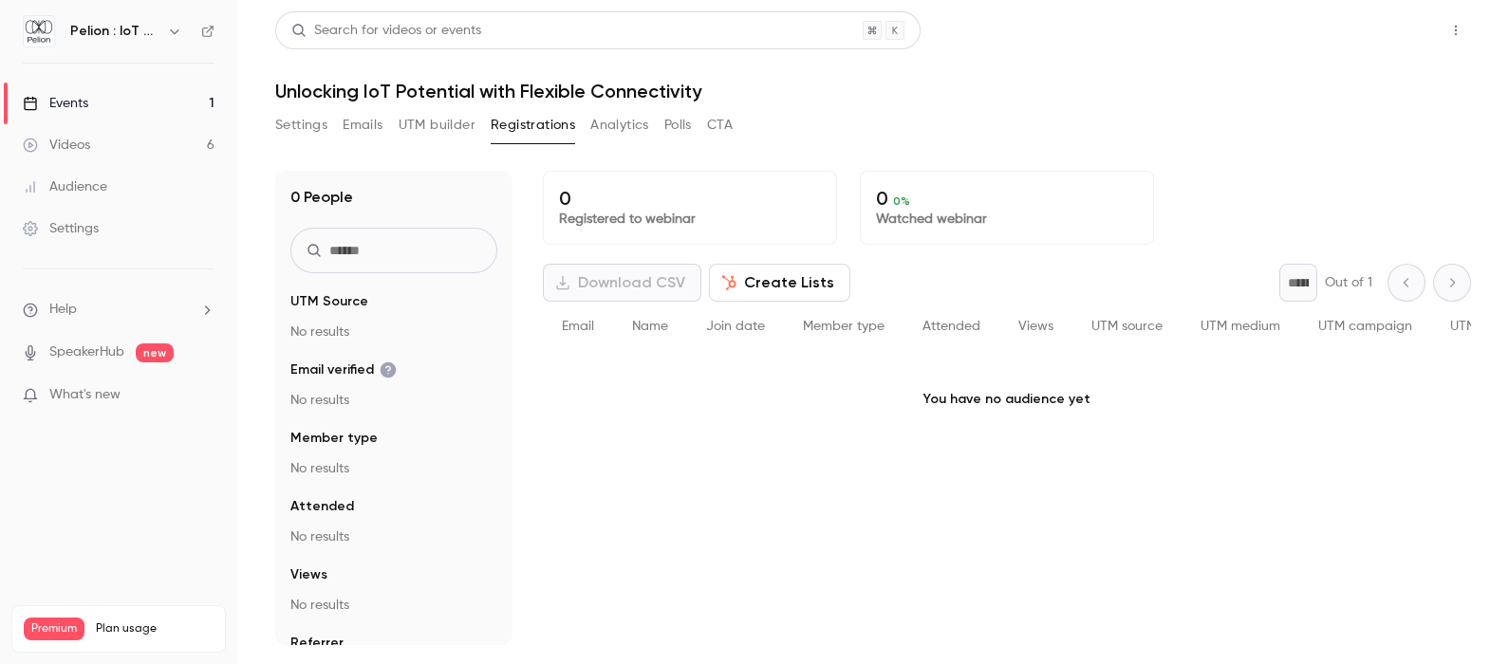
click at [1389, 28] on button "Share" at bounding box center [1388, 30] width 75 height 38
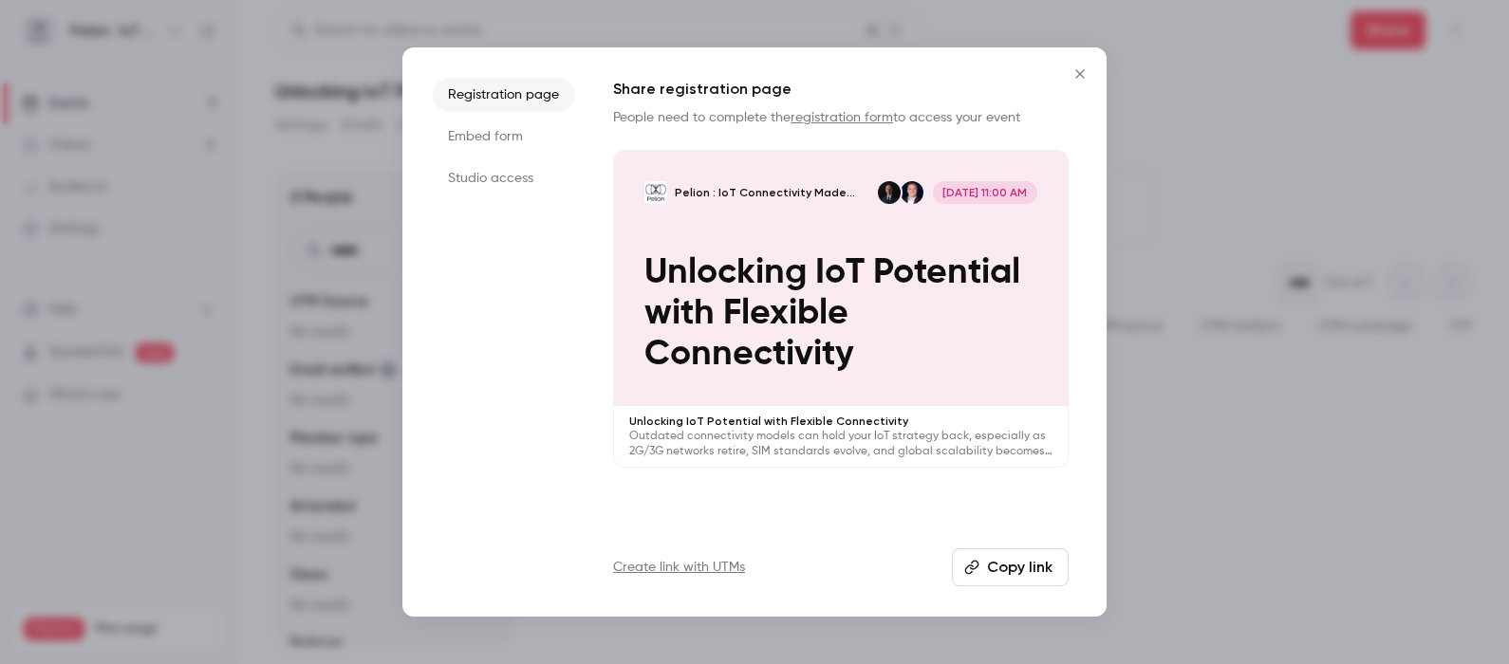
click at [866, 119] on link "registration form" at bounding box center [842, 117] width 103 height 13
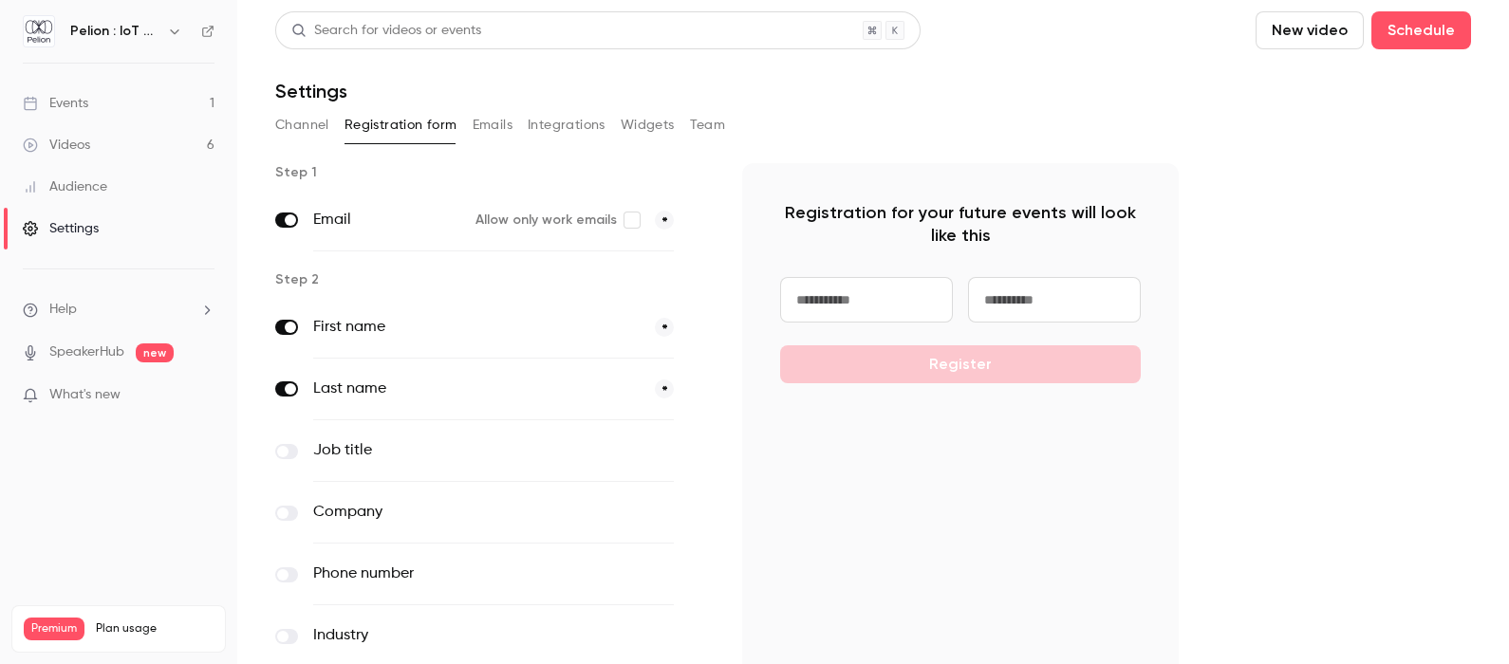
click at [105, 97] on link "Events 1" at bounding box center [118, 104] width 237 height 42
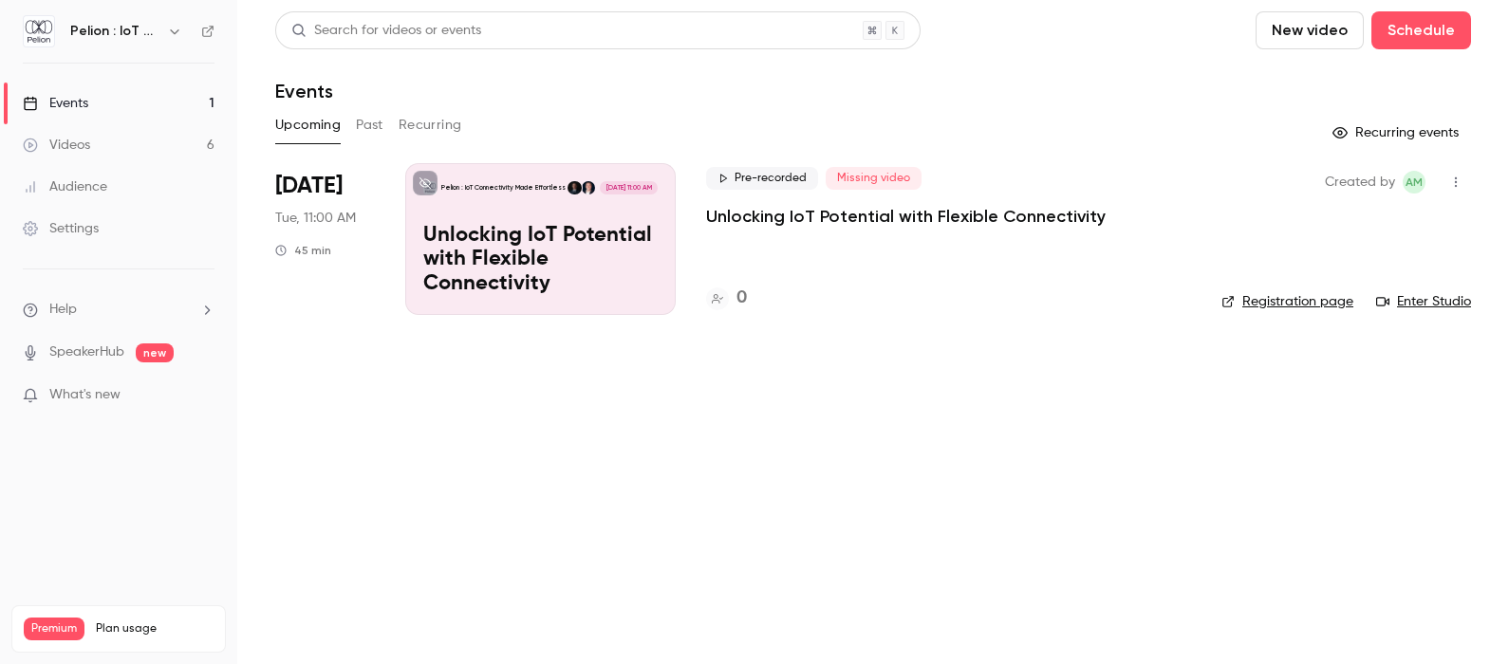
click at [495, 241] on p "Unlocking IoT Potential with Flexible Connectivity" at bounding box center [540, 260] width 234 height 73
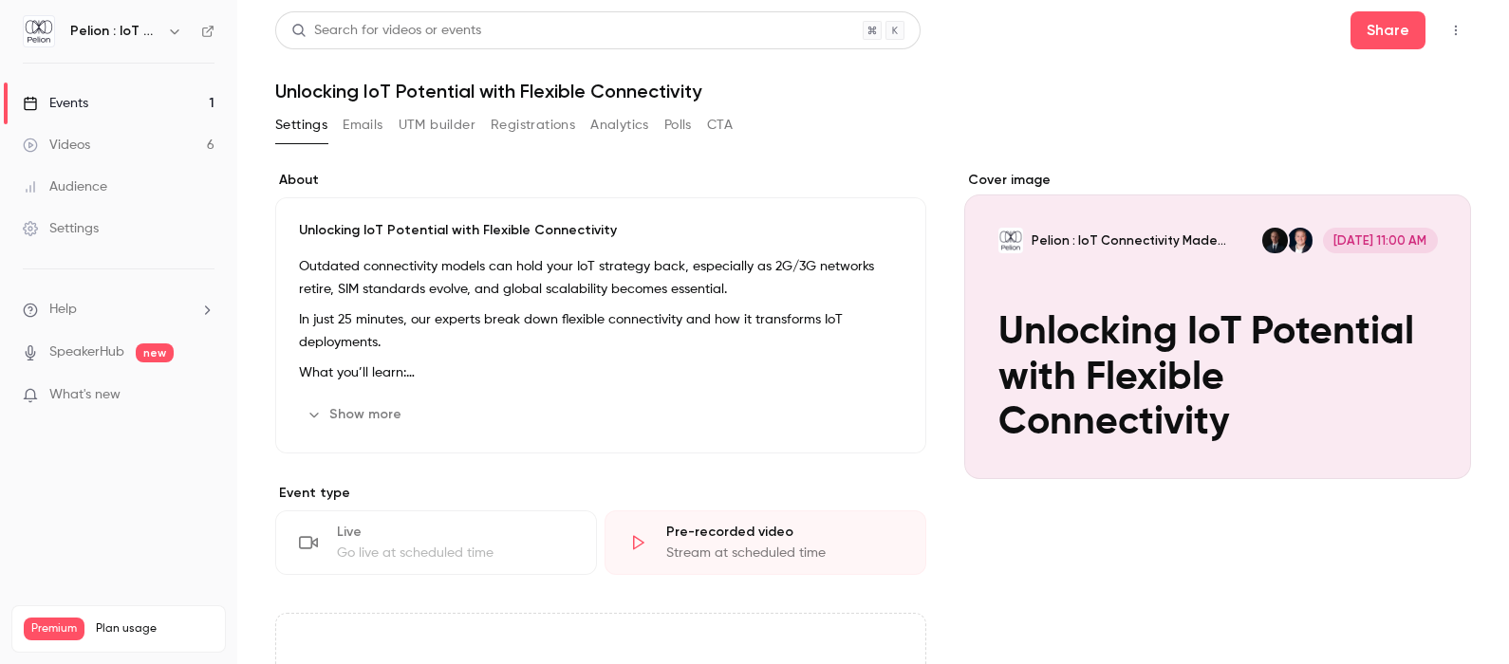
click at [85, 100] on div "Events" at bounding box center [55, 103] width 65 height 19
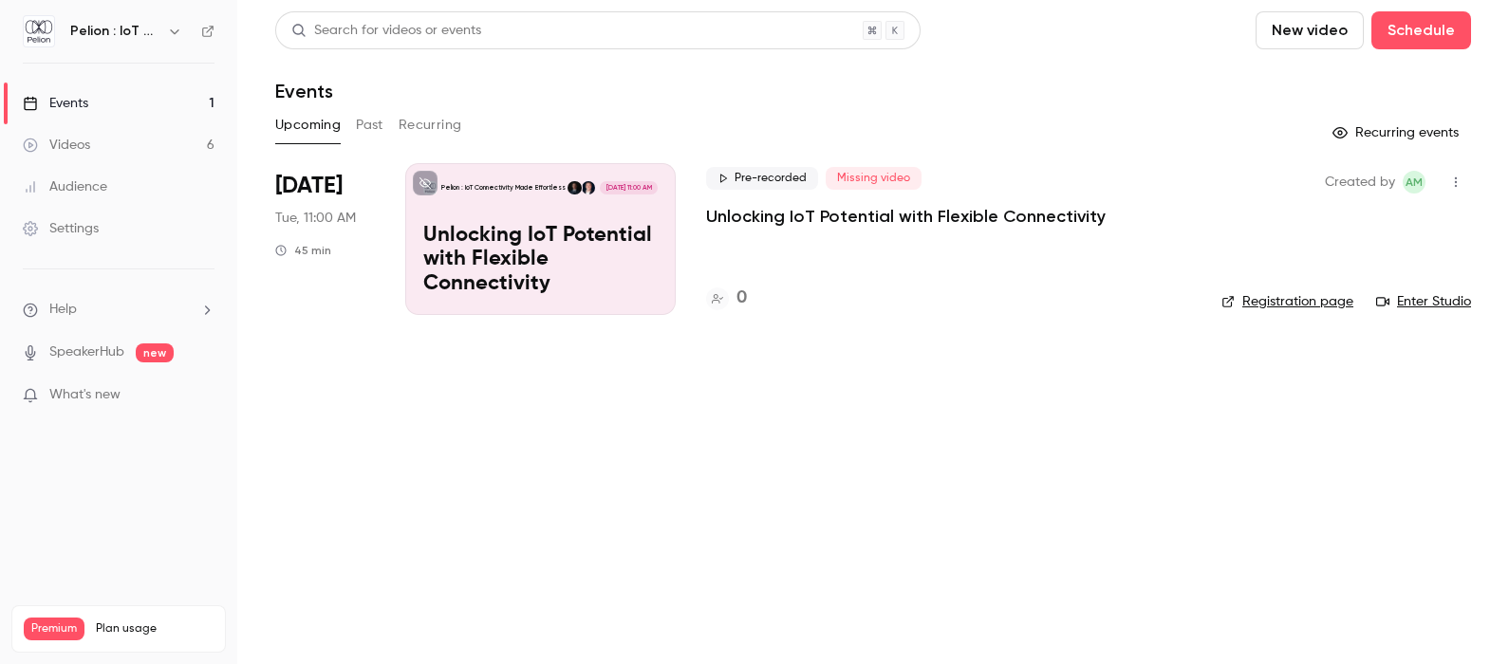
click at [378, 109] on div "Search for videos or events New video Schedule Events Upcoming Past Recurring R…" at bounding box center [873, 174] width 1196 height 327
click at [377, 121] on button "Past" at bounding box center [370, 125] width 28 height 30
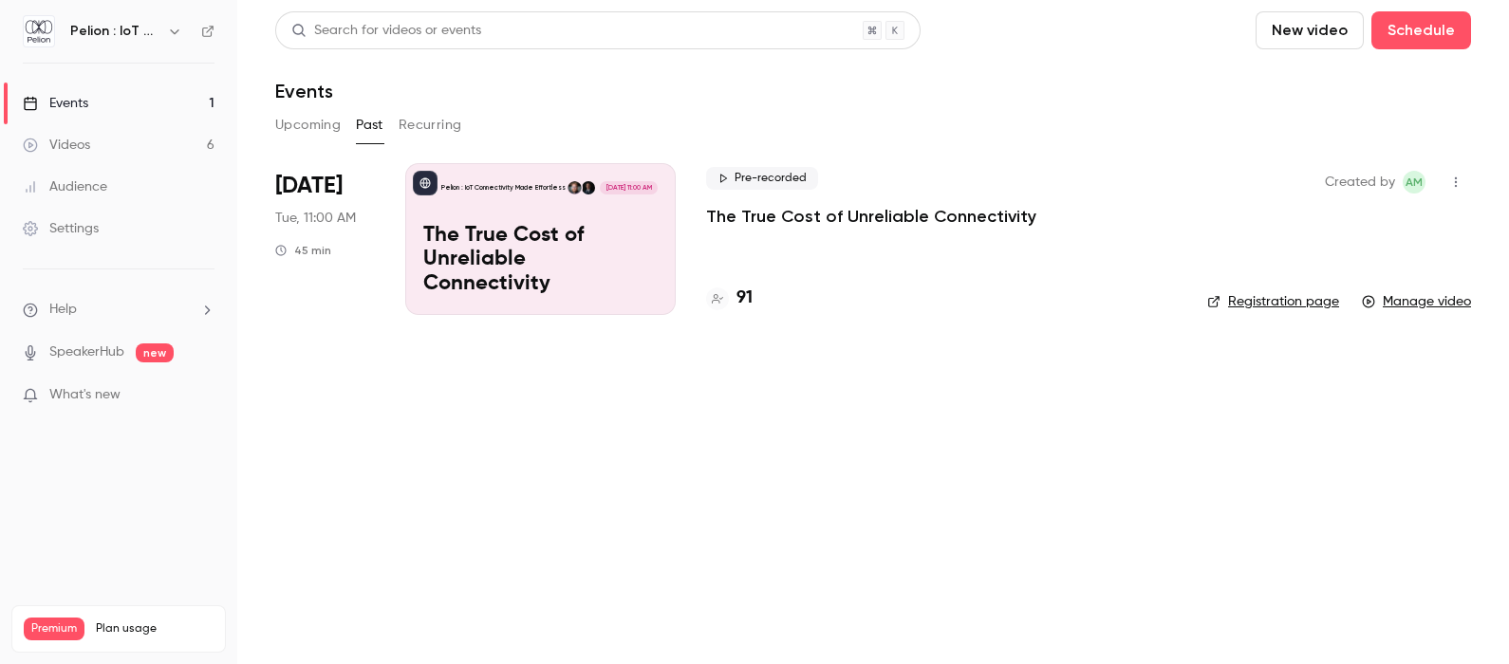
click at [426, 128] on button "Recurring" at bounding box center [431, 125] width 64 height 30
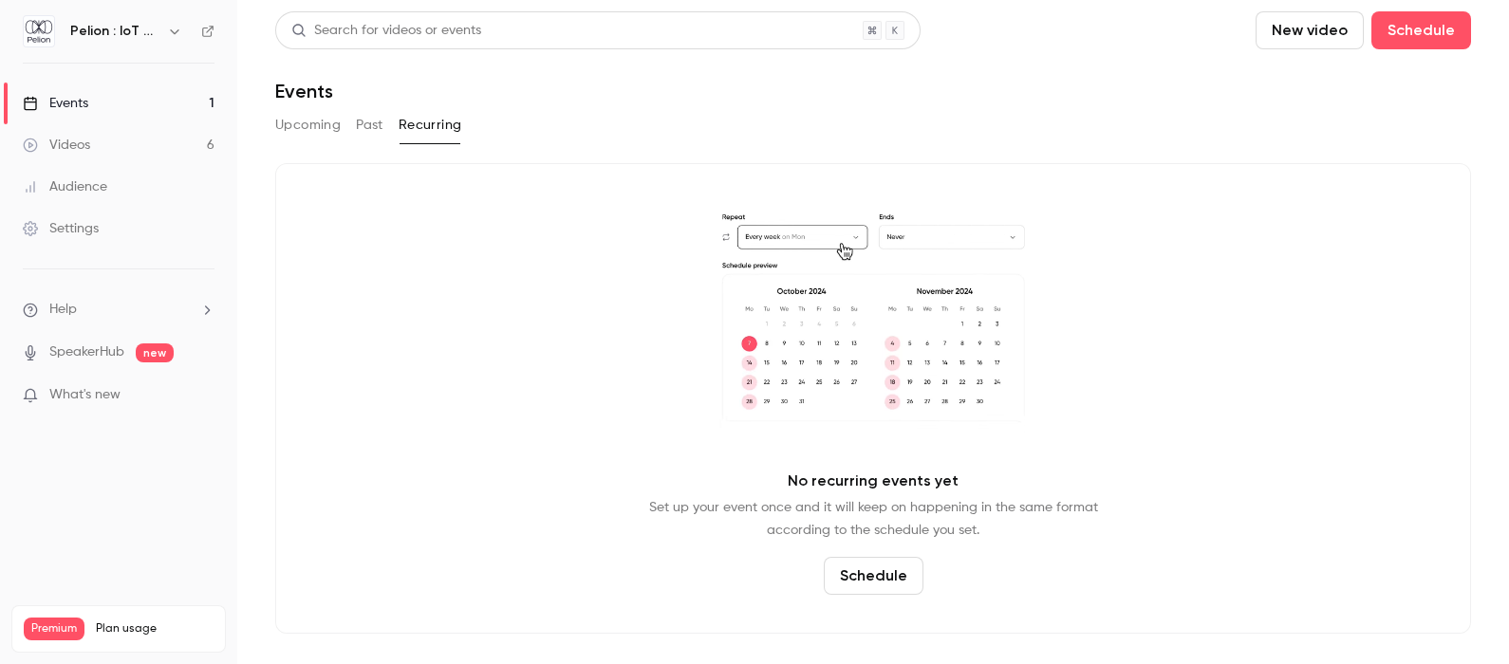
click at [366, 130] on button "Past" at bounding box center [370, 125] width 28 height 30
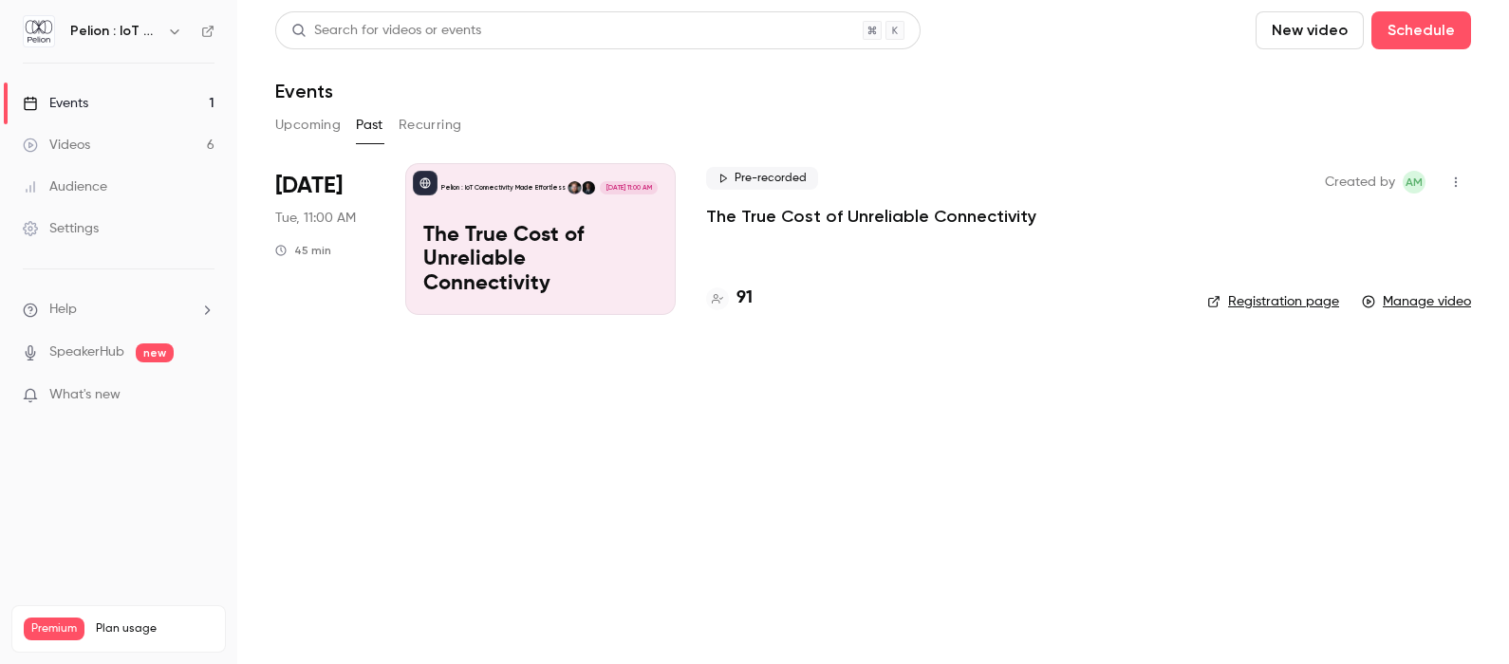
click at [476, 228] on div "Pelion : IoT Connectivity Made Effortless [DATE] 11:00 AM The True Cost of Unre…" at bounding box center [540, 239] width 271 height 152
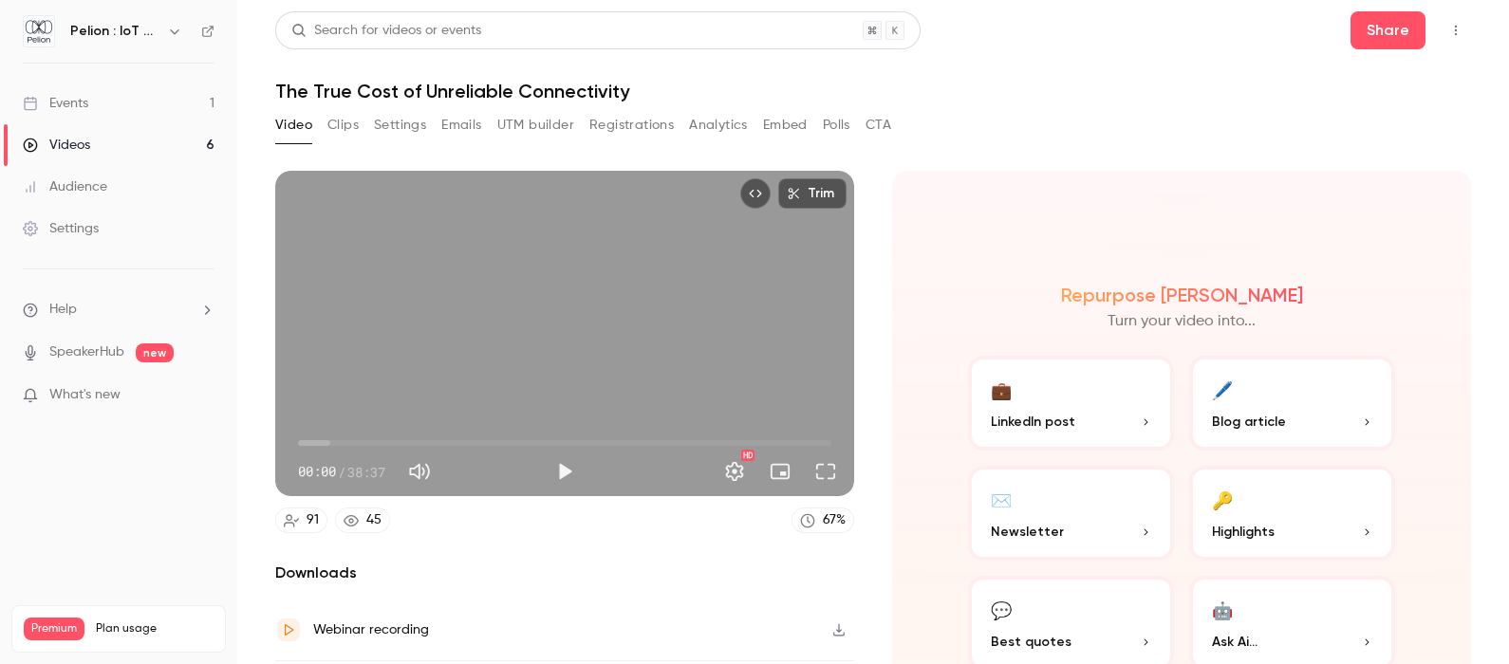
click at [100, 104] on link "Events 1" at bounding box center [118, 104] width 237 height 42
